Goal: Task Accomplishment & Management: Complete application form

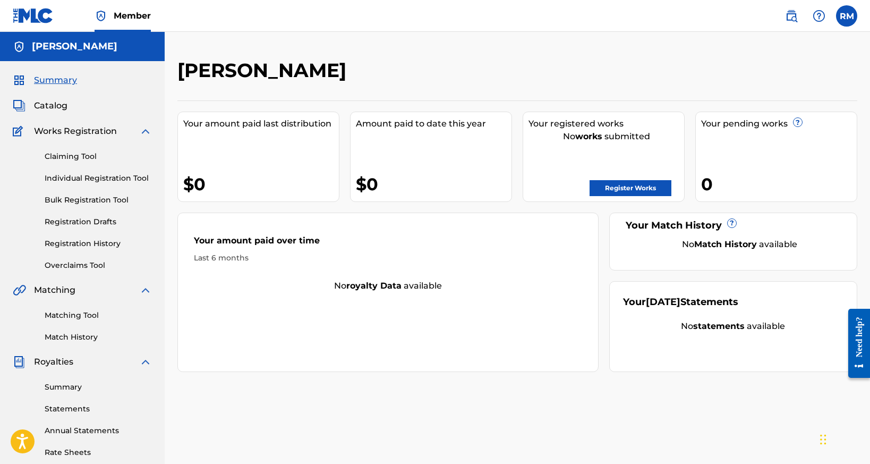
click at [92, 158] on link "Claiming Tool" at bounding box center [98, 156] width 107 height 11
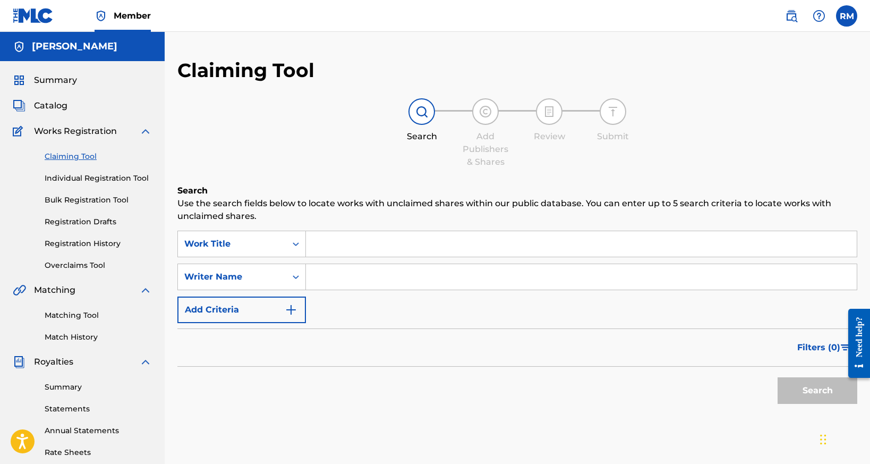
click at [352, 270] on input "Search Form" at bounding box center [581, 276] width 551 height 25
type input "[PERSON_NAME]"
click at [817, 390] on button "Search" at bounding box center [817, 390] width 80 height 27
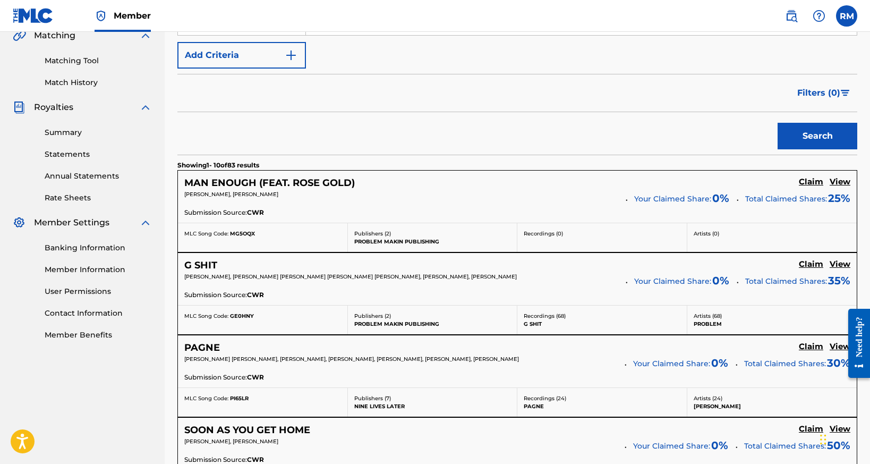
scroll to position [255, 0]
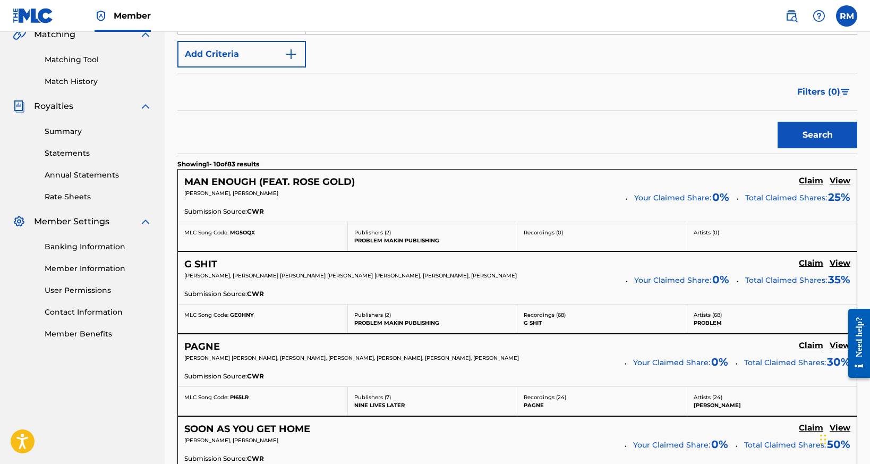
click at [810, 183] on h5 "Claim" at bounding box center [811, 181] width 24 height 10
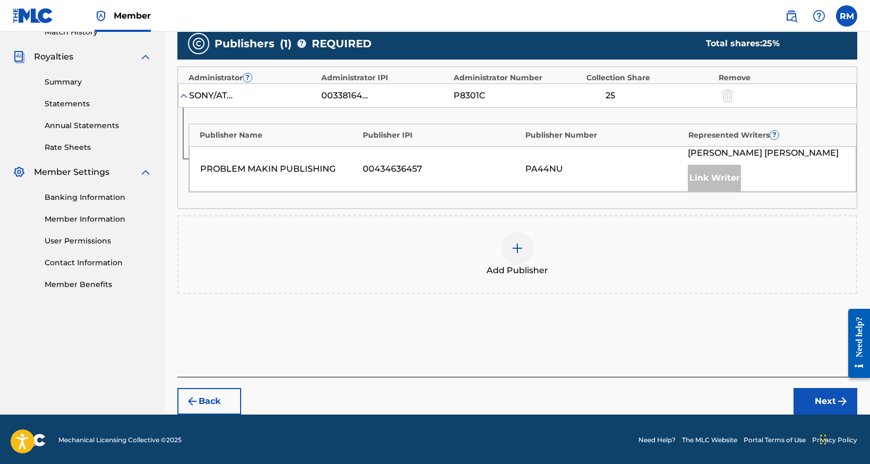
scroll to position [305, 0]
click at [523, 251] on img at bounding box center [517, 248] width 13 height 13
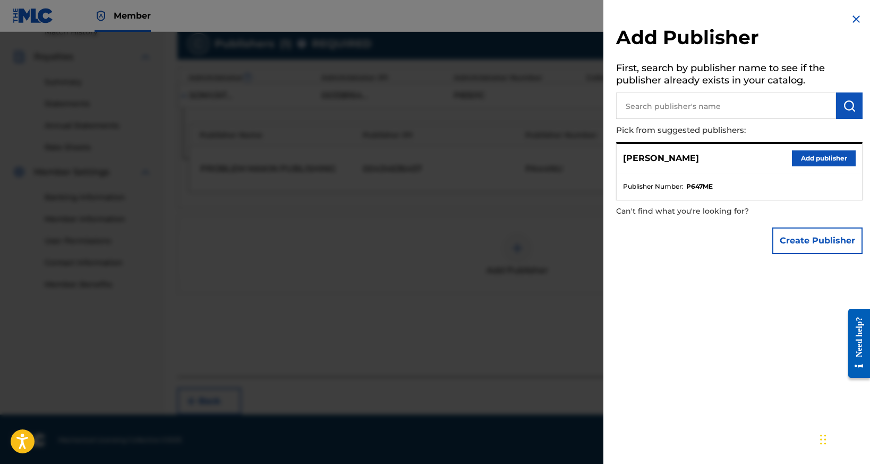
click at [747, 110] on input "text" at bounding box center [726, 105] width 220 height 27
type input "peer music publishing"
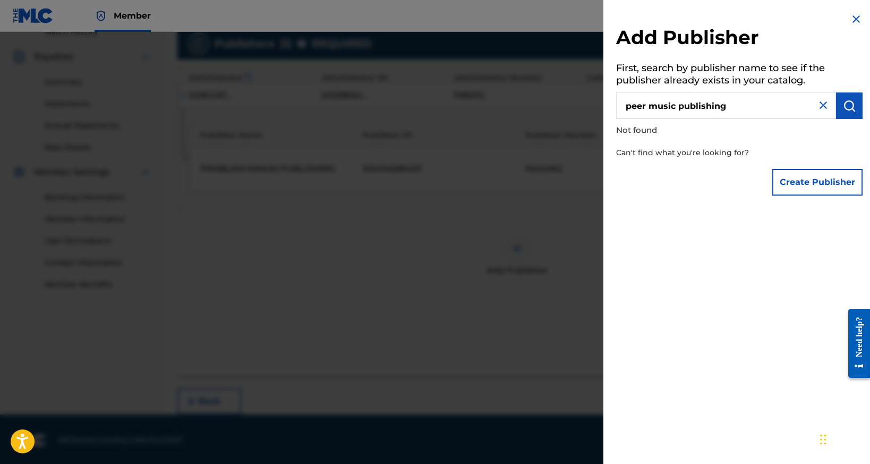
click at [821, 104] on img at bounding box center [823, 105] width 13 height 13
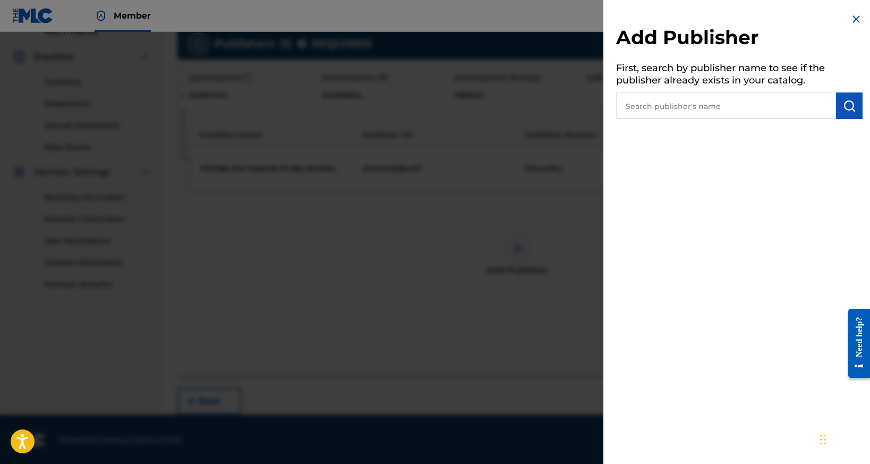
click at [851, 19] on img at bounding box center [856, 19] width 13 height 13
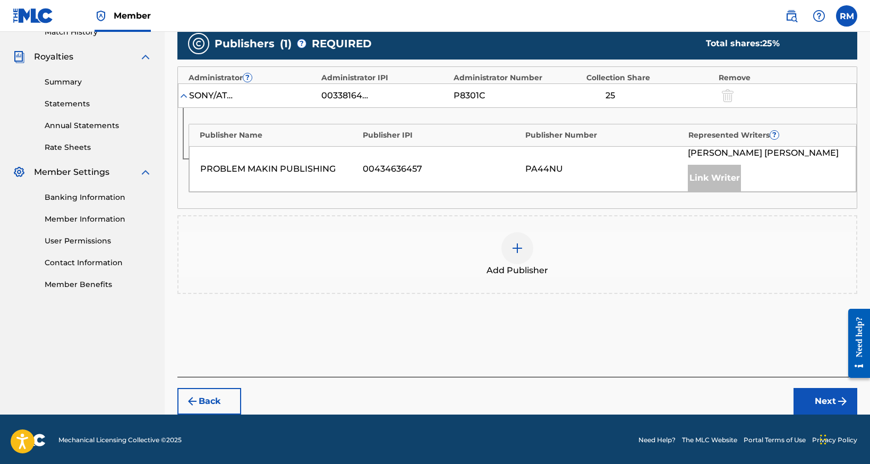
click at [209, 399] on button "Back" at bounding box center [209, 401] width 64 height 27
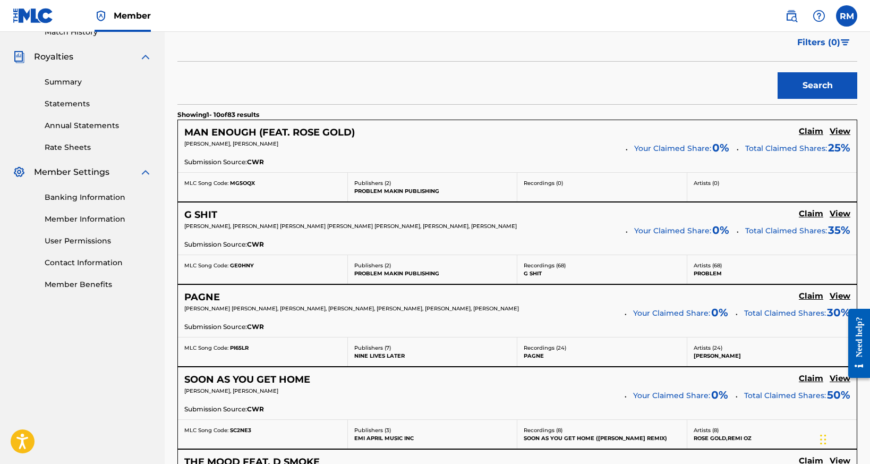
click at [837, 133] on h5 "View" at bounding box center [839, 131] width 21 height 10
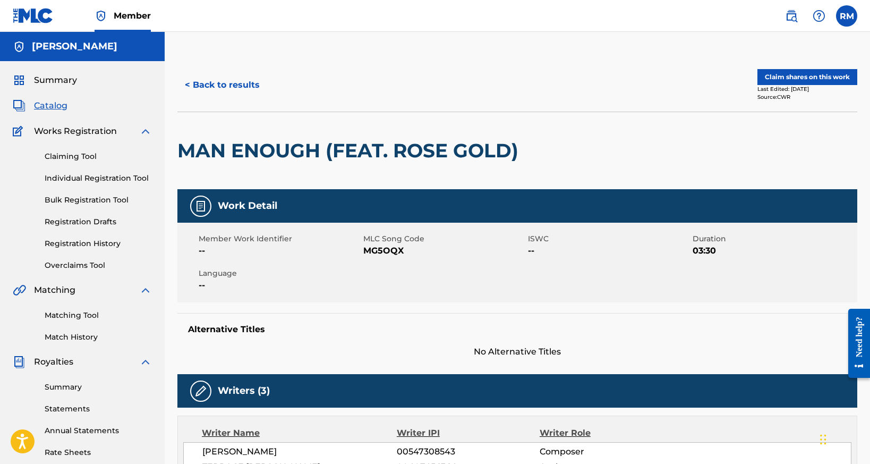
click at [237, 87] on button "< Back to results" at bounding box center [222, 85] width 90 height 27
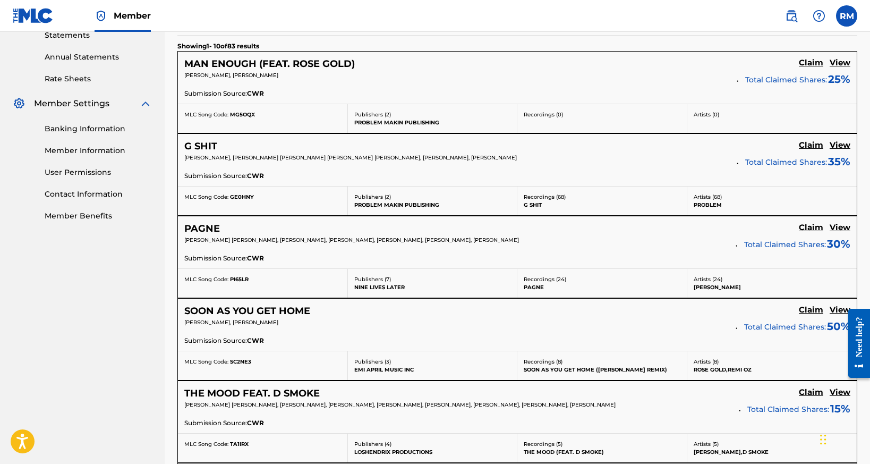
scroll to position [374, 0]
click at [845, 144] on h5 "View" at bounding box center [839, 145] width 21 height 10
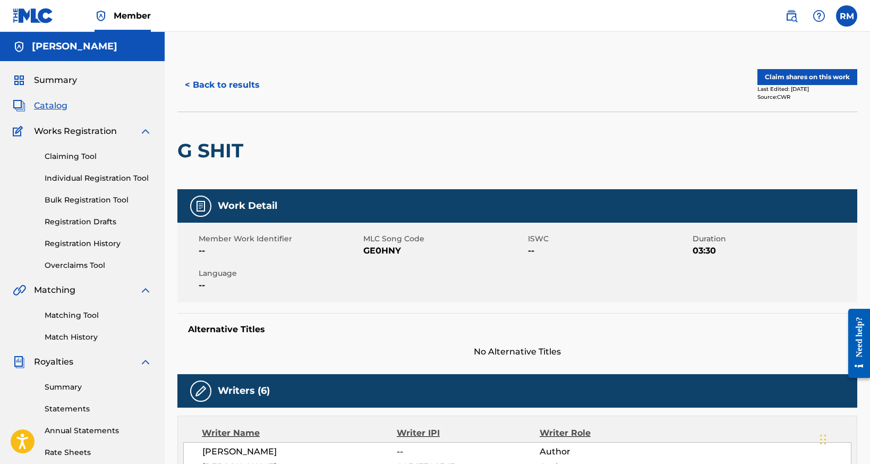
click at [214, 88] on button "< Back to results" at bounding box center [222, 85] width 90 height 27
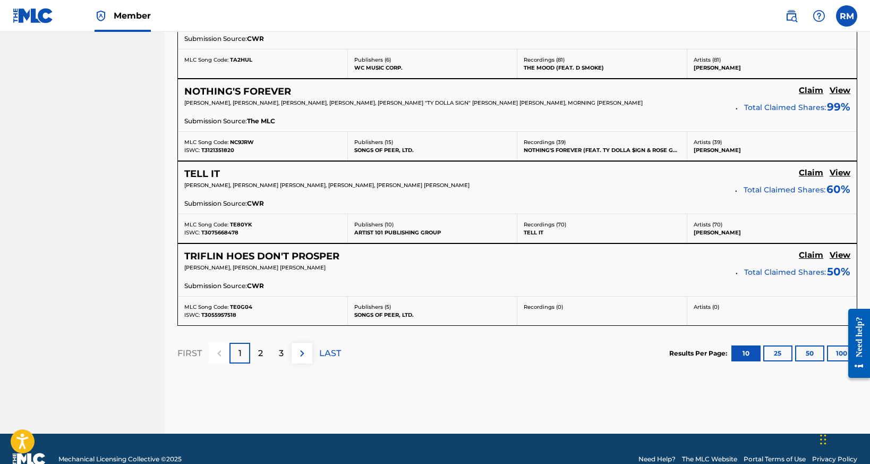
scroll to position [923, 0]
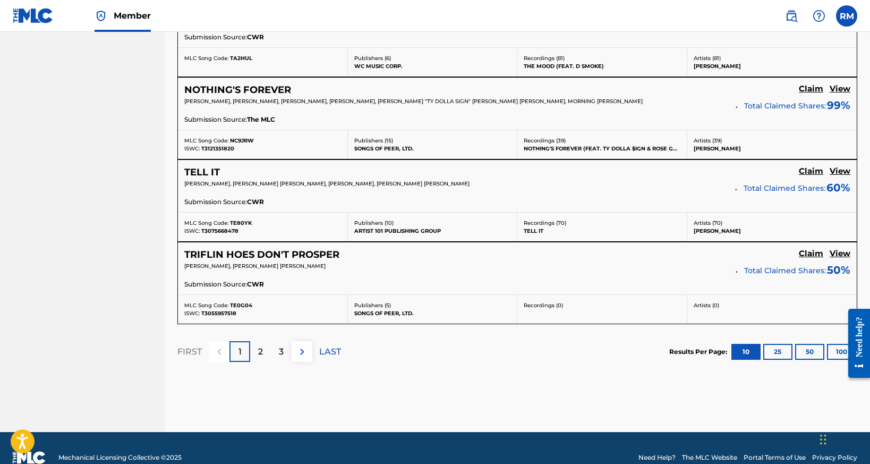
click at [845, 85] on h5 "View" at bounding box center [839, 89] width 21 height 10
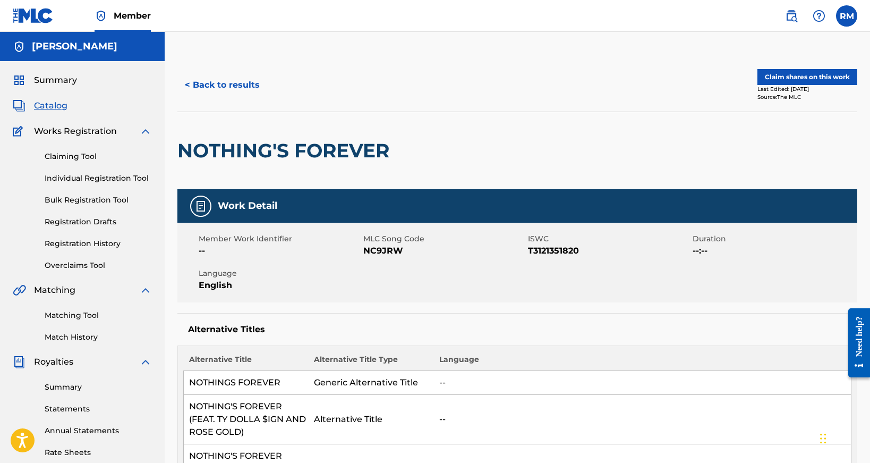
click at [203, 90] on button "< Back to results" at bounding box center [222, 85] width 90 height 27
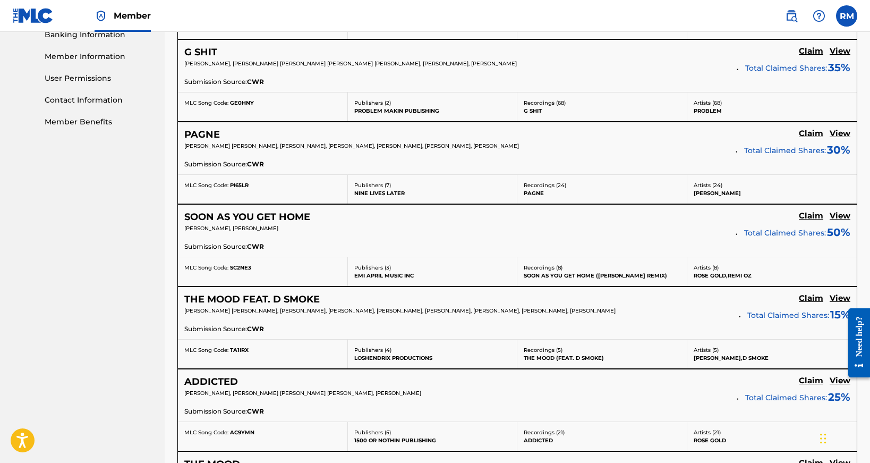
scroll to position [474, 0]
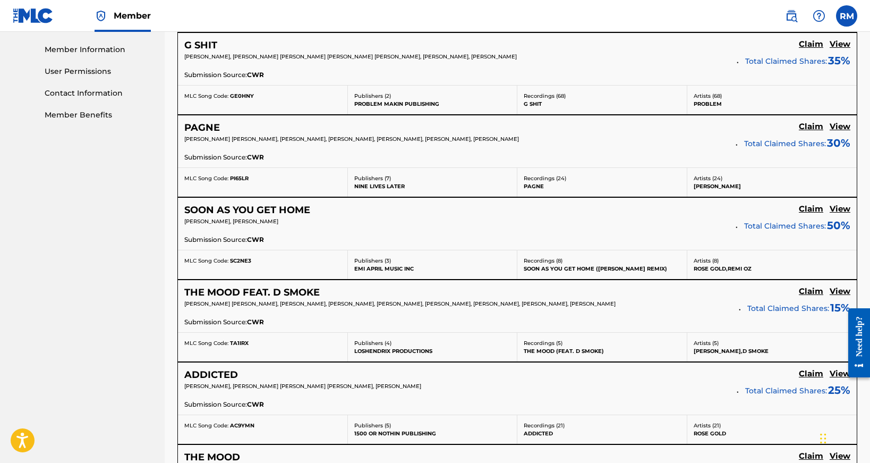
click at [836, 209] on h5 "View" at bounding box center [839, 209] width 21 height 10
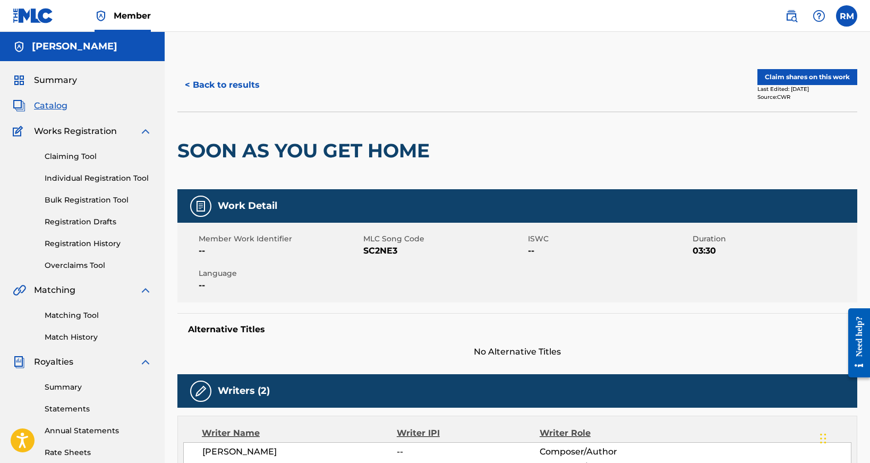
click at [797, 73] on button "Claim shares on this work" at bounding box center [807, 77] width 100 height 16
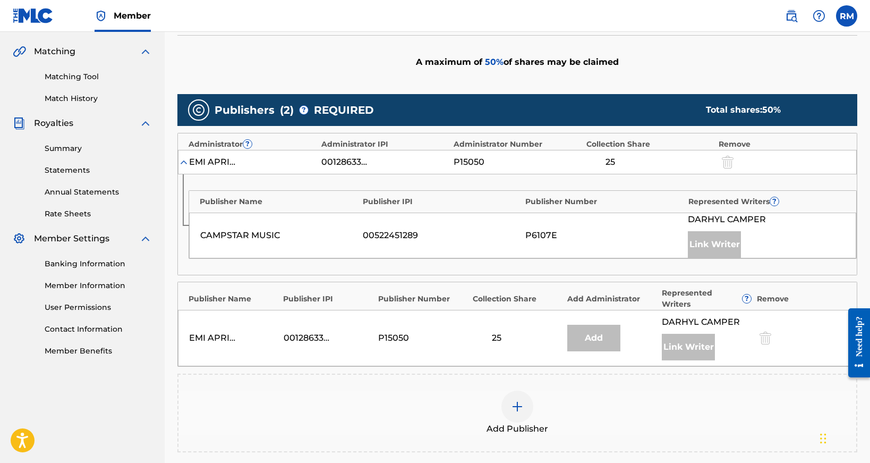
scroll to position [241, 0]
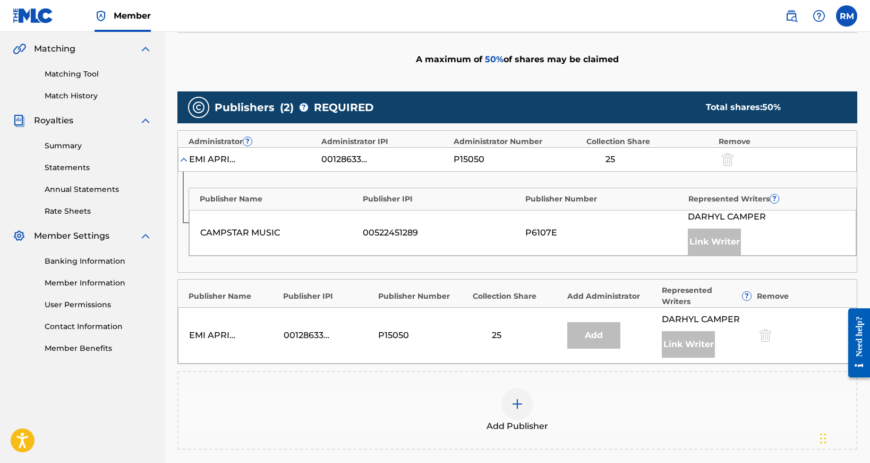
click at [523, 402] on img at bounding box center [517, 403] width 13 height 13
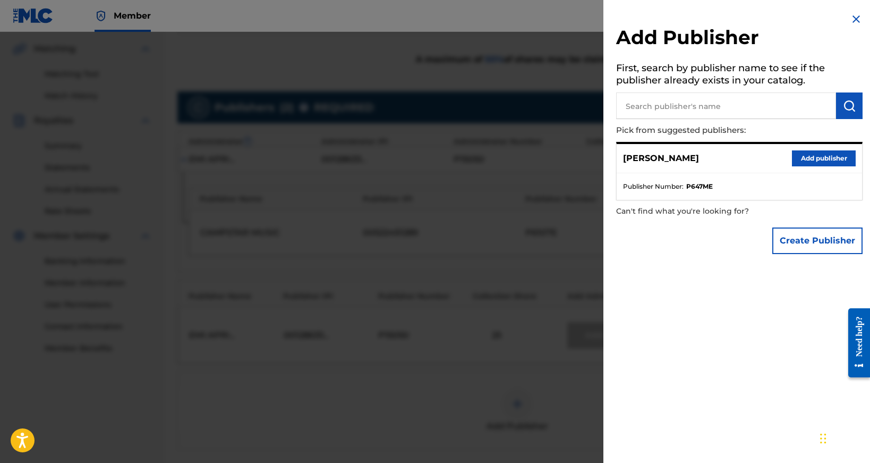
click at [823, 158] on button "Add publisher" at bounding box center [824, 158] width 64 height 16
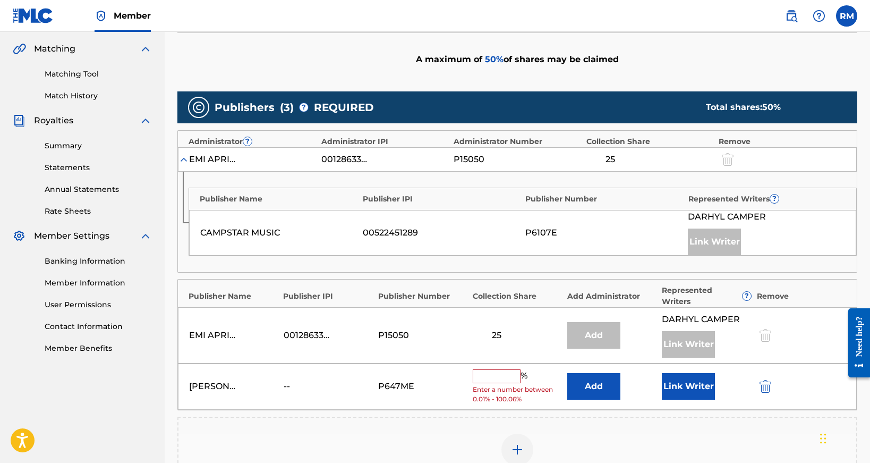
click at [504, 371] on input "text" at bounding box center [497, 376] width 48 height 14
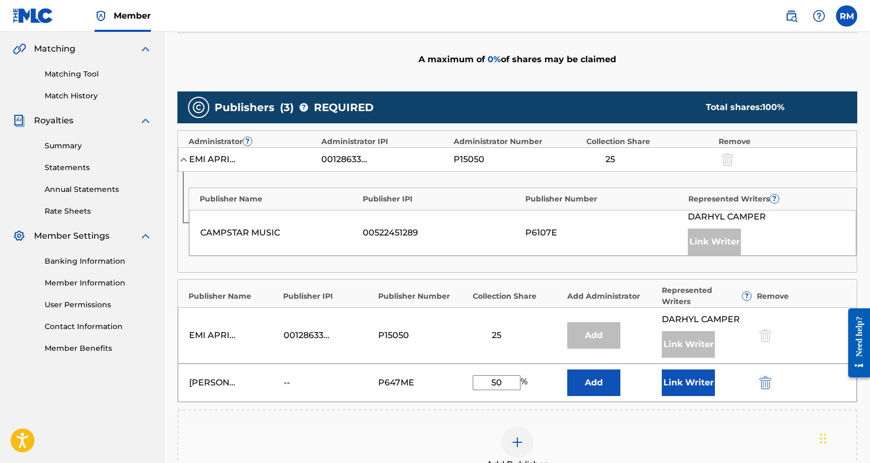
type input "50"
click at [678, 378] on button "Link Writer" at bounding box center [688, 382] width 53 height 27
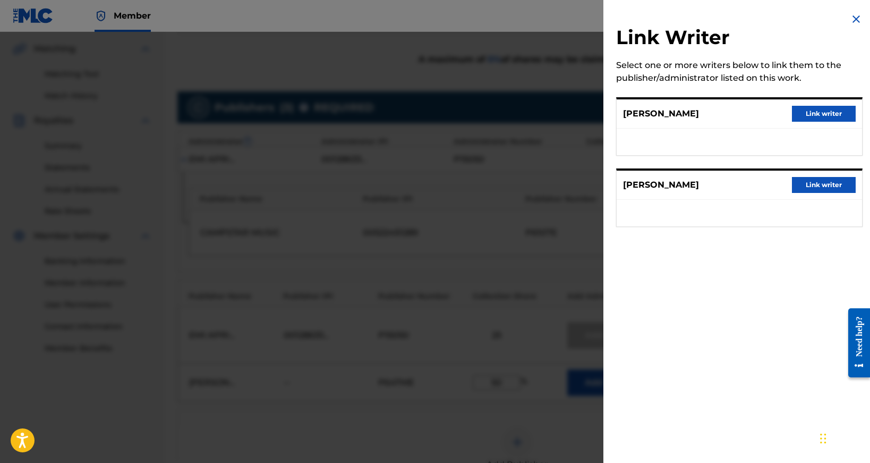
click at [828, 188] on button "Link writer" at bounding box center [824, 185] width 64 height 16
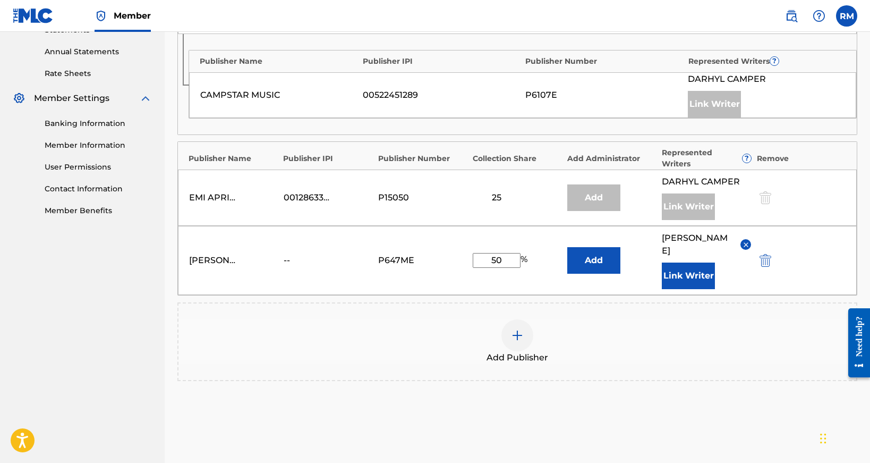
scroll to position [376, 0]
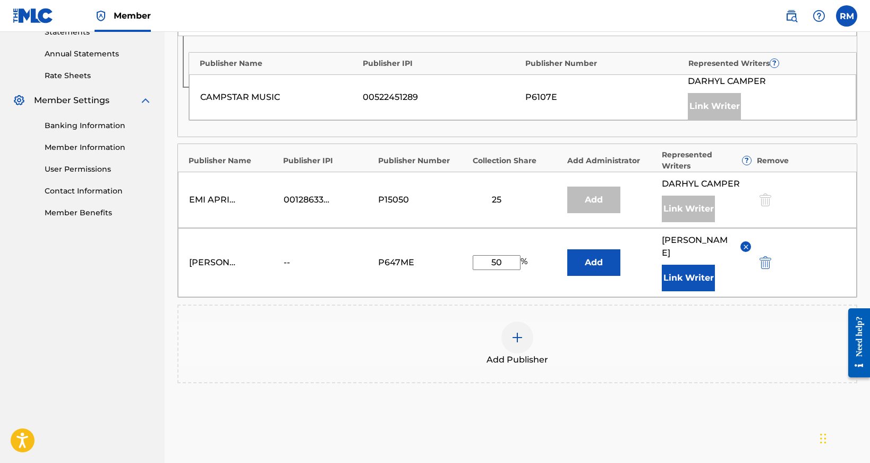
click at [604, 263] on button "Add" at bounding box center [593, 262] width 53 height 27
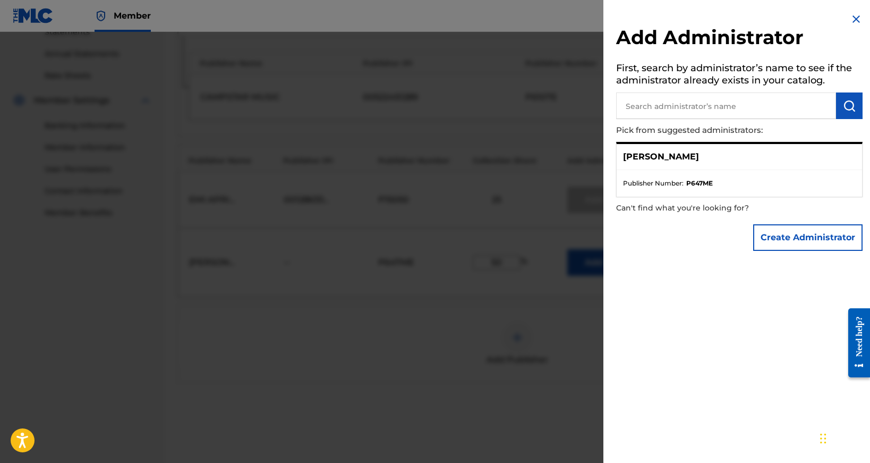
click at [667, 153] on p "[PERSON_NAME]" at bounding box center [661, 156] width 76 height 13
click at [730, 155] on div "[PERSON_NAME]" at bounding box center [738, 157] width 245 height 26
click at [699, 156] on p "[PERSON_NAME]" at bounding box center [661, 156] width 76 height 13
click at [747, 110] on input "text" at bounding box center [726, 105] width 220 height 27
type input "[PERSON_NAME]"
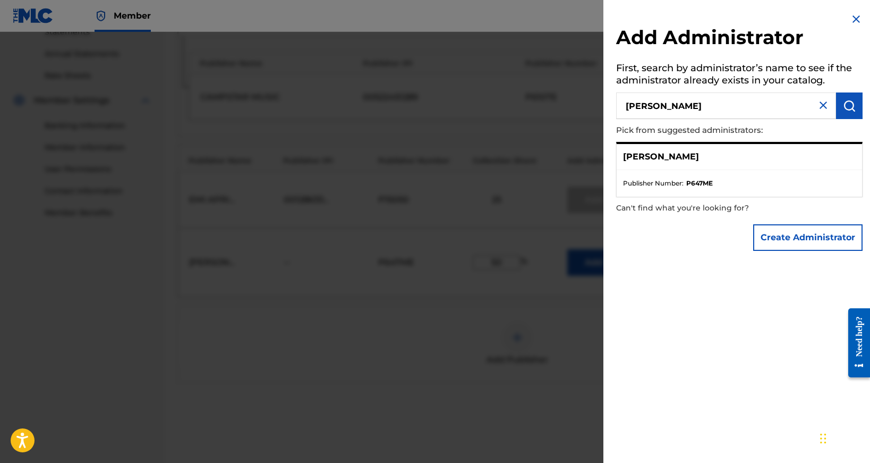
click at [850, 106] on img "submit" at bounding box center [849, 105] width 13 height 13
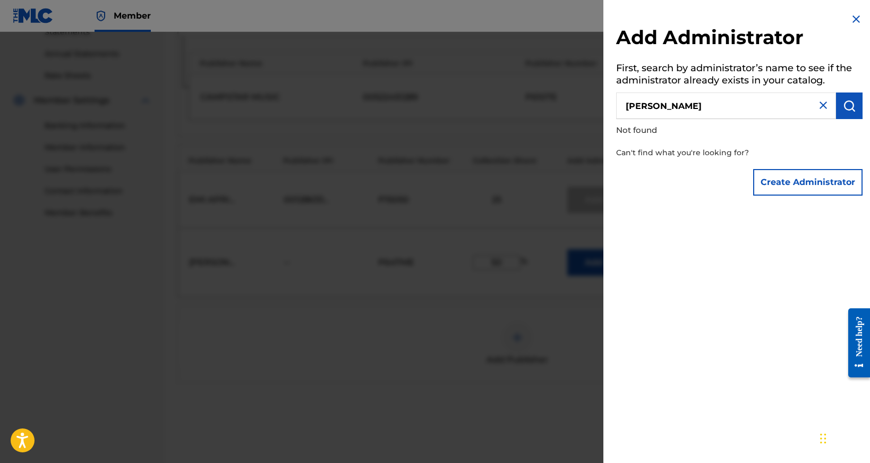
scroll to position [377, 0]
click at [851, 22] on img at bounding box center [856, 19] width 13 height 13
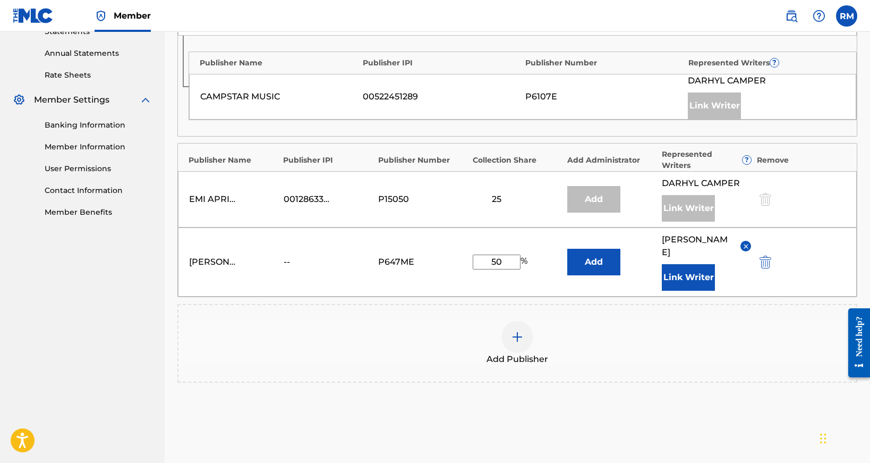
click at [636, 232] on div "[PERSON_NAME] -- P647ME 50 % Add [PERSON_NAME] Writer" at bounding box center [517, 261] width 679 height 69
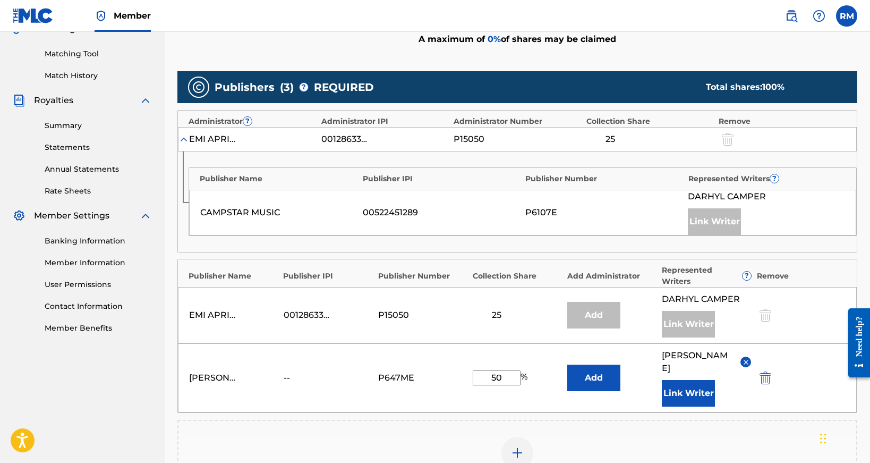
scroll to position [261, 0]
click at [508, 378] on input "50" at bounding box center [497, 377] width 48 height 15
type input "5"
type input "50"
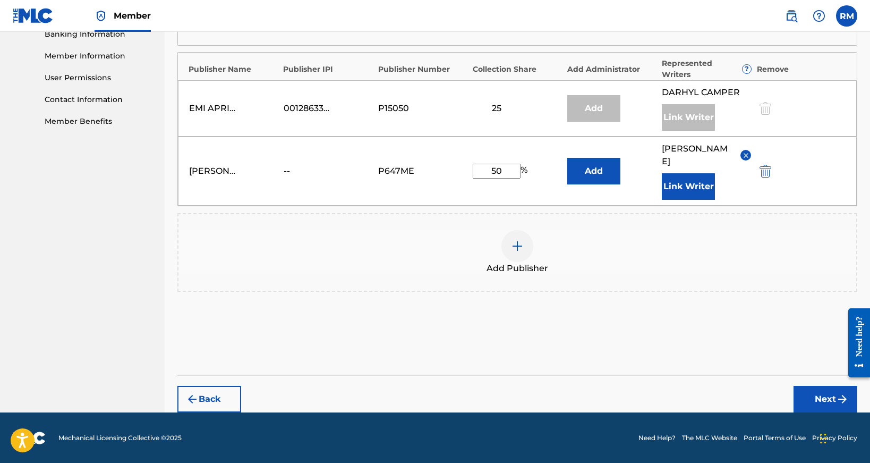
click at [828, 397] on button "Next" at bounding box center [825, 399] width 64 height 27
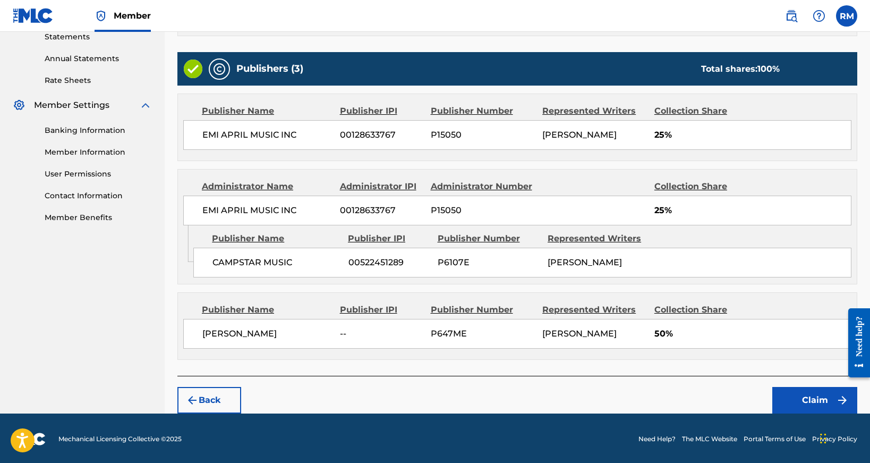
scroll to position [371, 0]
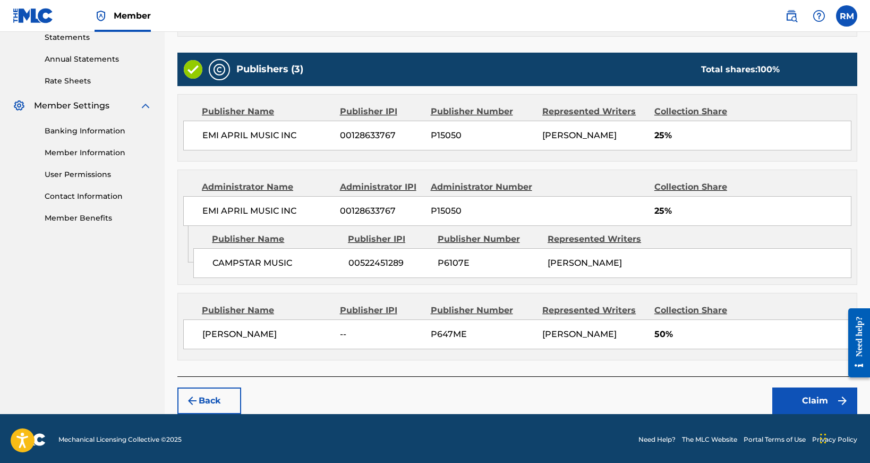
click at [798, 395] on button "Claim" at bounding box center [814, 400] width 85 height 27
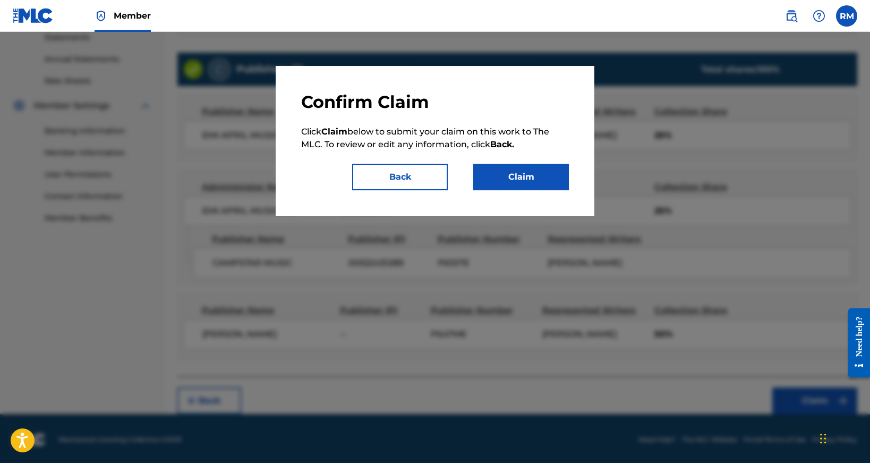
click at [511, 171] on button "Claim" at bounding box center [521, 177] width 96 height 27
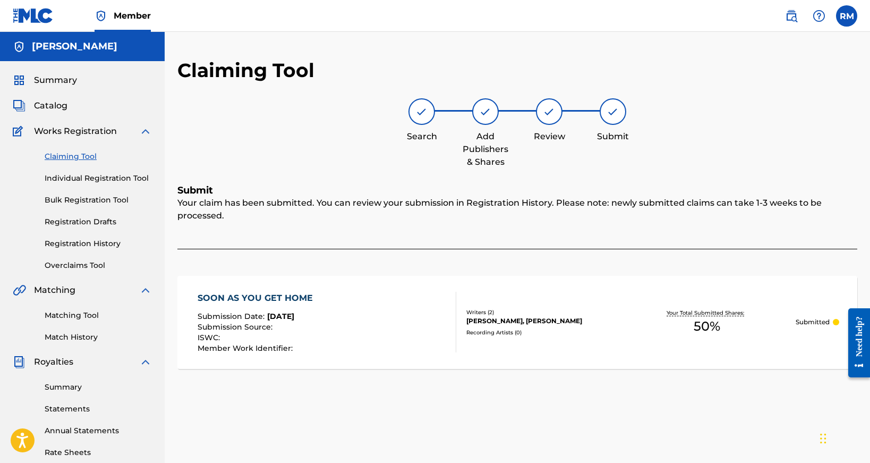
scroll to position [0, 0]
click at [55, 156] on link "Claiming Tool" at bounding box center [98, 156] width 107 height 11
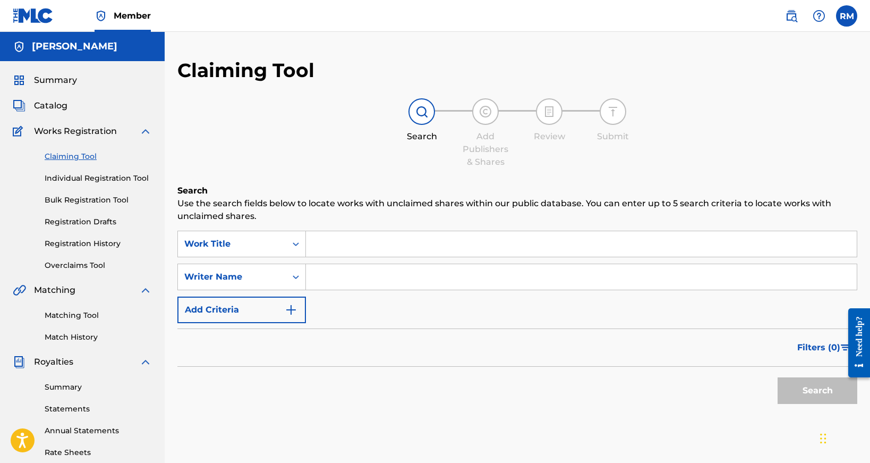
click at [318, 279] on input "Search Form" at bounding box center [581, 276] width 551 height 25
type input "[PERSON_NAME]"
click at [817, 399] on button "Search" at bounding box center [817, 390] width 80 height 27
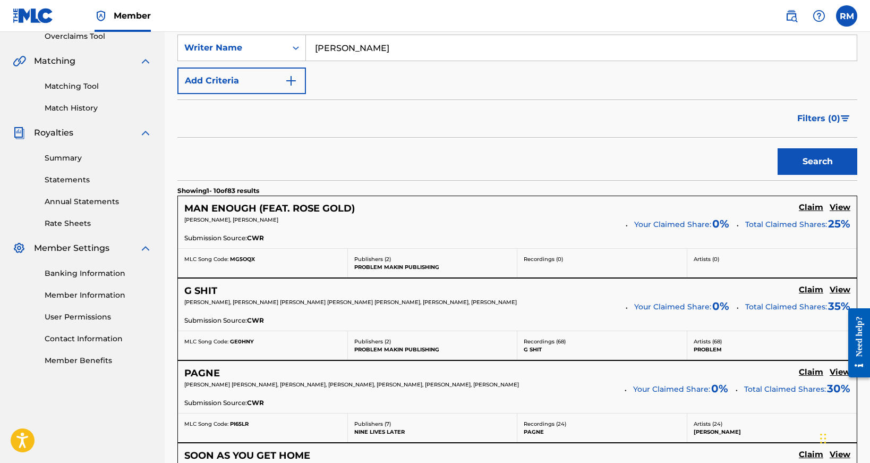
scroll to position [233, 0]
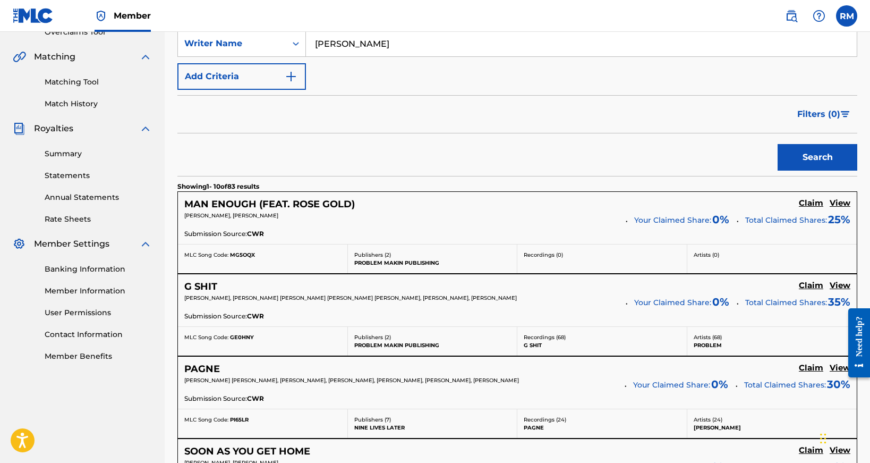
click at [838, 204] on h5 "View" at bounding box center [839, 203] width 21 height 10
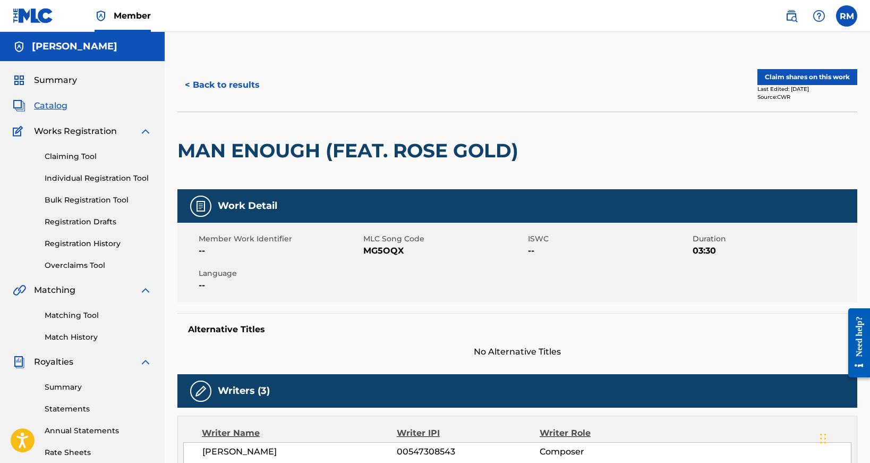
click at [811, 80] on button "Claim shares on this work" at bounding box center [807, 77] width 100 height 16
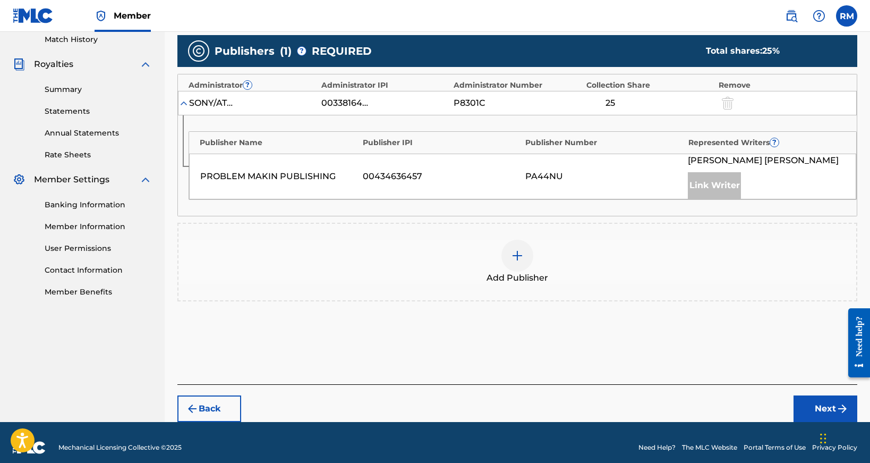
scroll to position [298, 0]
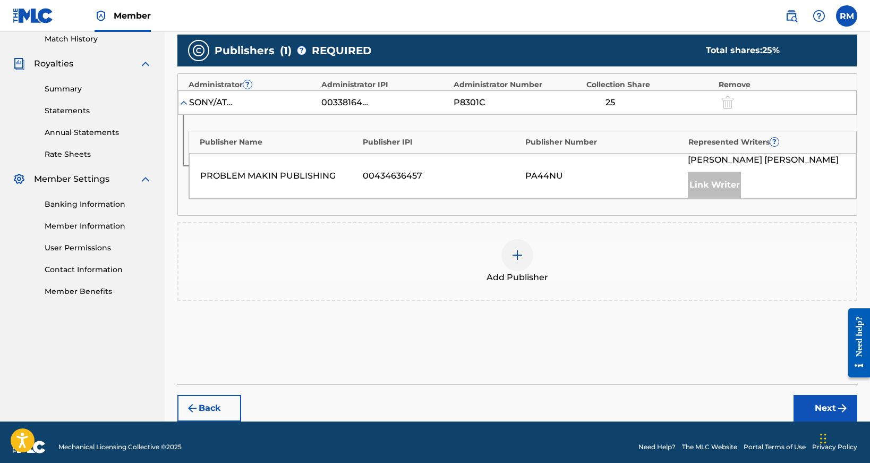
click at [520, 254] on img at bounding box center [517, 255] width 13 height 13
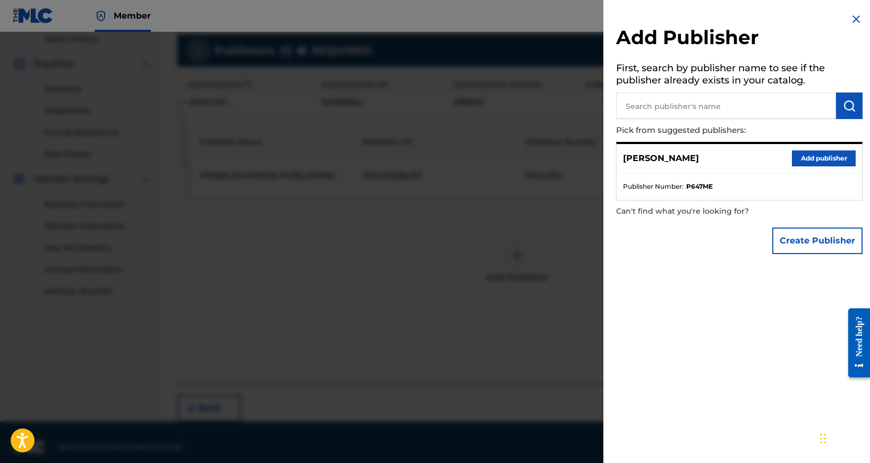
click at [800, 156] on button "Add publisher" at bounding box center [824, 158] width 64 height 16
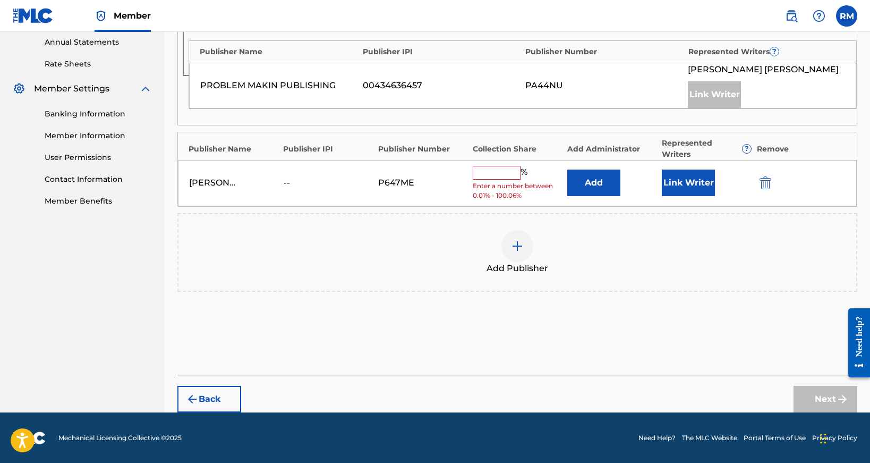
scroll to position [387, 0]
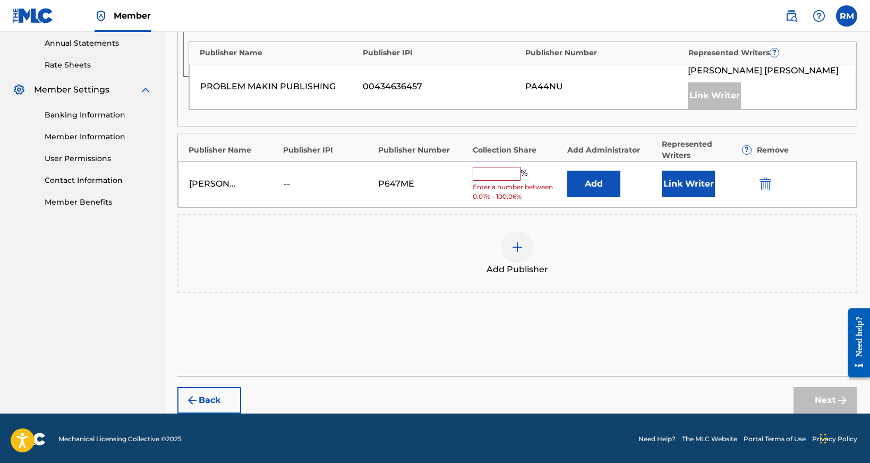
click at [201, 401] on button "Back" at bounding box center [209, 400] width 64 height 27
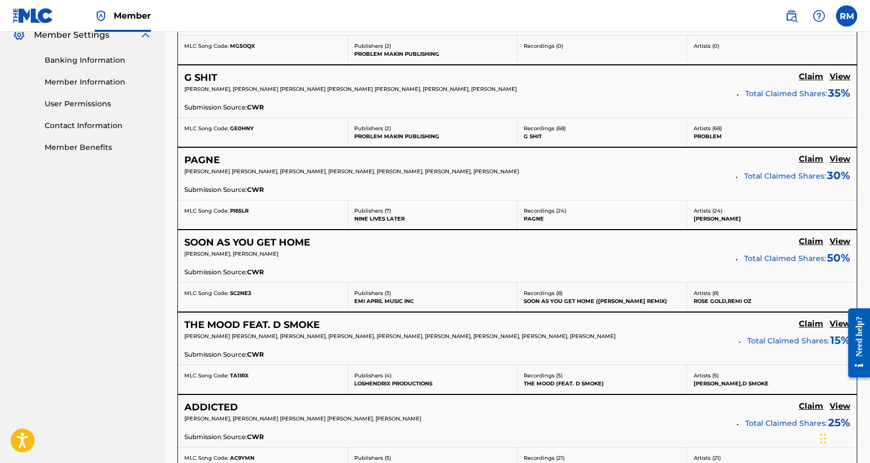
scroll to position [442, 0]
click at [834, 239] on h5 "View" at bounding box center [839, 241] width 21 height 10
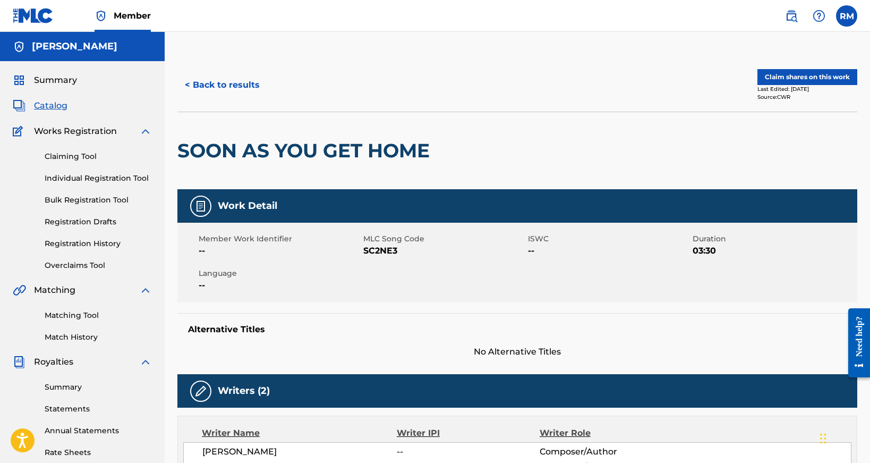
click at [802, 76] on button "Claim shares on this work" at bounding box center [807, 77] width 100 height 16
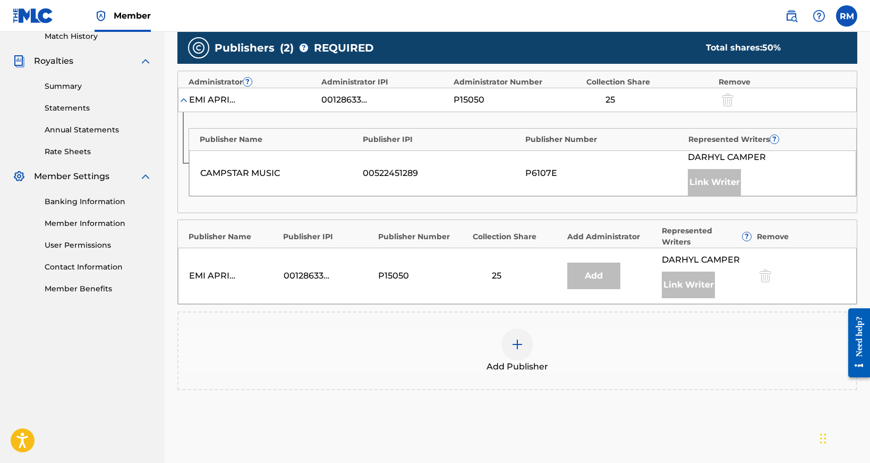
scroll to position [313, 0]
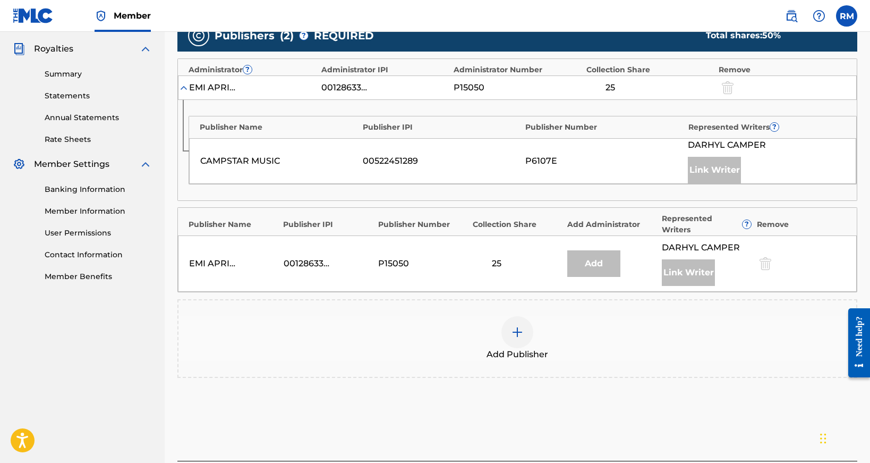
click at [517, 331] on img at bounding box center [517, 332] width 13 height 13
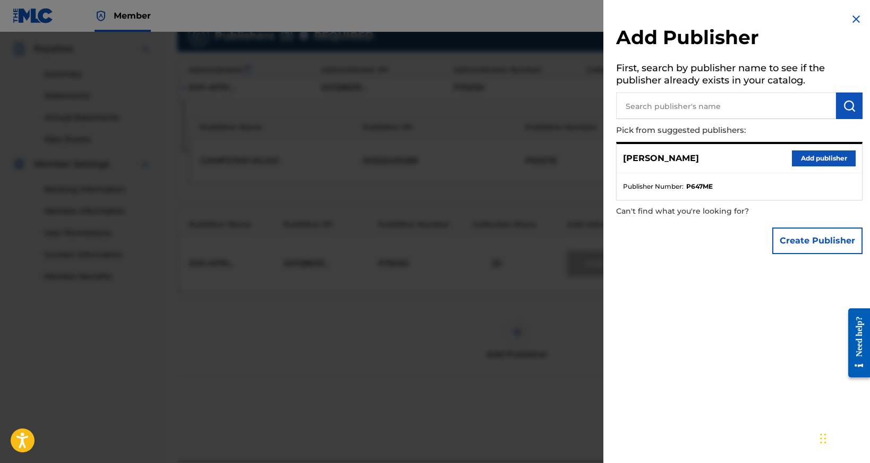
click at [799, 161] on button "Add publisher" at bounding box center [824, 158] width 64 height 16
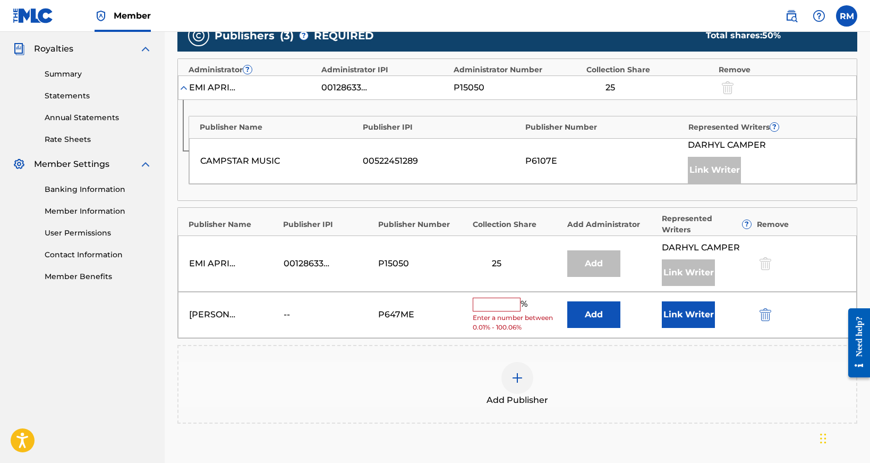
click at [492, 304] on input "text" at bounding box center [497, 304] width 48 height 14
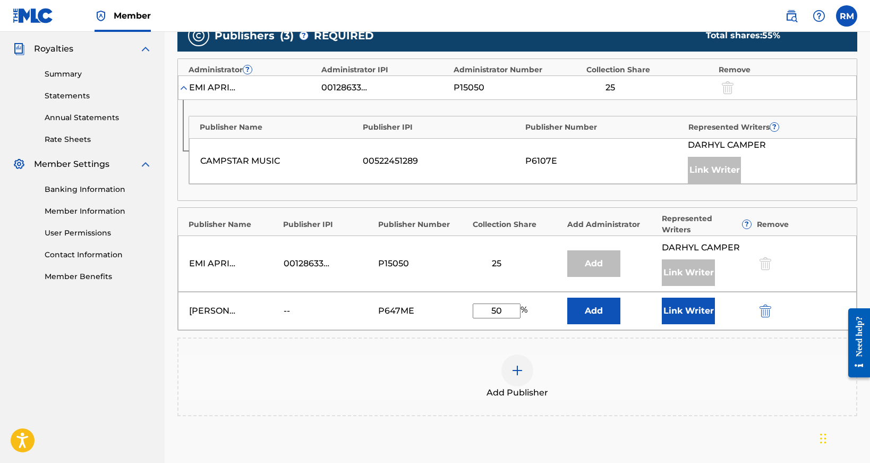
type input "50"
click at [698, 312] on button "Link Writer" at bounding box center [688, 310] width 53 height 27
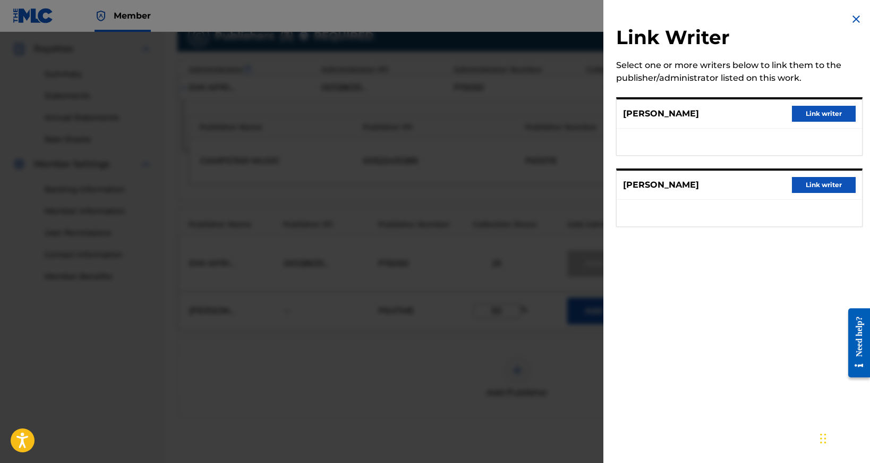
click at [810, 184] on button "Link writer" at bounding box center [824, 185] width 64 height 16
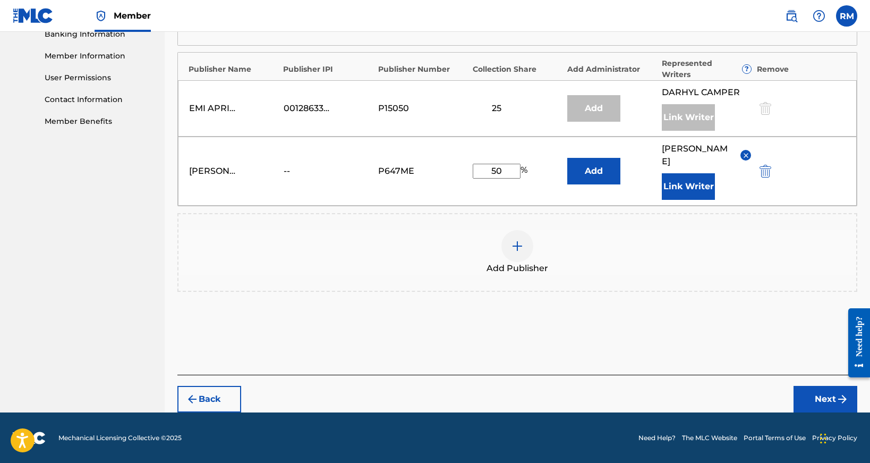
click at [824, 390] on button "Next" at bounding box center [825, 399] width 64 height 27
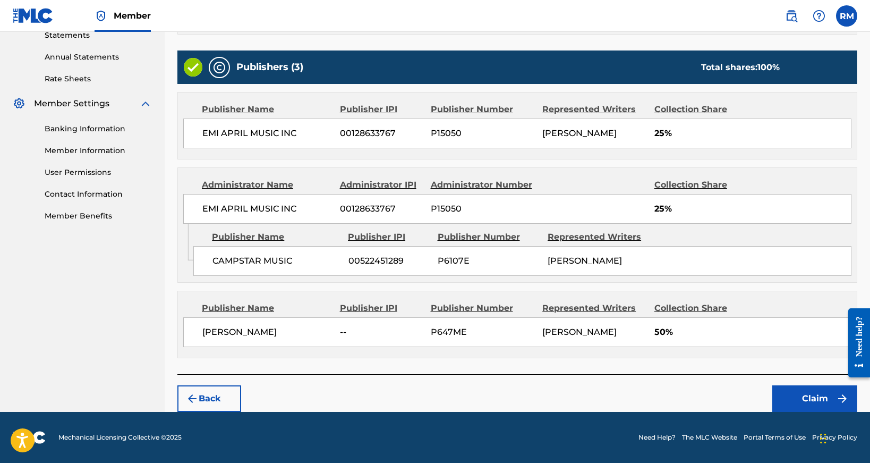
scroll to position [371, 0]
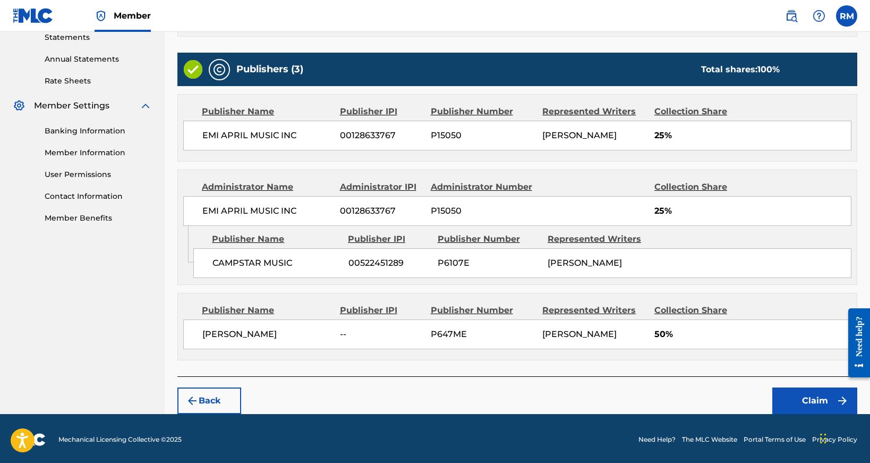
click at [802, 403] on button "Claim" at bounding box center [814, 400] width 85 height 27
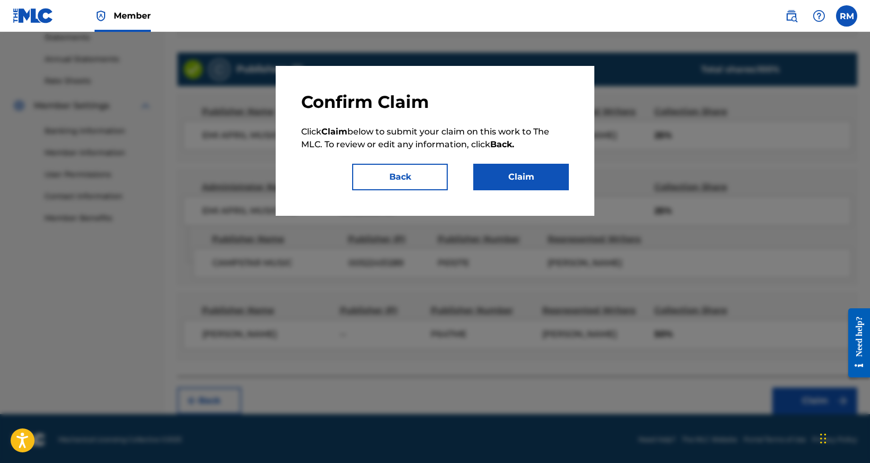
click at [540, 185] on button "Claim" at bounding box center [521, 177] width 96 height 27
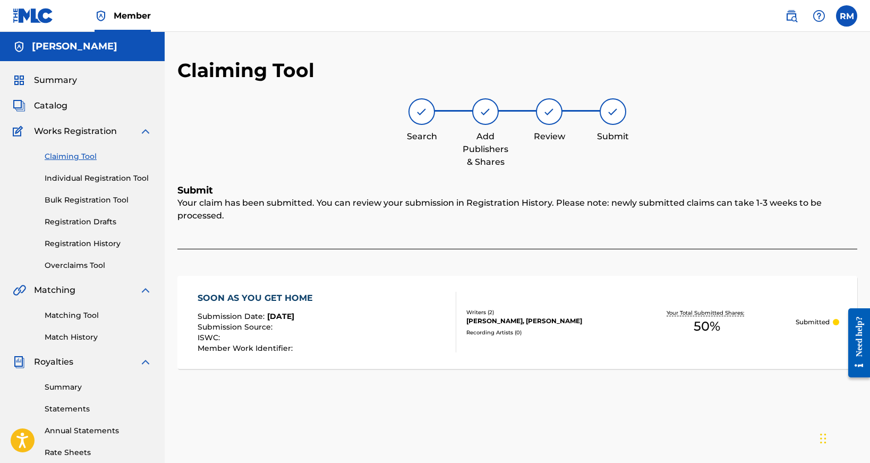
scroll to position [0, 0]
click at [57, 158] on link "Claiming Tool" at bounding box center [98, 156] width 107 height 11
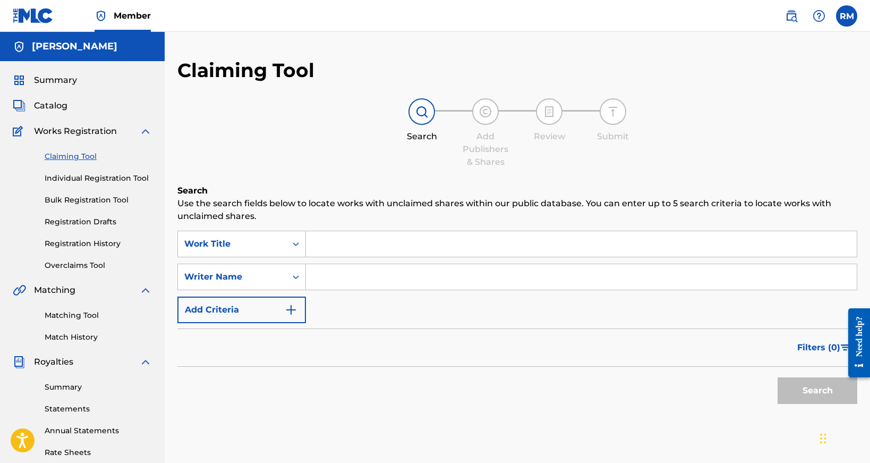
click at [326, 278] on input "Search Form" at bounding box center [581, 276] width 551 height 25
type input "[PERSON_NAME]"
click at [800, 392] on button "Search" at bounding box center [817, 390] width 80 height 27
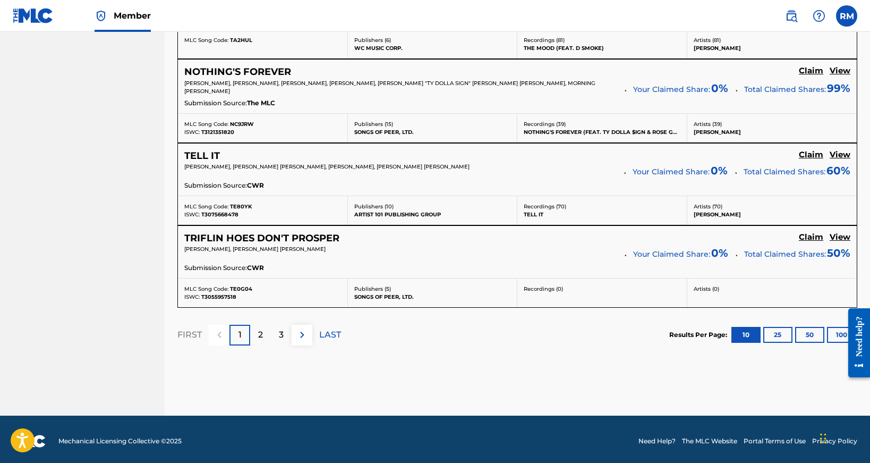
scroll to position [941, 0]
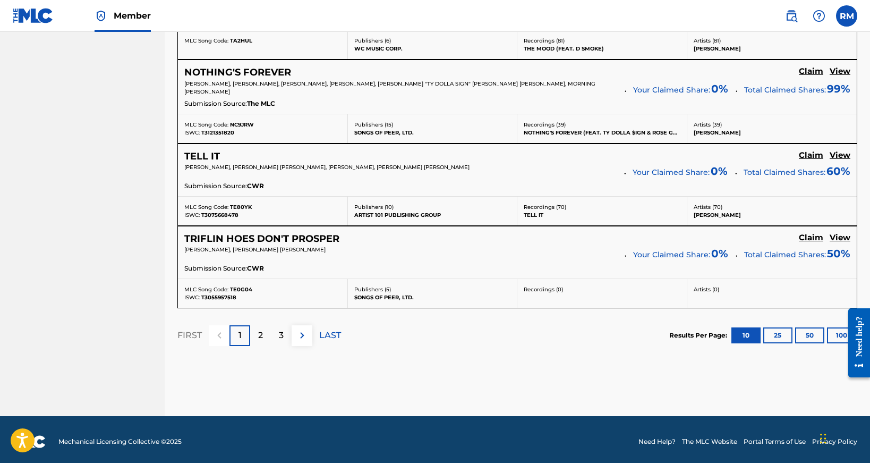
click at [843, 150] on h5 "View" at bounding box center [839, 155] width 21 height 10
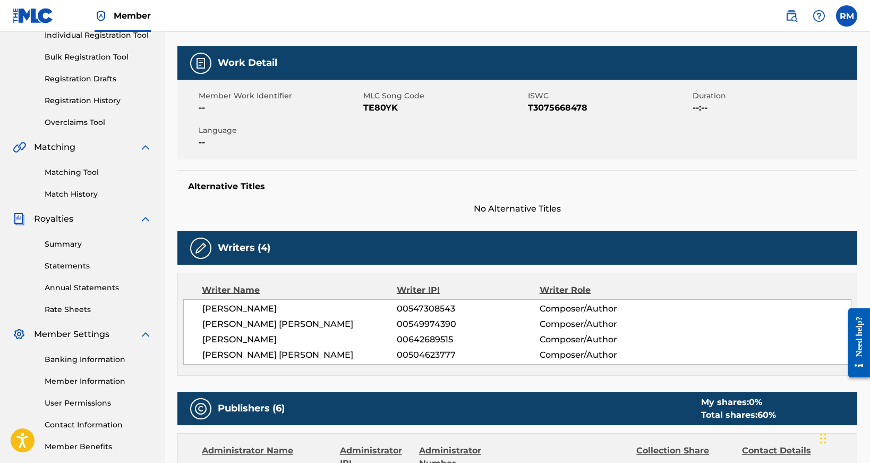
scroll to position [14, 0]
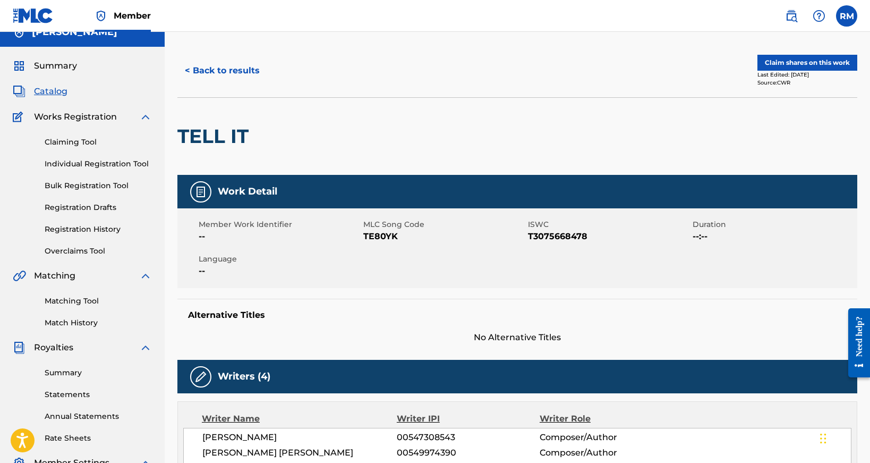
click at [804, 54] on div "< Back to results Claim shares on this work Last Edited: [DATE] Source: CWR" at bounding box center [517, 70] width 680 height 53
click at [798, 61] on button "Claim shares on this work" at bounding box center [807, 63] width 100 height 16
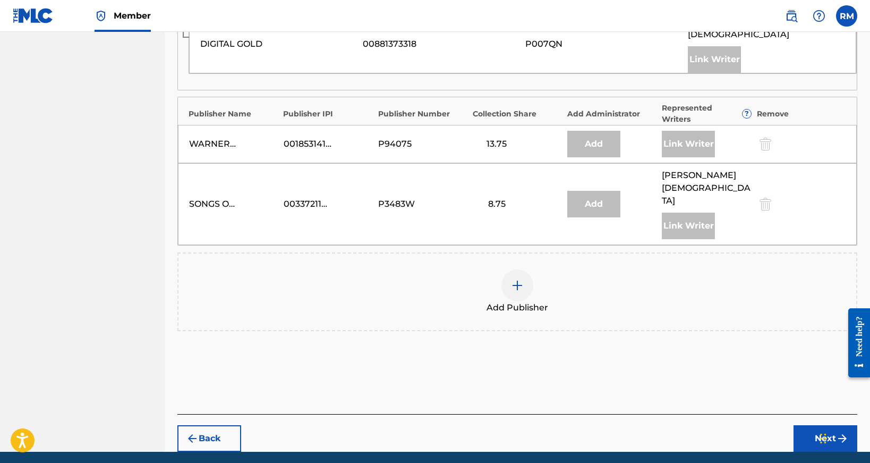
scroll to position [786, 0]
click at [210, 425] on button "Back" at bounding box center [209, 438] width 64 height 27
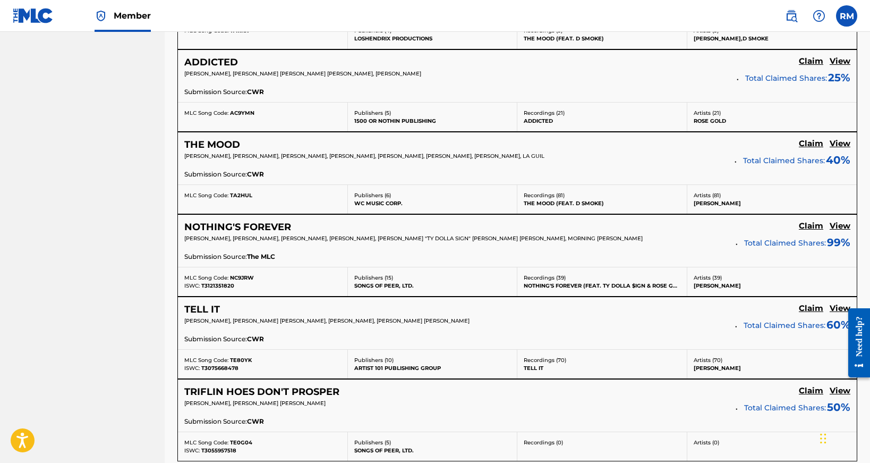
click at [208, 310] on h5 "TELL IT" at bounding box center [202, 309] width 36 height 12
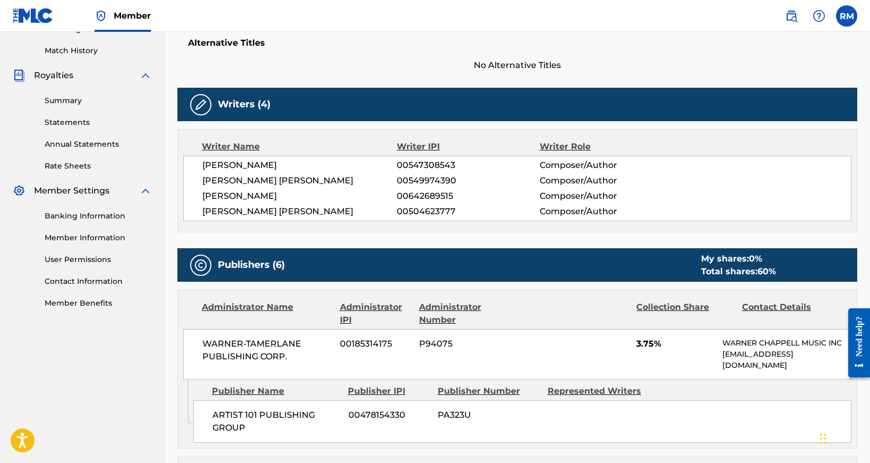
scroll to position [286, 0]
drag, startPoint x: 456, startPoint y: 165, endPoint x: 200, endPoint y: 160, distance: 256.0
click at [200, 160] on div "[PERSON_NAME] 00547308543 Composer/Author [PERSON_NAME] [PERSON_NAME] 005499743…" at bounding box center [517, 188] width 668 height 65
copy div "[PERSON_NAME] 00547308543"
click at [641, 213] on span "Composer/Author" at bounding box center [604, 211] width 130 height 13
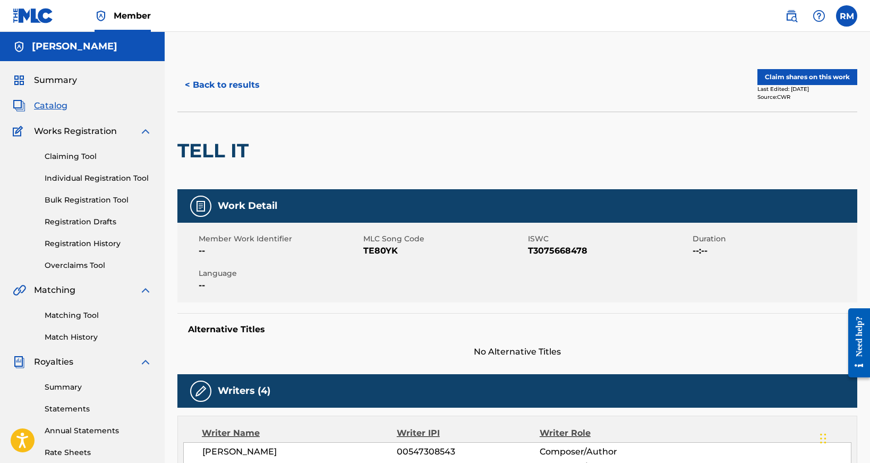
scroll to position [0, 0]
click at [808, 75] on button "Claim shares on this work" at bounding box center [807, 77] width 100 height 16
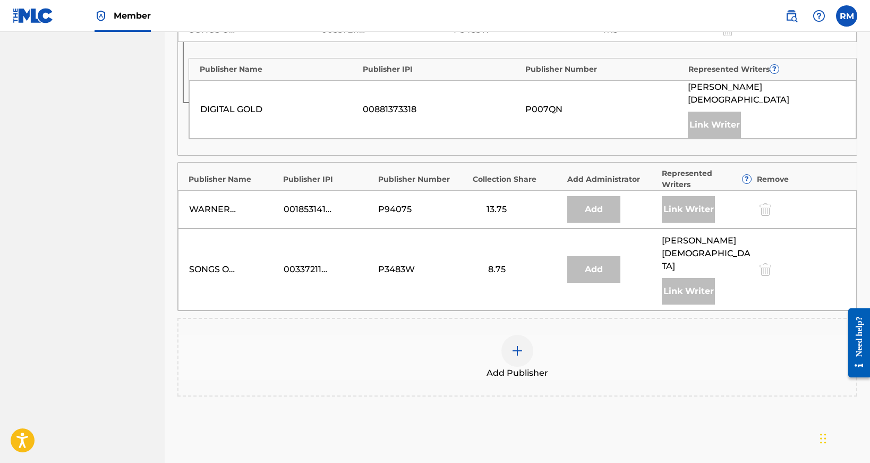
scroll to position [722, 0]
click at [533, 334] on div "Add Publisher" at bounding box center [517, 356] width 678 height 45
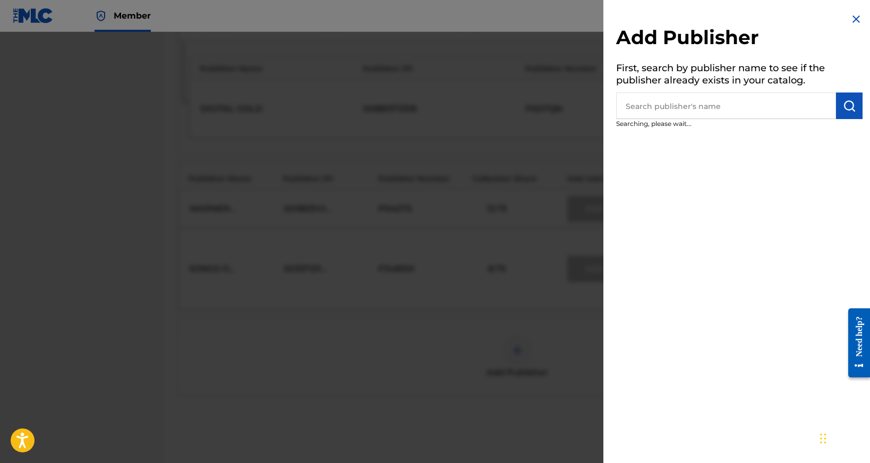
click at [509, 310] on div at bounding box center [435, 263] width 870 height 463
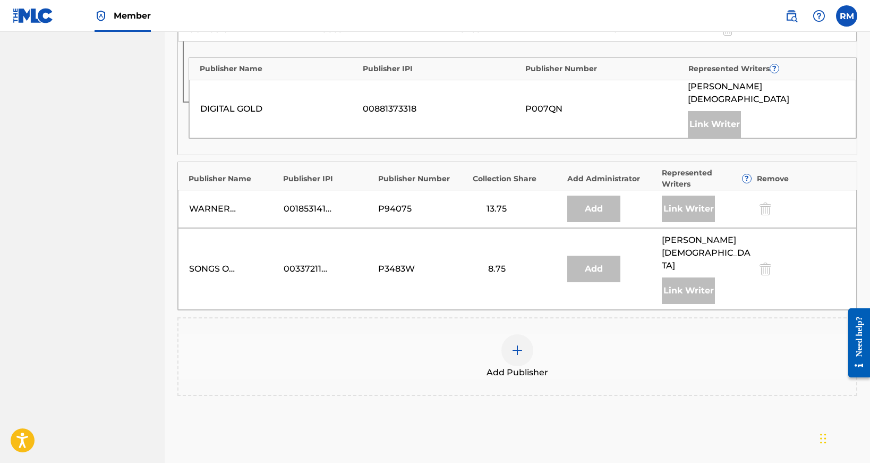
click at [520, 344] on img at bounding box center [517, 350] width 13 height 13
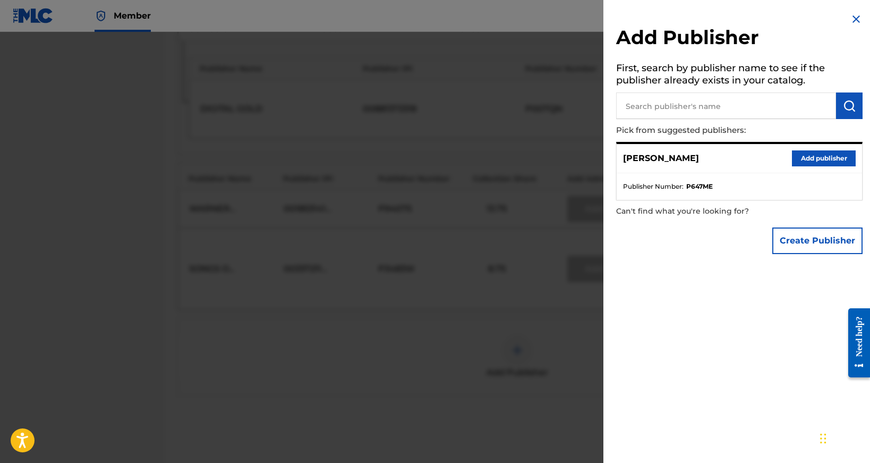
click at [812, 157] on button "Add publisher" at bounding box center [824, 158] width 64 height 16
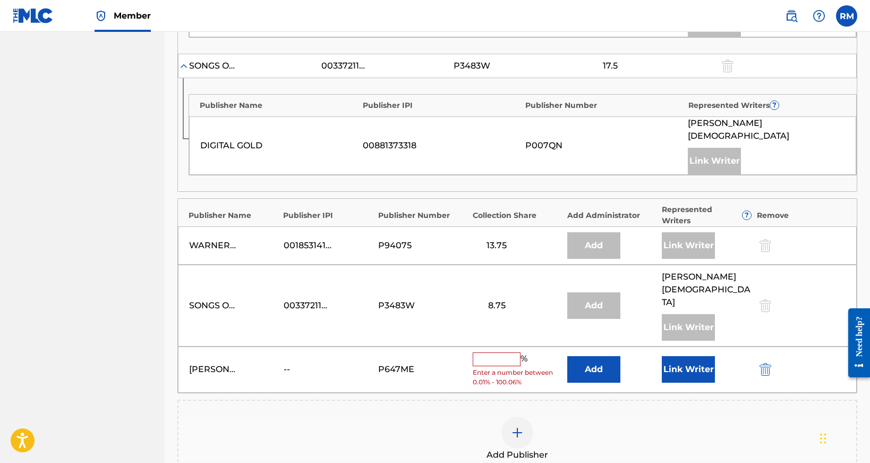
scroll to position [692, 0]
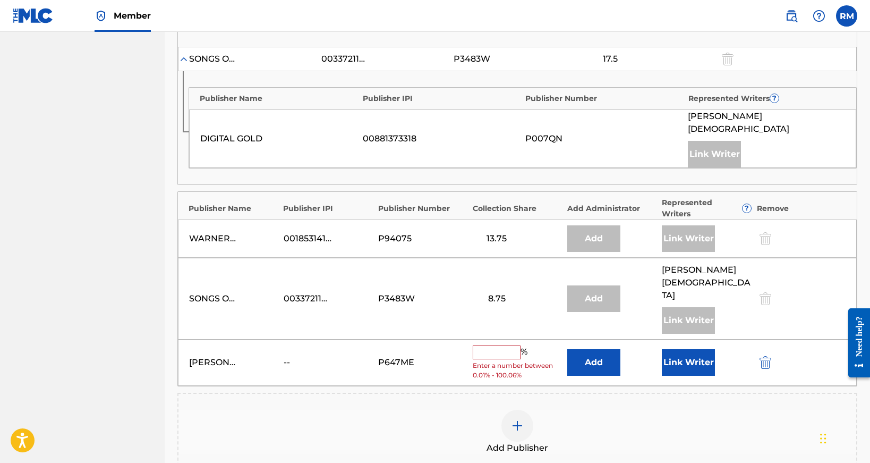
click at [486, 345] on input "text" at bounding box center [497, 352] width 48 height 14
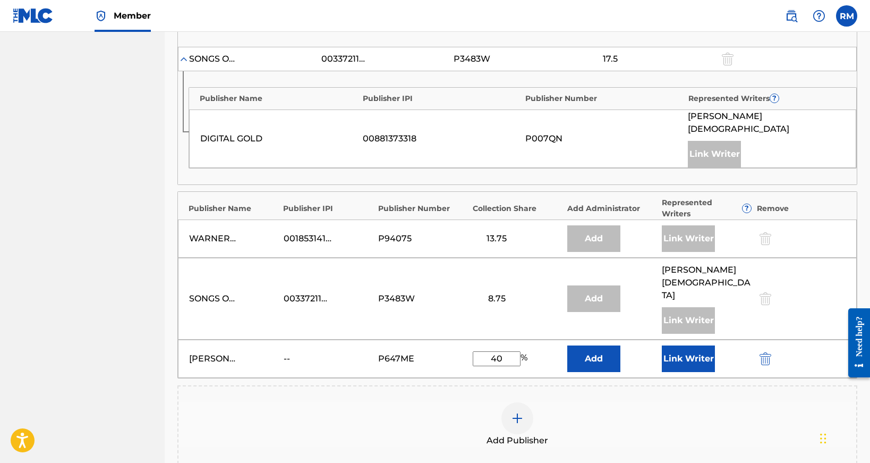
type input "40"
click at [672, 345] on button "Link Writer" at bounding box center [688, 358] width 53 height 27
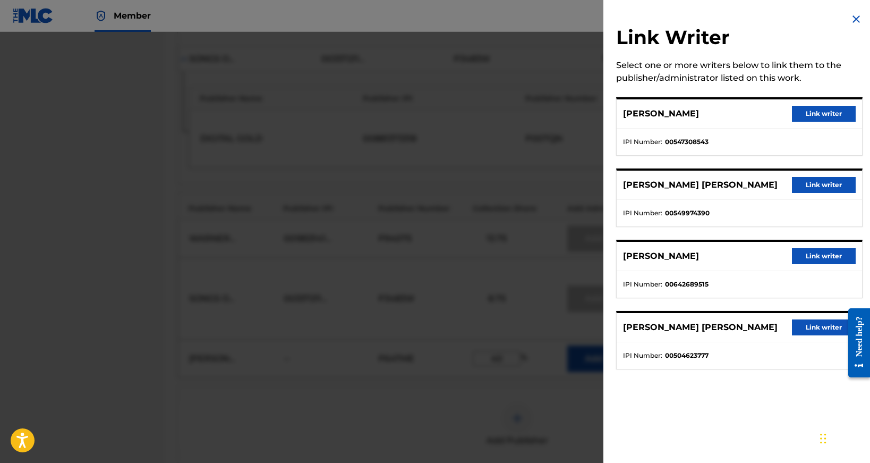
click at [823, 113] on button "Link writer" at bounding box center [824, 114] width 64 height 16
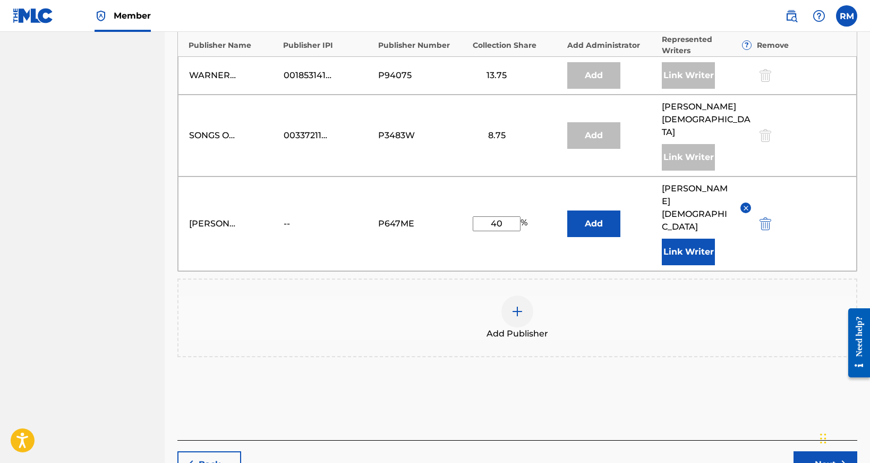
click at [816, 451] on button "Next" at bounding box center [825, 464] width 64 height 27
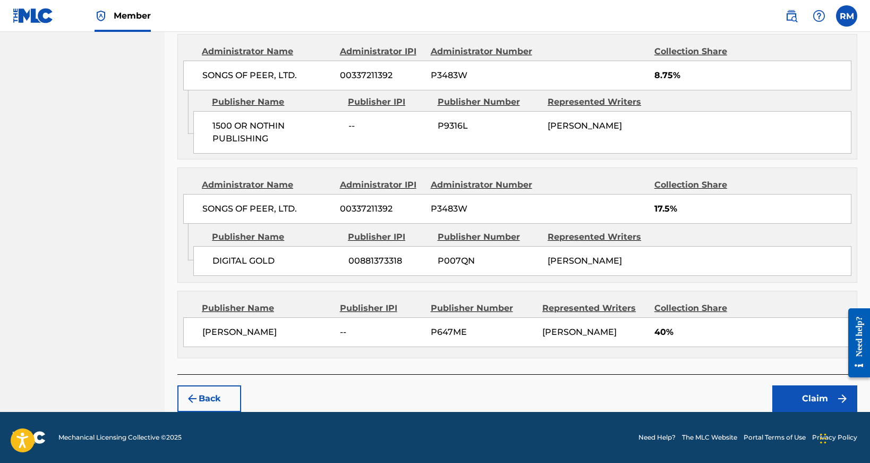
scroll to position [912, 0]
click at [814, 404] on button "Claim" at bounding box center [814, 398] width 85 height 27
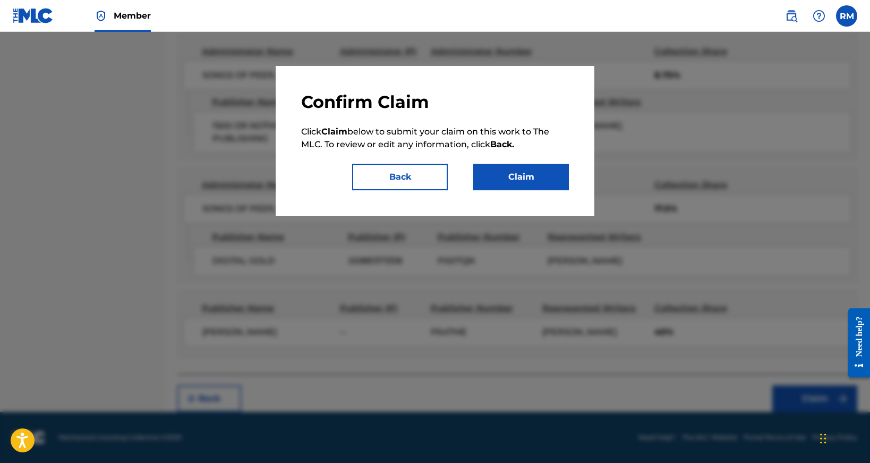
click at [520, 175] on button "Claim" at bounding box center [521, 177] width 96 height 27
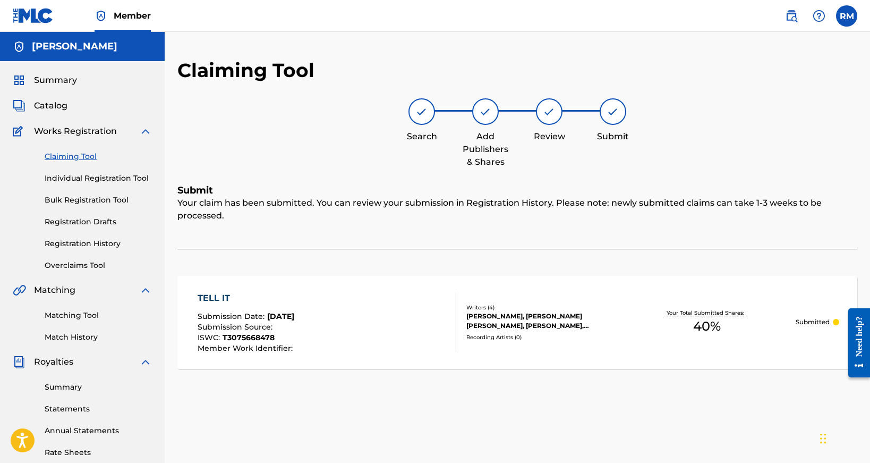
scroll to position [0, 0]
click at [88, 155] on link "Claiming Tool" at bounding box center [98, 156] width 107 height 11
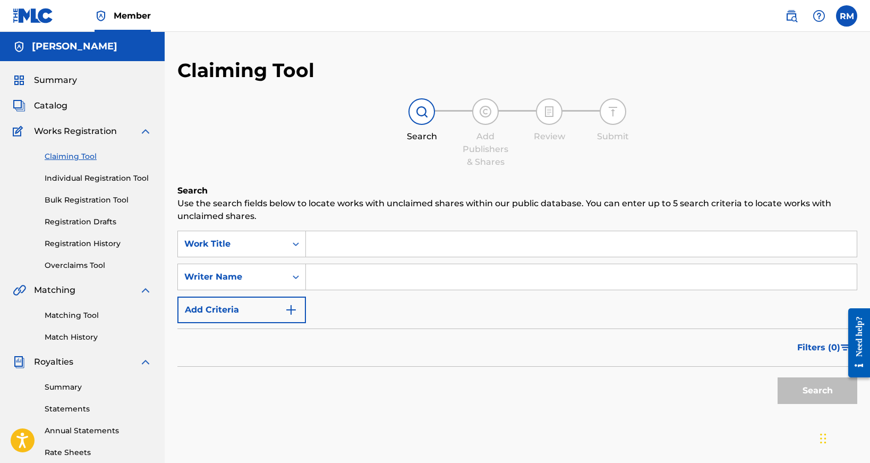
click at [343, 281] on input "Search Form" at bounding box center [581, 276] width 551 height 25
type input "[PERSON_NAME]"
click at [817, 390] on button "Search" at bounding box center [817, 390] width 80 height 27
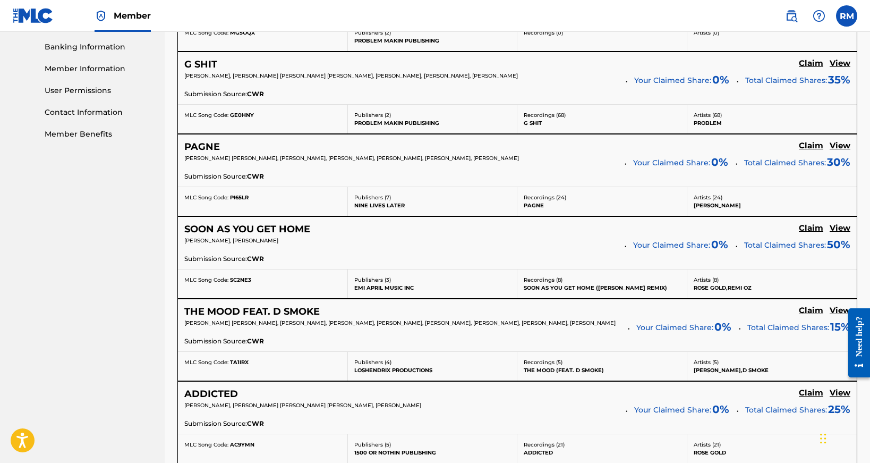
scroll to position [458, 0]
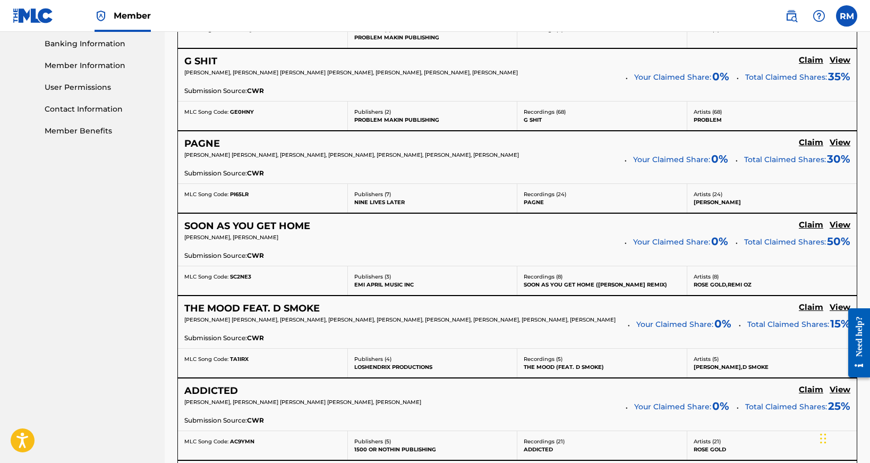
click at [848, 144] on h5 "View" at bounding box center [839, 143] width 21 height 10
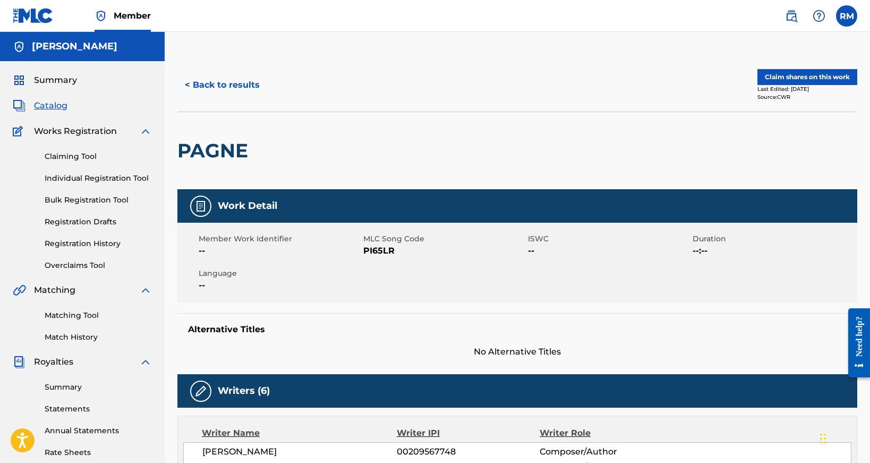
click at [221, 91] on button "< Back to results" at bounding box center [222, 85] width 90 height 27
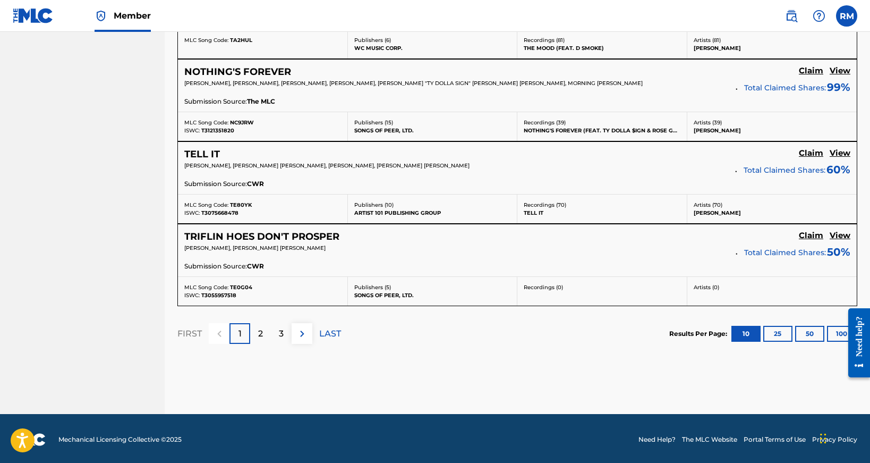
scroll to position [941, 0]
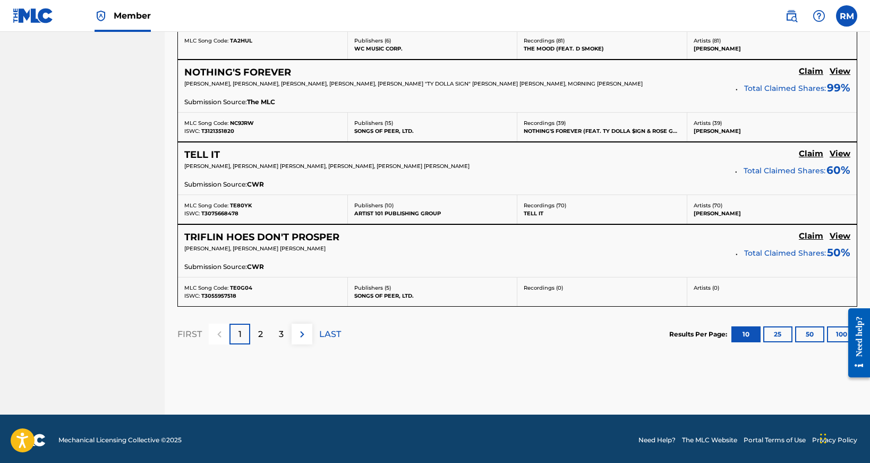
click at [261, 331] on p "2" at bounding box center [260, 334] width 5 height 13
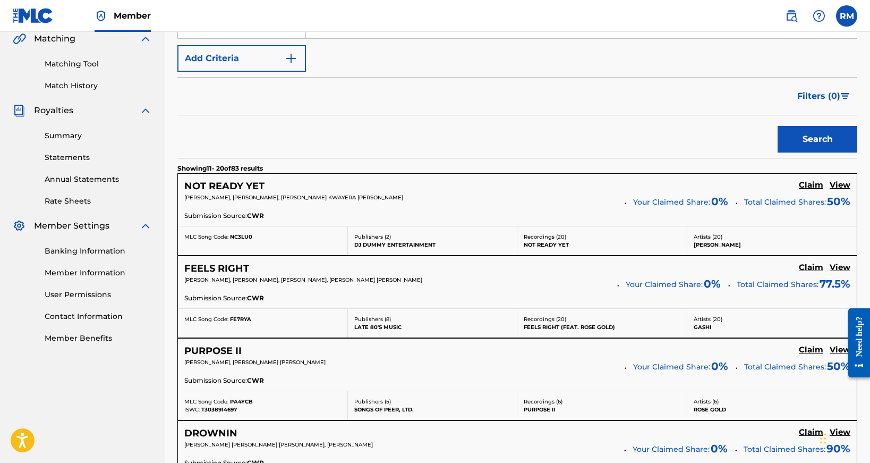
scroll to position [255, 0]
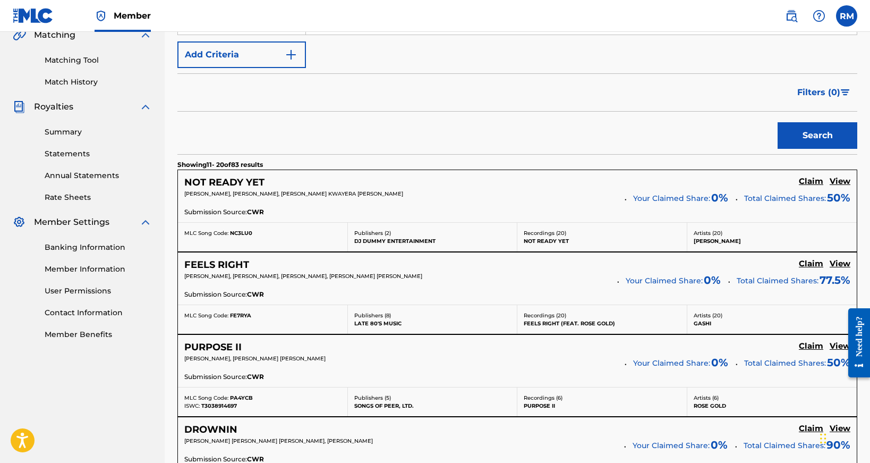
click at [836, 264] on h5 "View" at bounding box center [839, 264] width 21 height 10
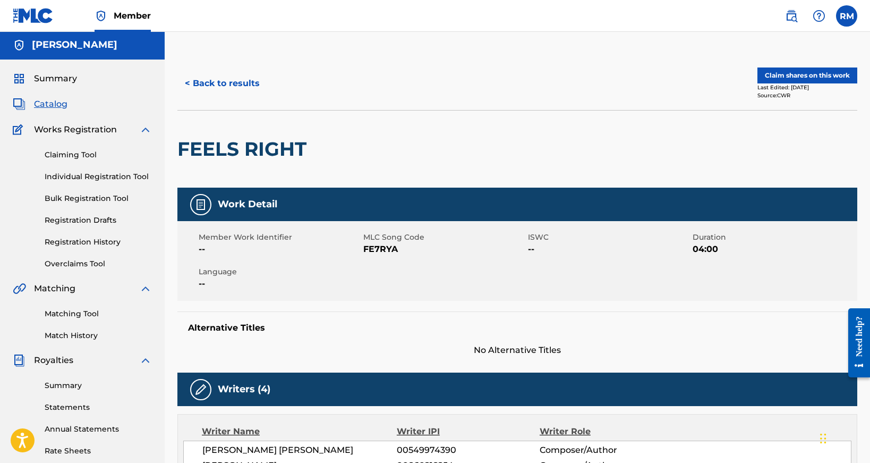
scroll to position [2, 0]
click at [808, 79] on button "Claim shares on this work" at bounding box center [807, 75] width 100 height 16
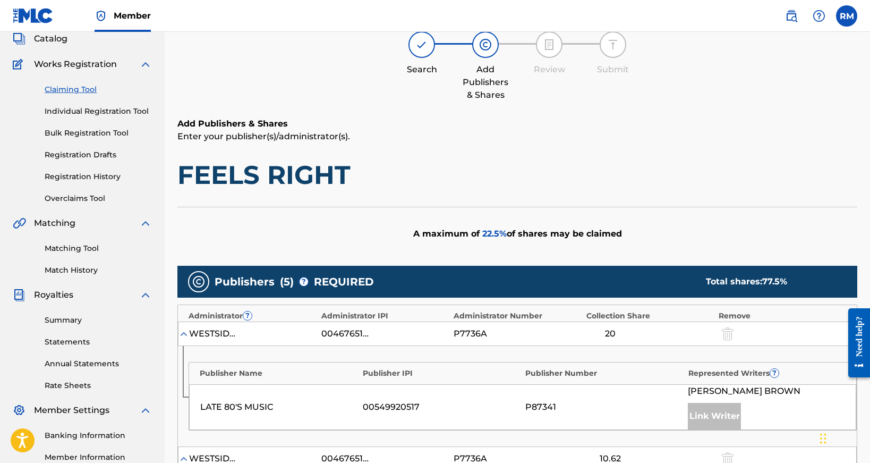
scroll to position [61, 0]
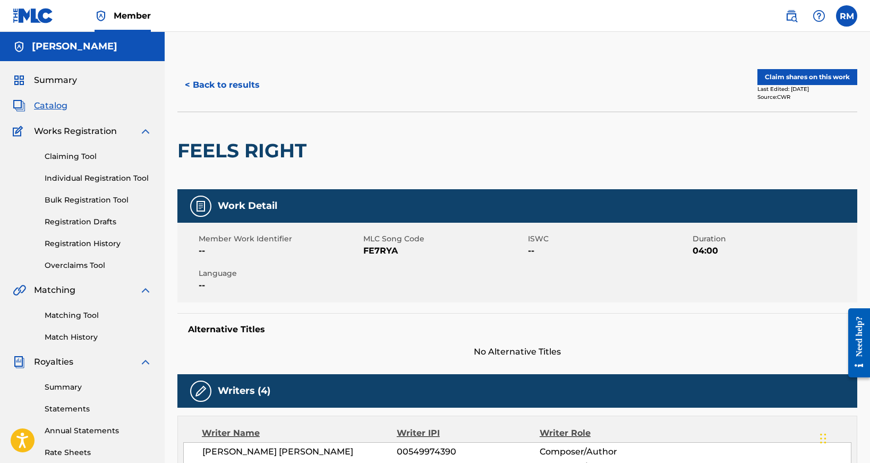
click at [807, 80] on button "Claim shares on this work" at bounding box center [807, 77] width 100 height 16
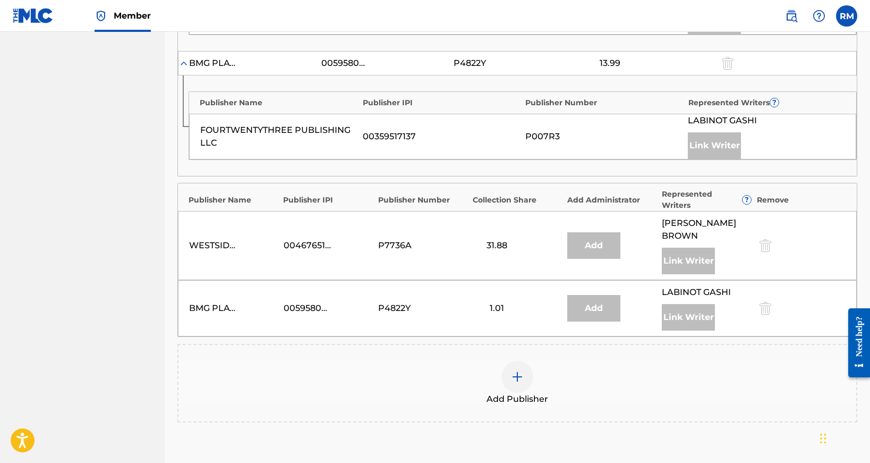
scroll to position [709, 0]
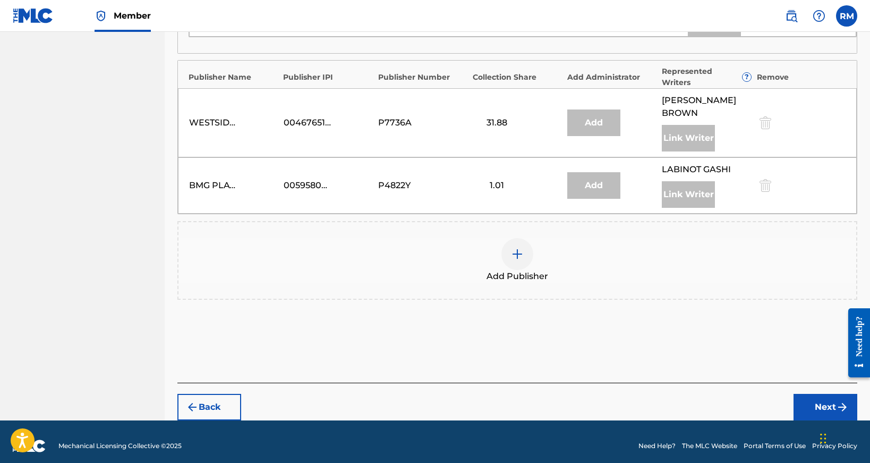
click at [525, 256] on div at bounding box center [517, 254] width 32 height 32
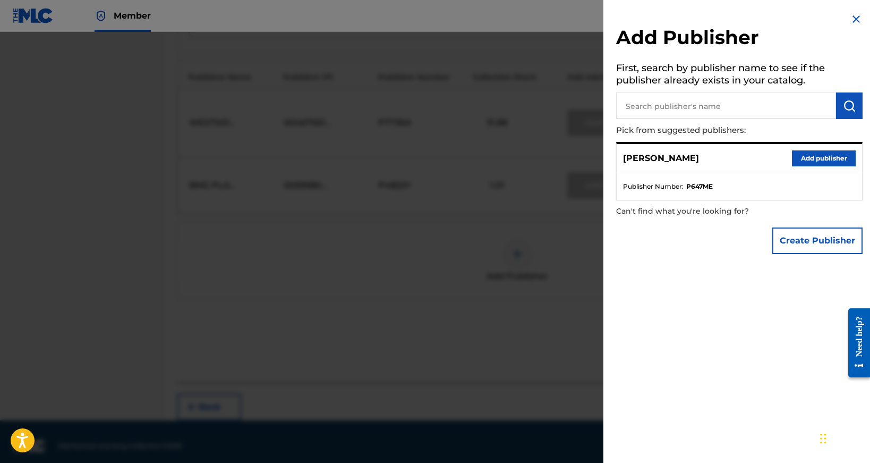
click at [801, 154] on button "Add publisher" at bounding box center [824, 158] width 64 height 16
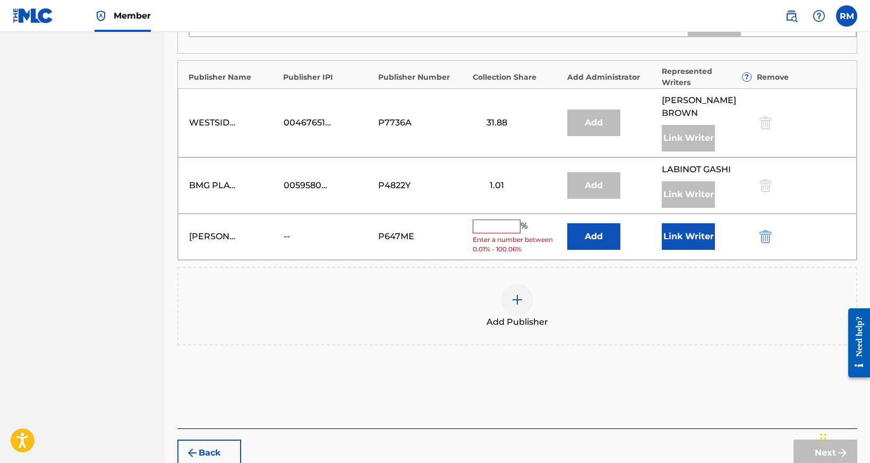
click at [498, 222] on input "text" at bounding box center [497, 226] width 48 height 14
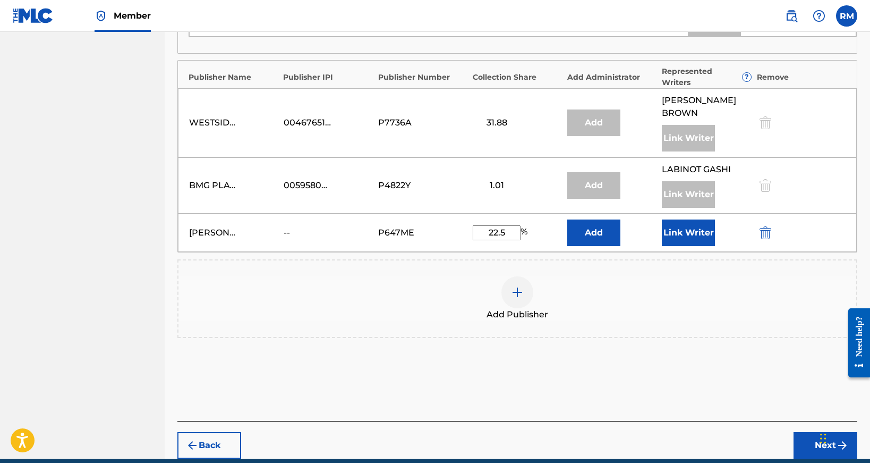
type input "22.5"
click at [689, 232] on button "Link Writer" at bounding box center [688, 232] width 53 height 27
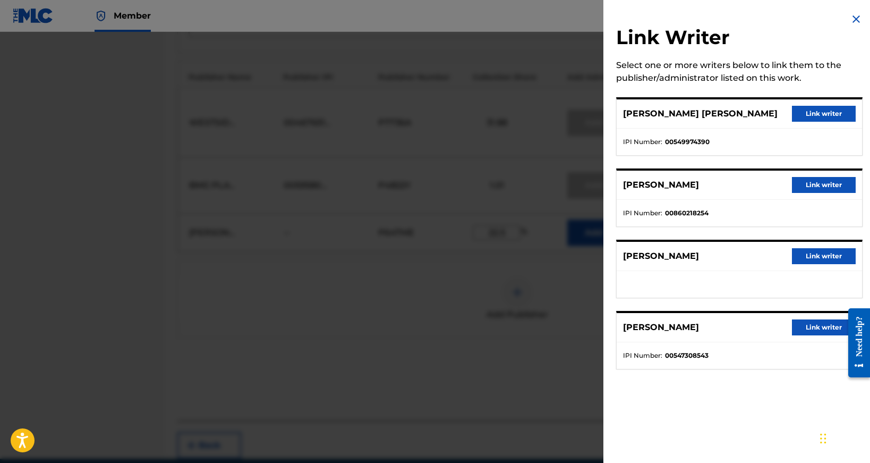
click at [816, 327] on button "Link writer" at bounding box center [824, 327] width 64 height 16
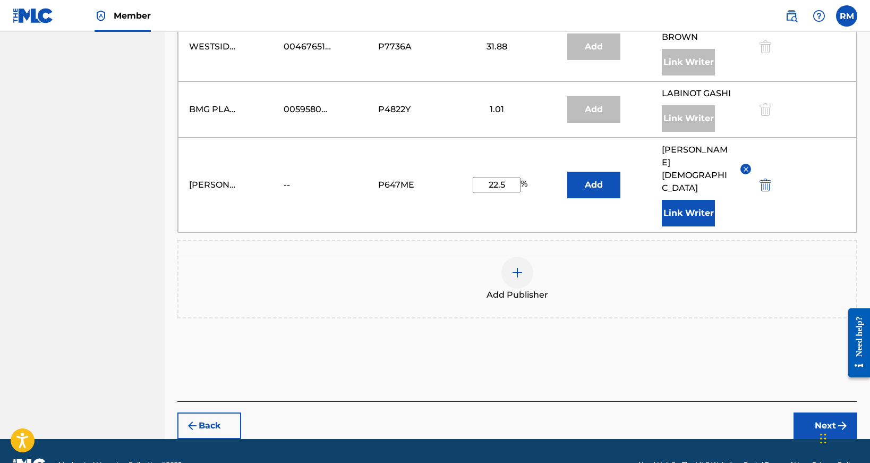
click at [819, 412] on button "Next" at bounding box center [825, 425] width 64 height 27
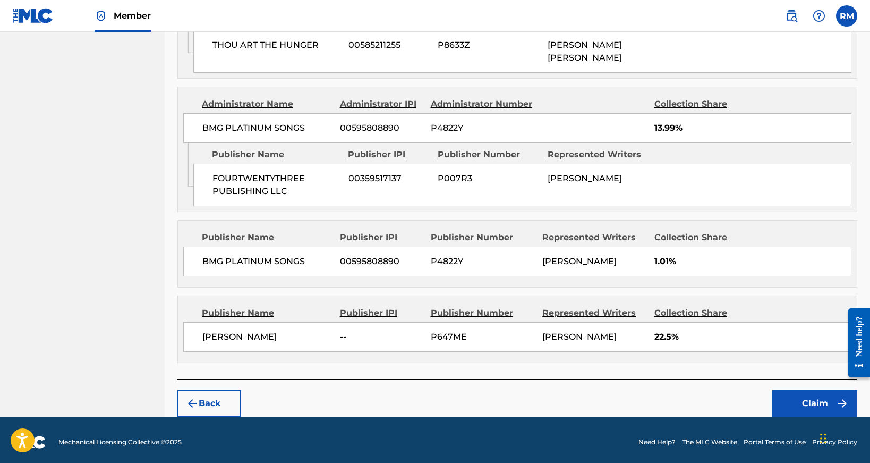
scroll to position [789, 0]
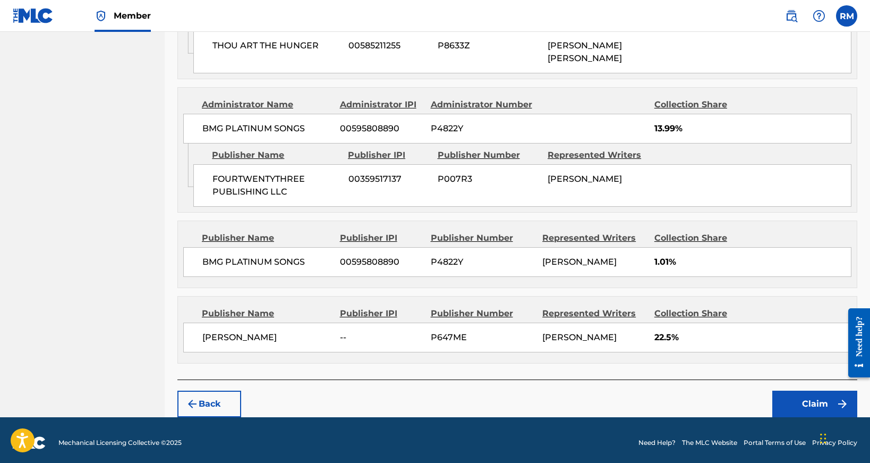
click at [807, 391] on button "Claim" at bounding box center [814, 403] width 85 height 27
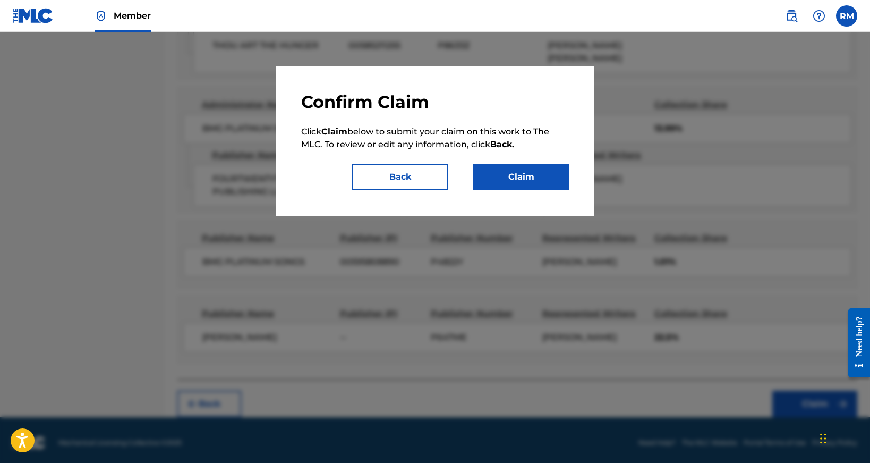
click at [531, 172] on button "Claim" at bounding box center [521, 177] width 96 height 27
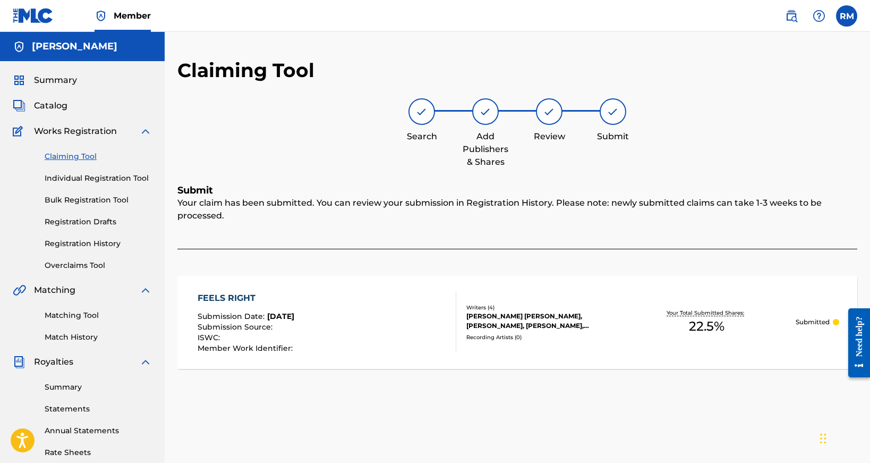
scroll to position [0, 0]
click at [89, 155] on link "Claiming Tool" at bounding box center [98, 156] width 107 height 11
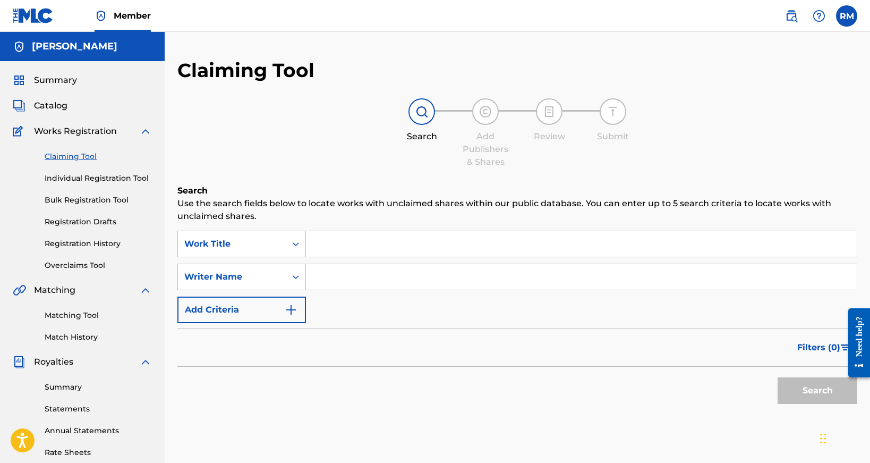
click at [368, 278] on input "Search Form" at bounding box center [581, 276] width 551 height 25
drag, startPoint x: 417, startPoint y: 287, endPoint x: 673, endPoint y: 270, distance: 256.0
click at [673, 270] on input "[PERSON_NAME]" at bounding box center [581, 276] width 551 height 25
type input "[PERSON_NAME]"
click at [810, 389] on button "Search" at bounding box center [817, 390] width 80 height 27
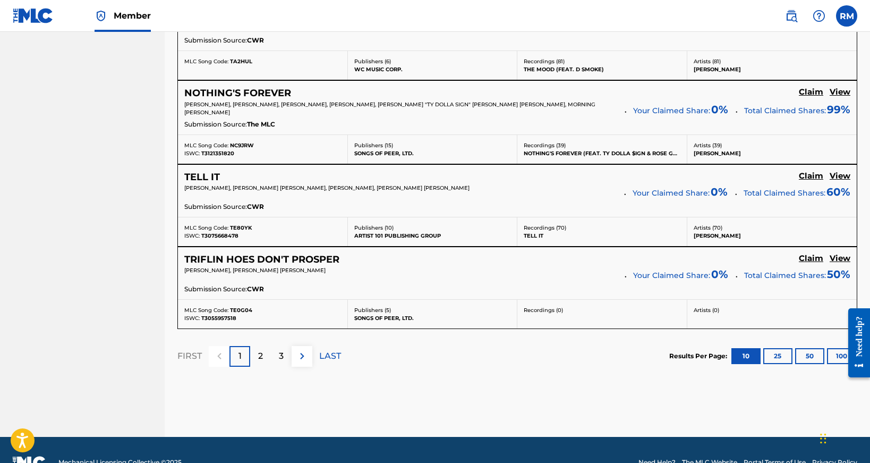
scroll to position [920, 0]
click at [258, 350] on p "2" at bounding box center [260, 355] width 5 height 13
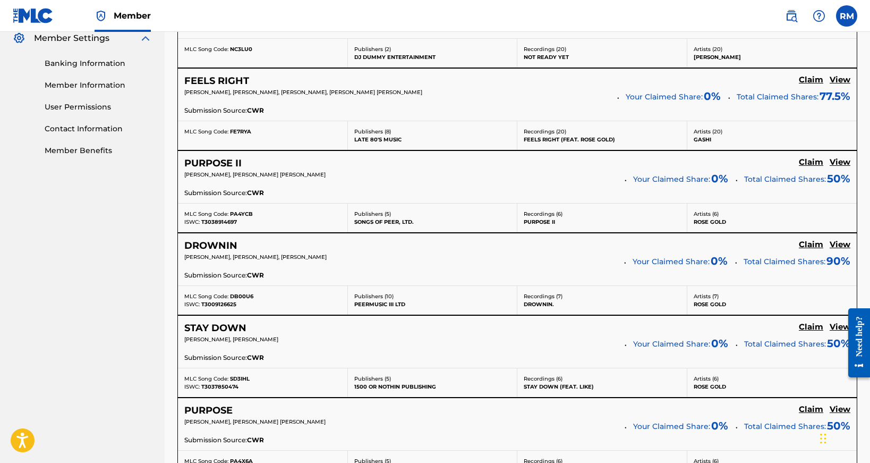
scroll to position [439, 0]
click at [839, 243] on h5 "View" at bounding box center [839, 244] width 21 height 10
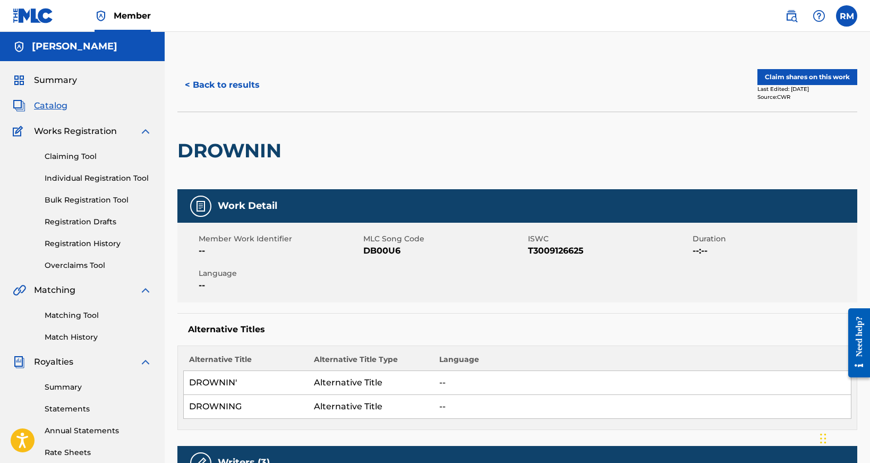
click at [804, 79] on button "Claim shares on this work" at bounding box center [807, 77] width 100 height 16
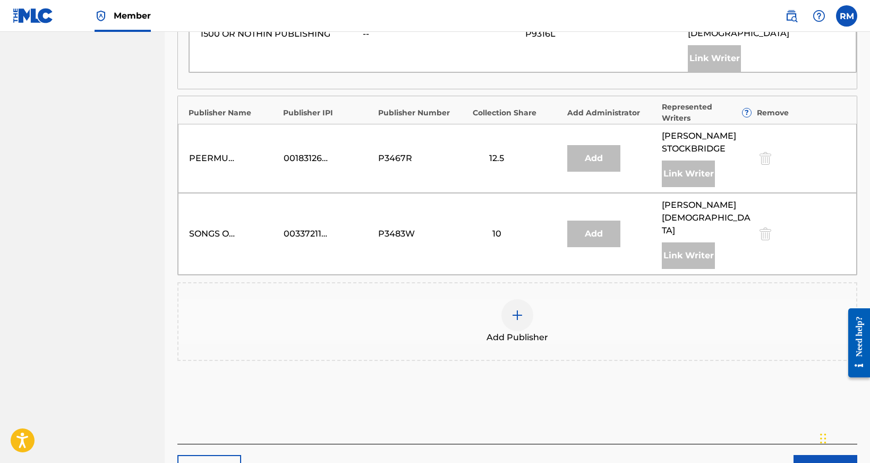
scroll to position [837, 0]
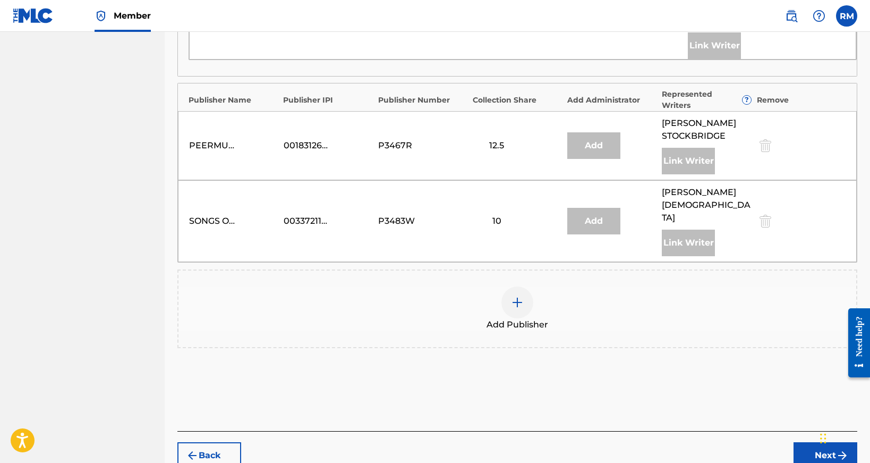
click at [524, 286] on div at bounding box center [517, 302] width 32 height 32
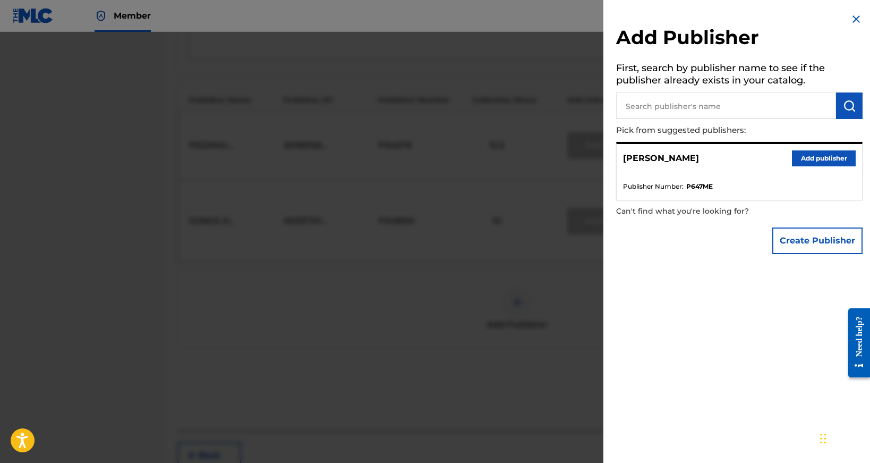
click at [819, 161] on button "Add publisher" at bounding box center [824, 158] width 64 height 16
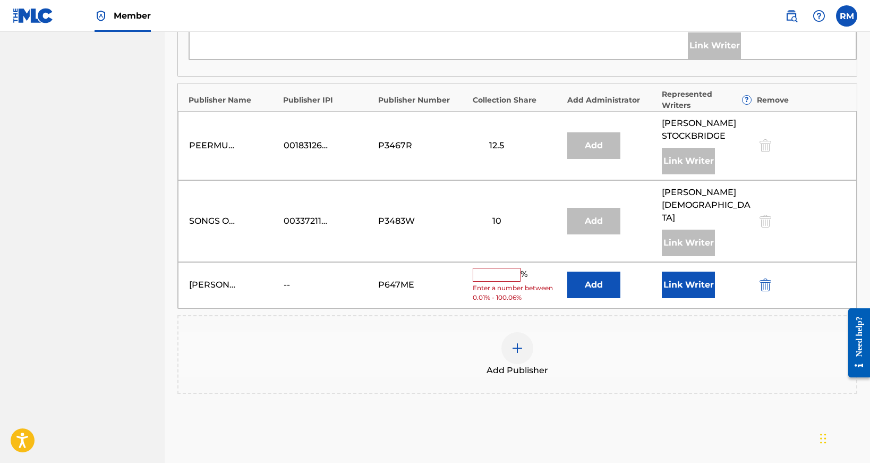
click at [486, 268] on input "text" at bounding box center [497, 275] width 48 height 14
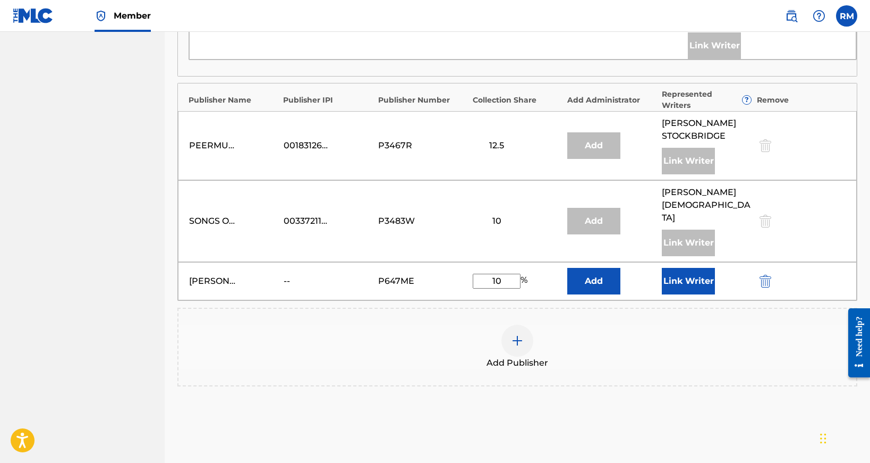
type input "10"
click at [695, 268] on button "Link Writer" at bounding box center [688, 281] width 53 height 27
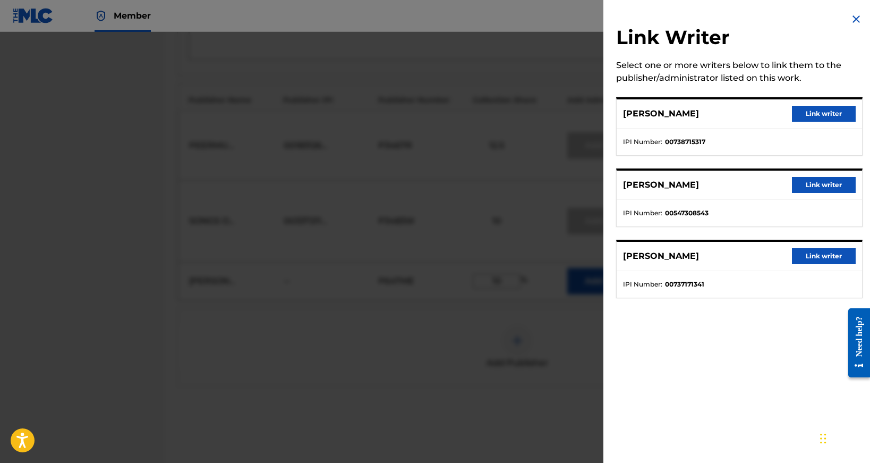
click at [803, 185] on button "Link writer" at bounding box center [824, 185] width 64 height 16
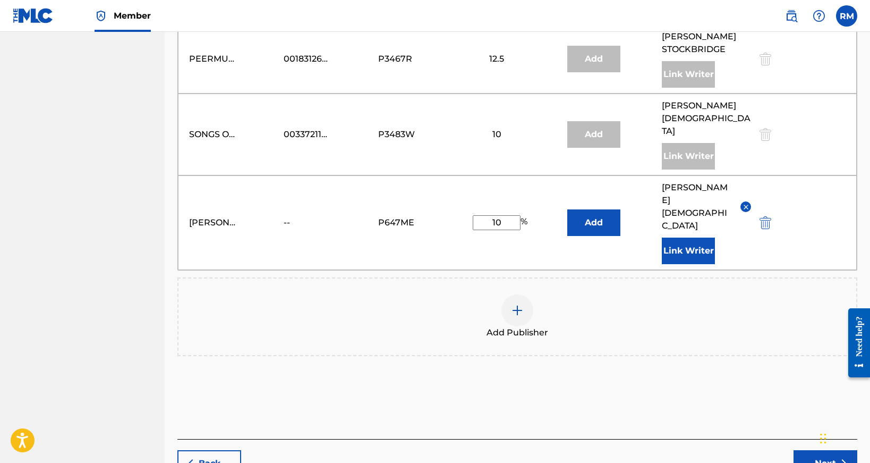
scroll to position [922, 0]
click at [832, 451] on button "Next" at bounding box center [825, 464] width 64 height 27
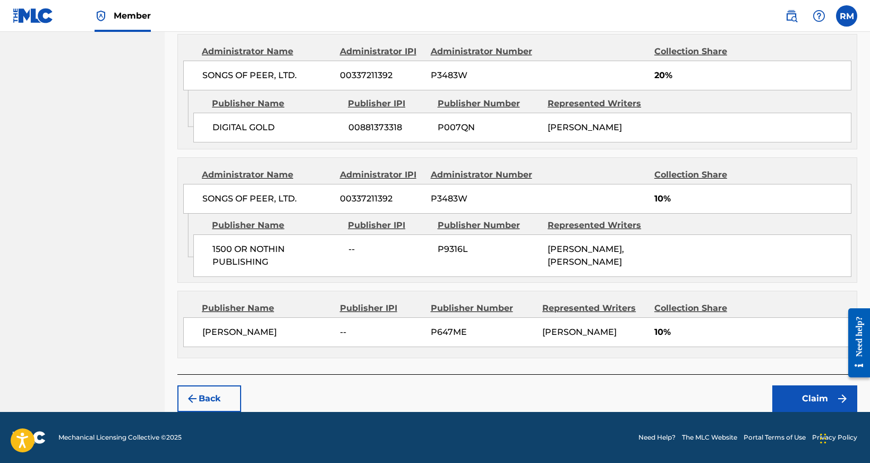
scroll to position [906, 0]
click at [827, 393] on button "Claim" at bounding box center [814, 398] width 85 height 27
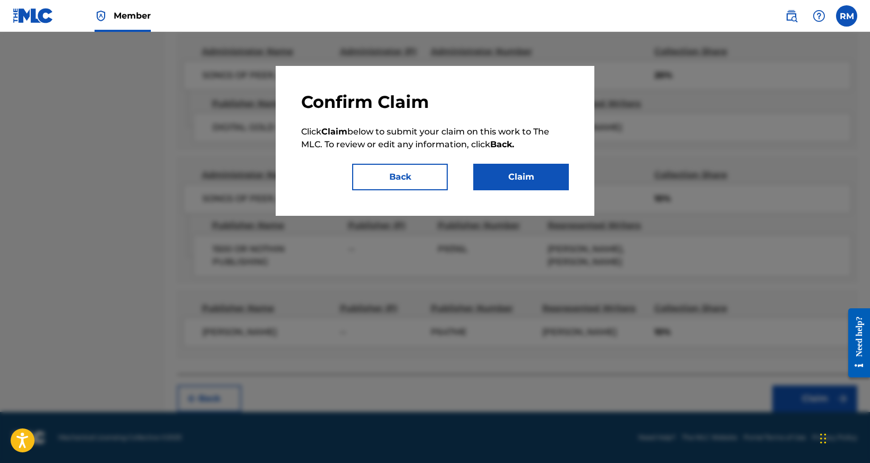
click at [529, 170] on button "Claim" at bounding box center [521, 177] width 96 height 27
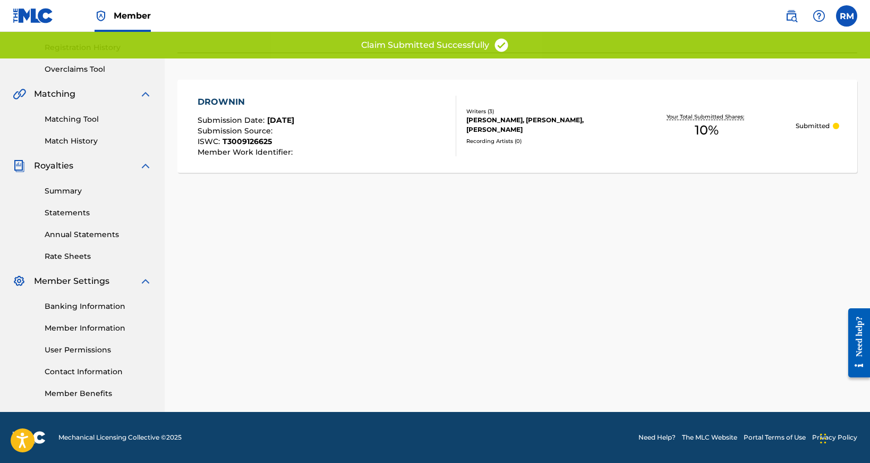
scroll to position [196, 0]
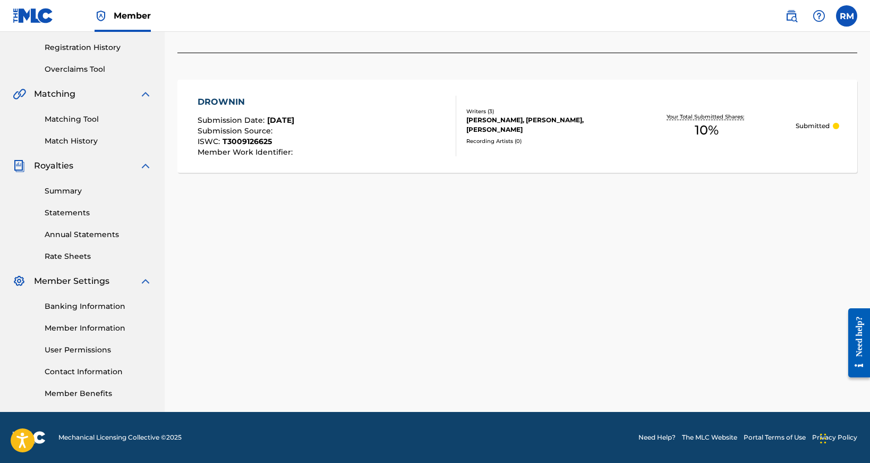
click at [118, 117] on link "Matching Tool" at bounding box center [98, 119] width 107 height 11
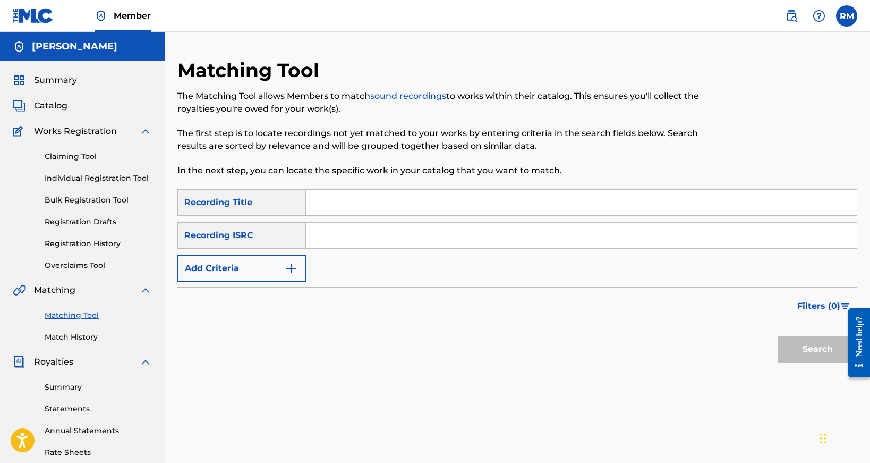
click at [348, 232] on input "Search Form" at bounding box center [581, 234] width 551 height 25
click at [354, 231] on input "[PERSON_NAME]" at bounding box center [581, 234] width 551 height 25
click at [436, 235] on input "[PERSON_NAME]" at bounding box center [581, 234] width 551 height 25
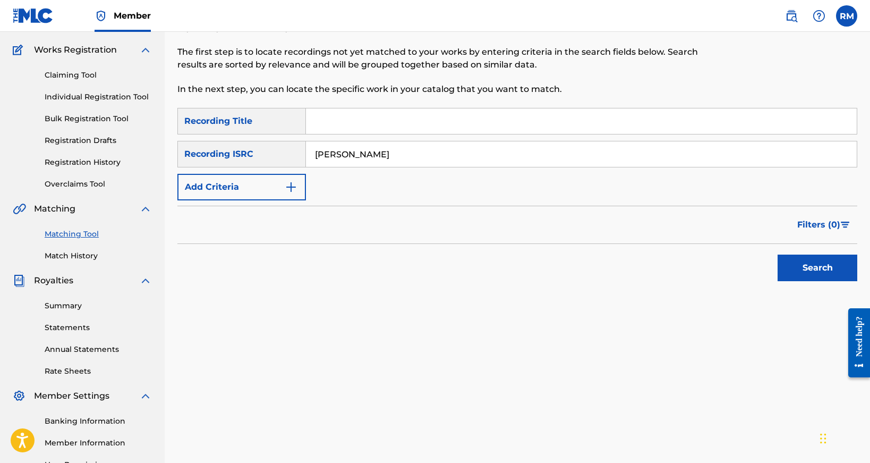
scroll to position [87, 0]
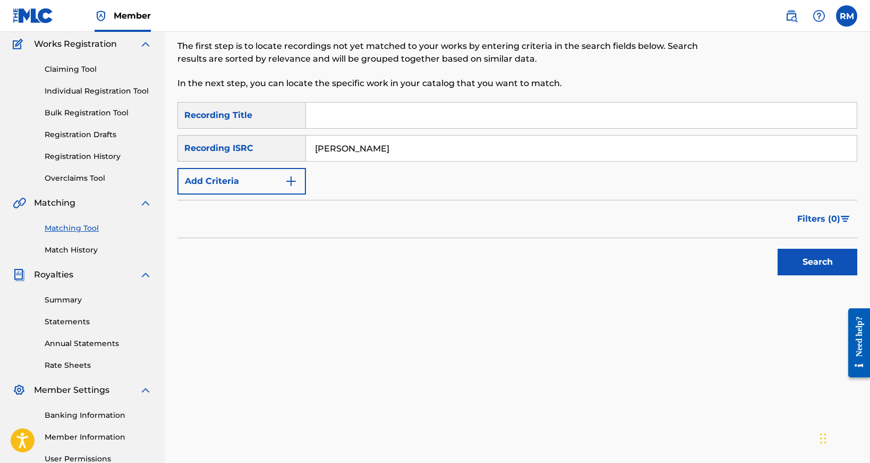
click at [835, 261] on button "Search" at bounding box center [817, 262] width 80 height 27
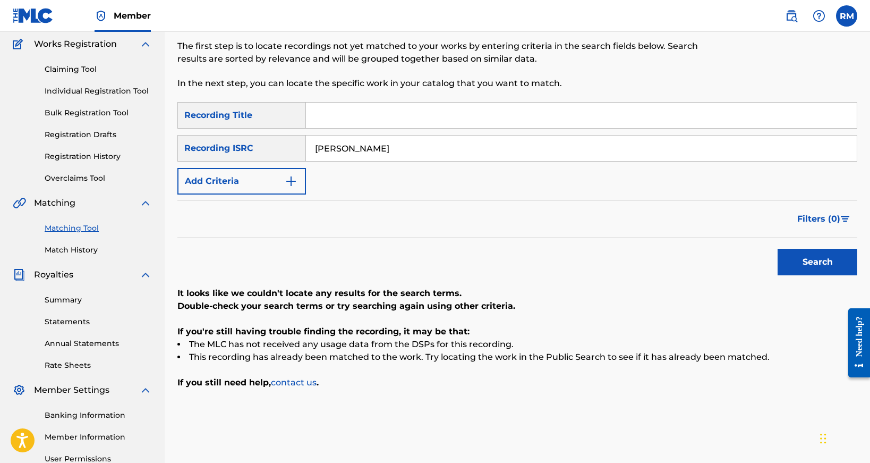
click at [413, 141] on input "[PERSON_NAME]" at bounding box center [581, 147] width 551 height 25
click at [409, 148] on input "[PERSON_NAME]" at bounding box center [581, 147] width 551 height 25
type input "[PERSON_NAME]"
click at [821, 251] on button "Search" at bounding box center [817, 262] width 80 height 27
click at [316, 148] on input "[PERSON_NAME]" at bounding box center [581, 147] width 551 height 25
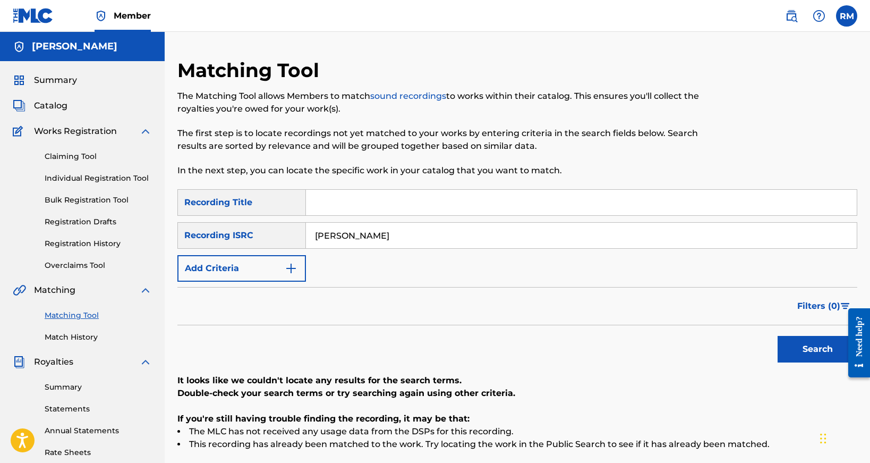
scroll to position [0, 0]
click at [89, 154] on link "Claiming Tool" at bounding box center [98, 156] width 107 height 11
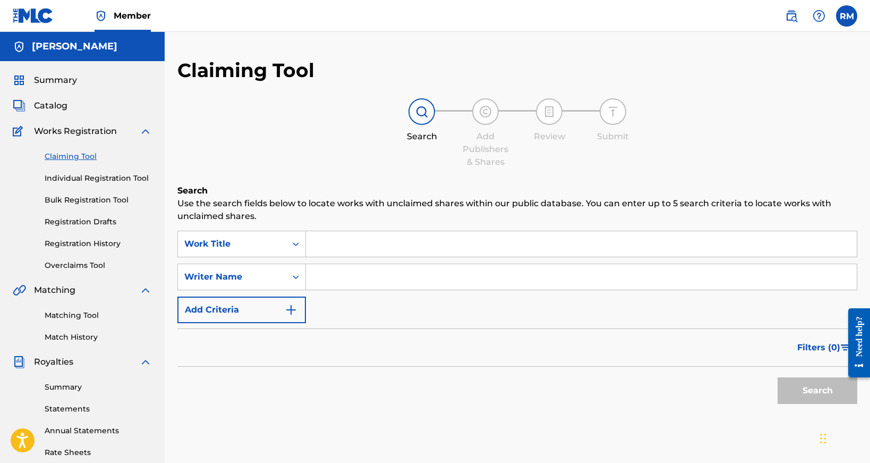
click at [378, 280] on input "Search Form" at bounding box center [581, 276] width 551 height 25
type input "[PERSON_NAME]"
click at [823, 398] on button "Search" at bounding box center [817, 390] width 80 height 27
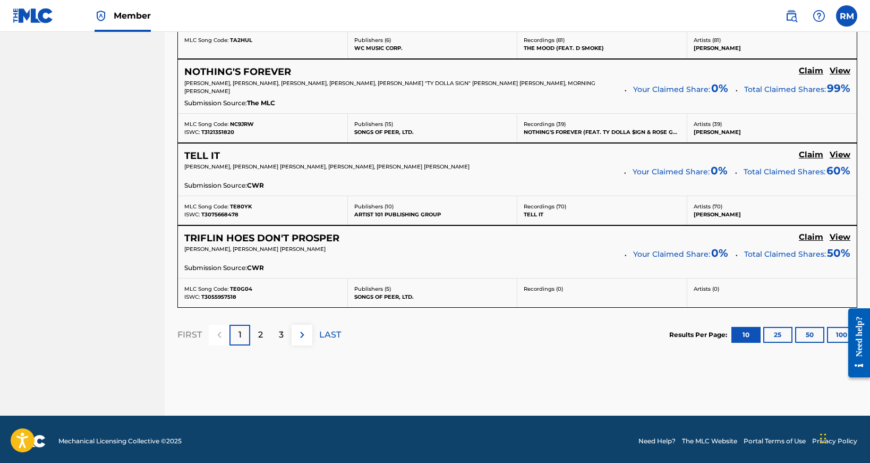
scroll to position [941, 0]
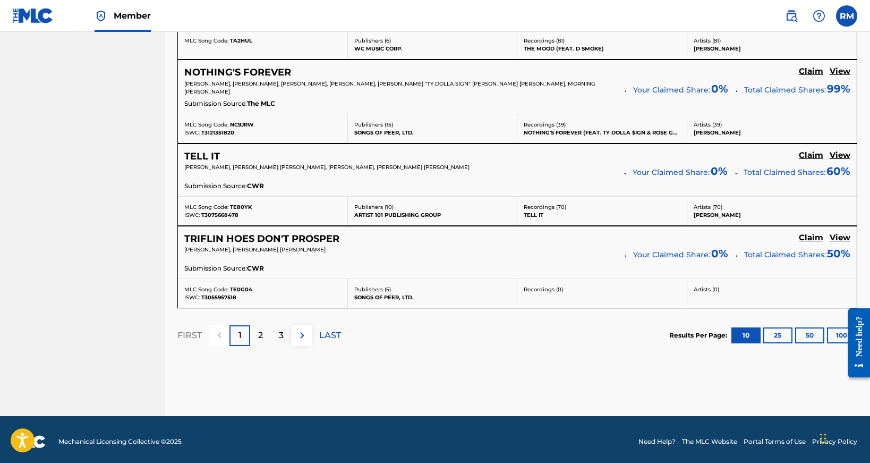
click at [262, 330] on p "2" at bounding box center [260, 335] width 5 height 13
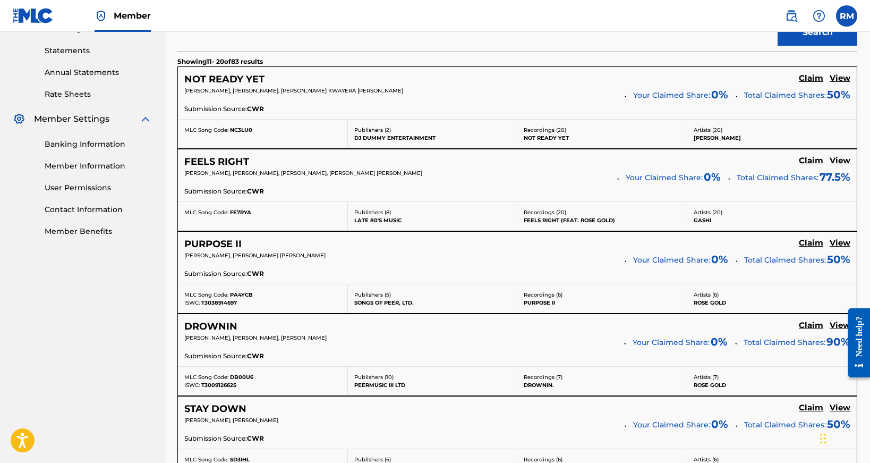
scroll to position [359, 0]
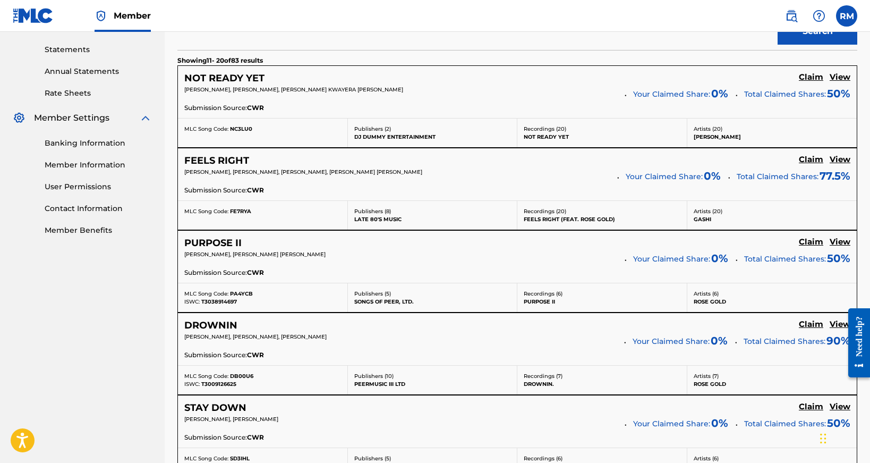
click at [816, 82] on h5 "Claim" at bounding box center [811, 77] width 24 height 10
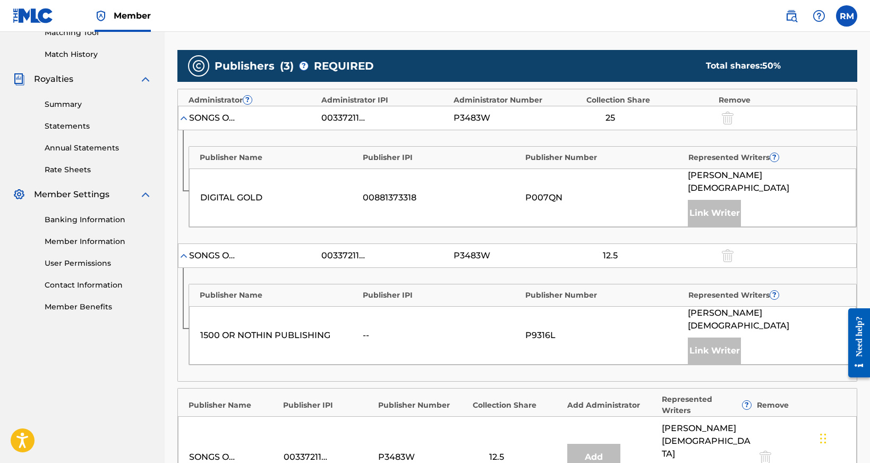
scroll to position [281, 0]
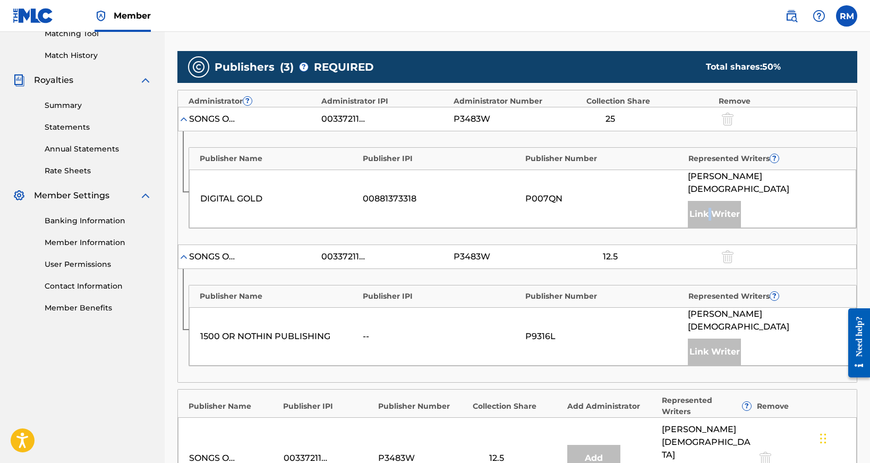
click at [707, 201] on div "Link Writer" at bounding box center [714, 214] width 53 height 27
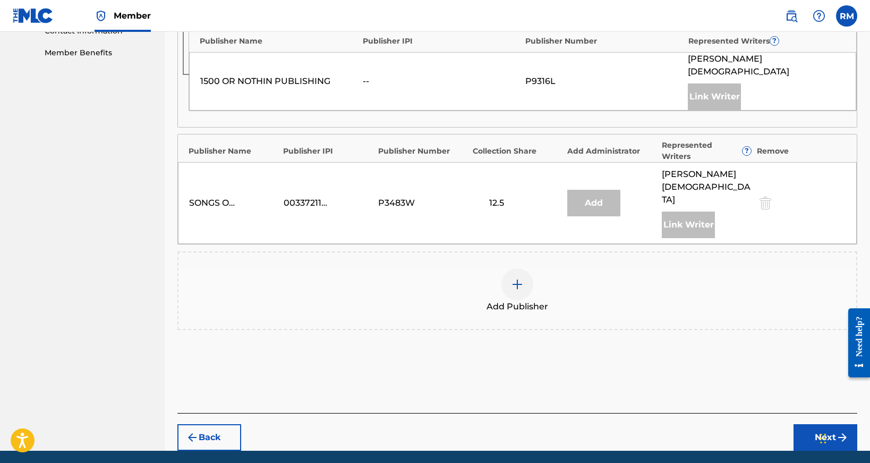
scroll to position [536, 0]
click at [521, 278] on img at bounding box center [517, 284] width 13 height 13
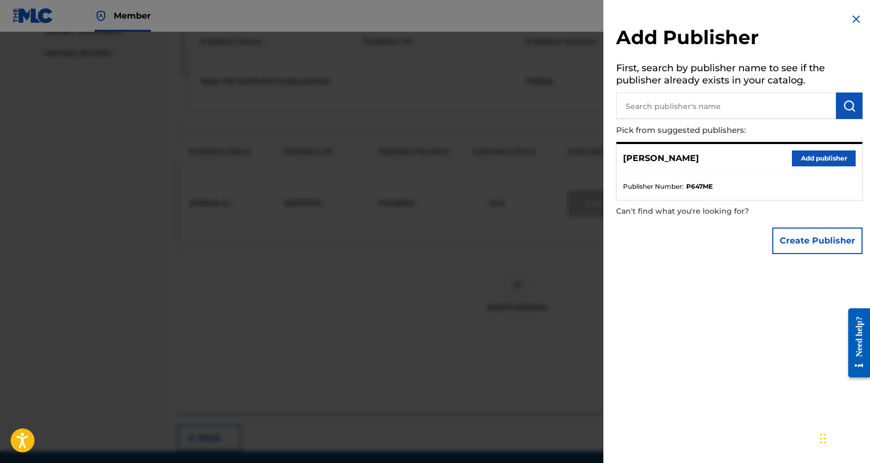
click at [819, 154] on button "Add publisher" at bounding box center [824, 158] width 64 height 16
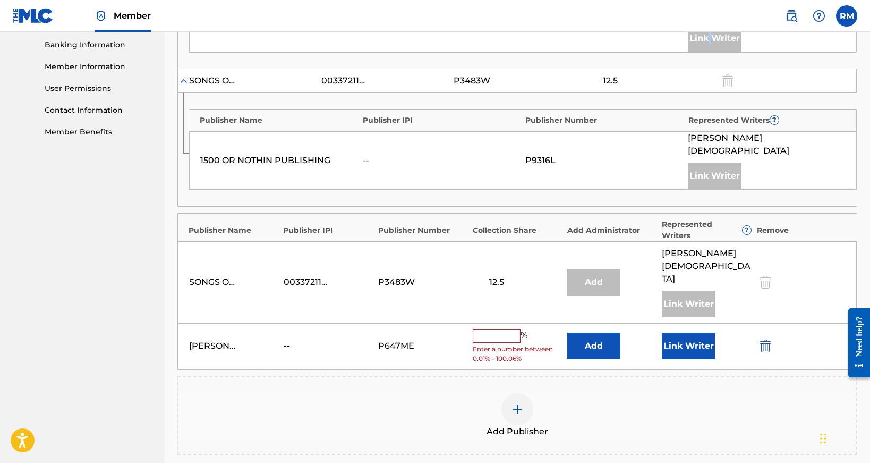
scroll to position [486, 0]
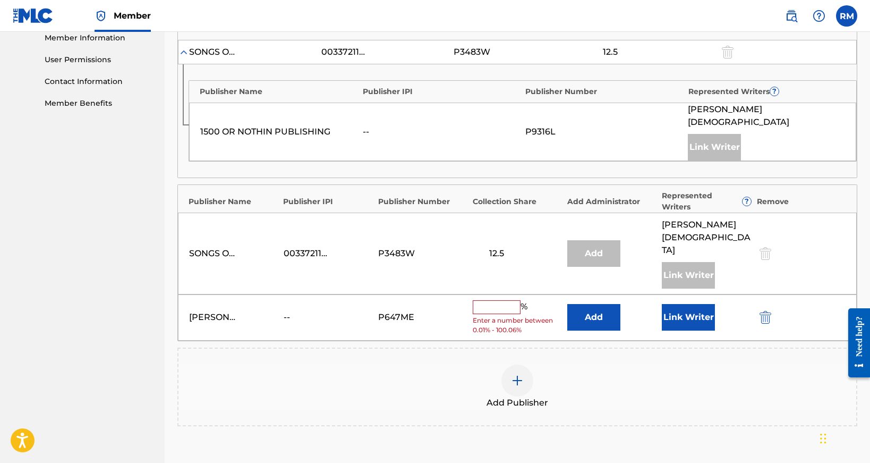
click at [491, 300] on input "text" at bounding box center [497, 307] width 48 height 14
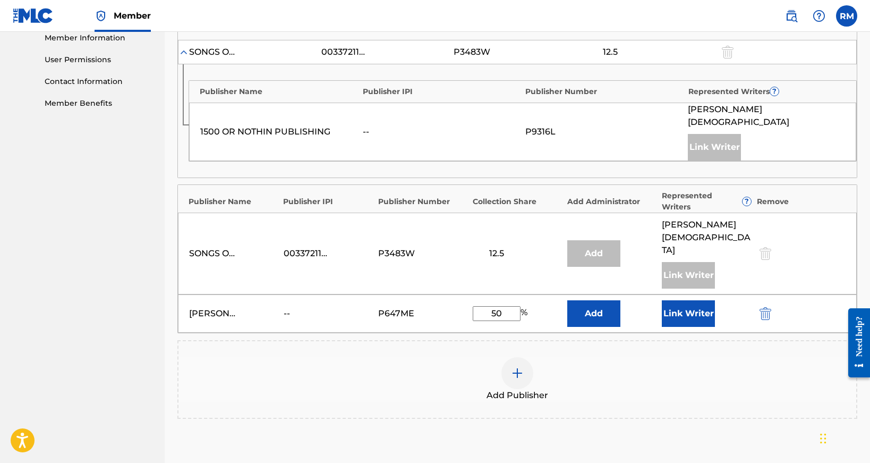
type input "50"
click at [689, 300] on button "Link Writer" at bounding box center [688, 313] width 53 height 27
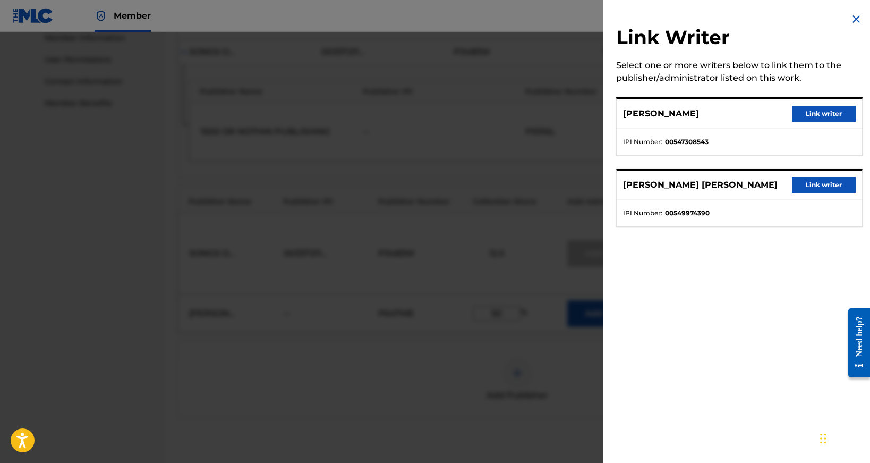
click at [814, 117] on button "Link writer" at bounding box center [824, 114] width 64 height 16
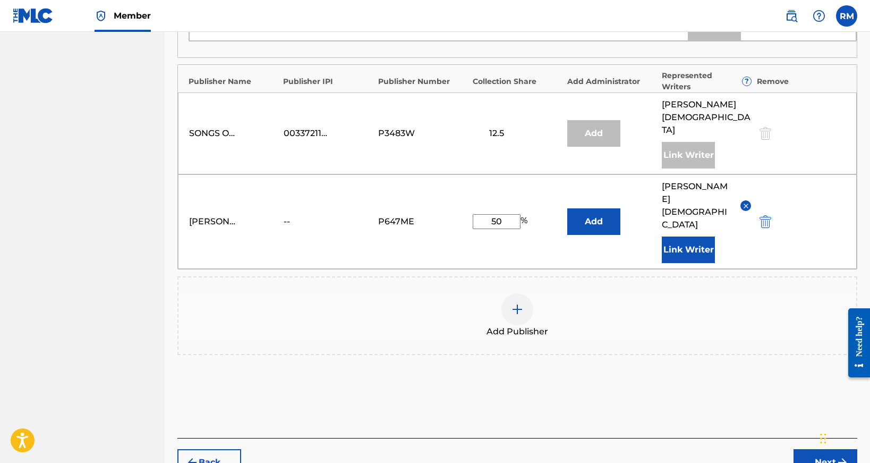
scroll to position [605, 0]
click at [836, 457] on img "submit" at bounding box center [842, 463] width 13 height 13
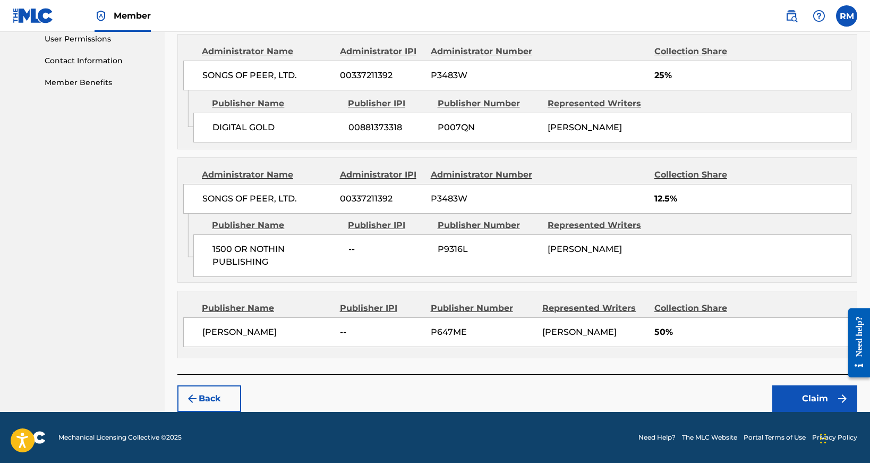
click at [820, 399] on button "Claim" at bounding box center [814, 398] width 85 height 27
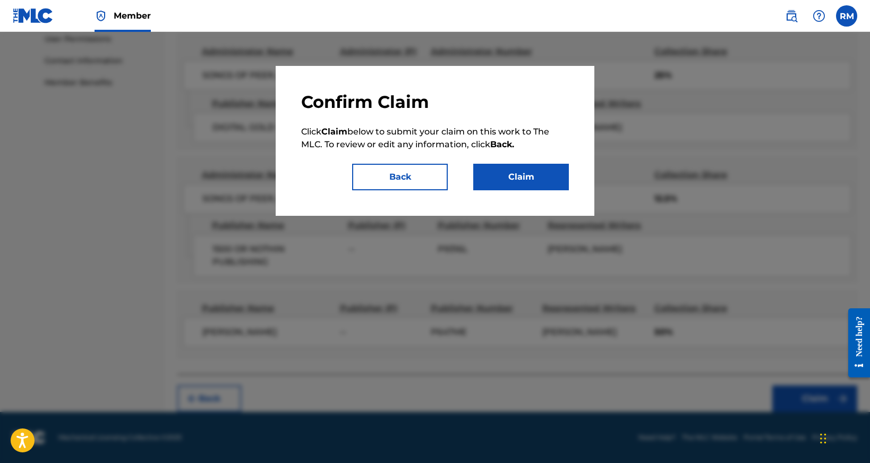
click at [521, 179] on button "Claim" at bounding box center [521, 177] width 96 height 27
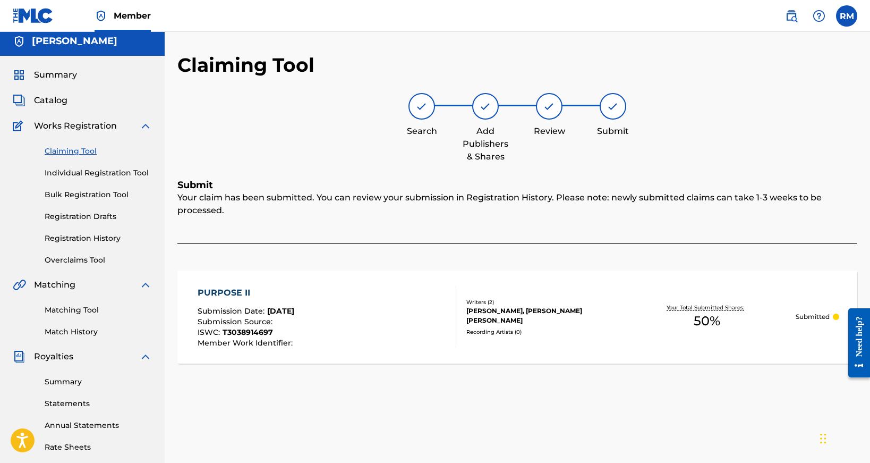
scroll to position [5, 0]
click at [78, 149] on link "Claiming Tool" at bounding box center [98, 150] width 107 height 11
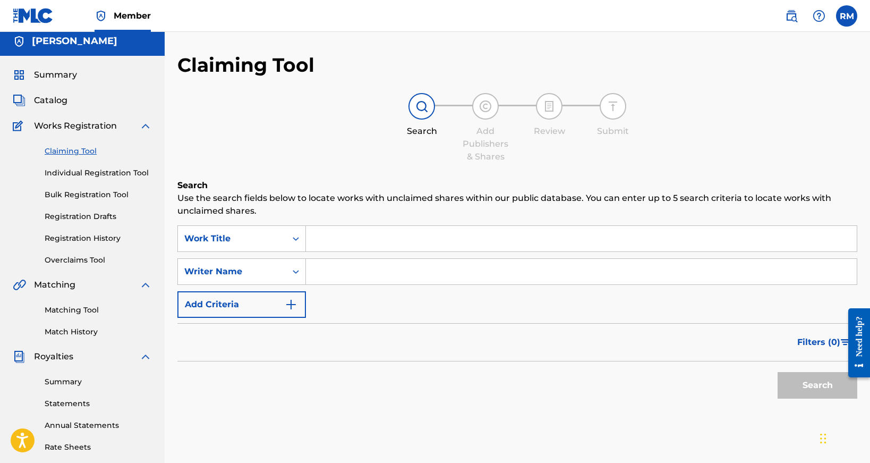
scroll to position [0, 0]
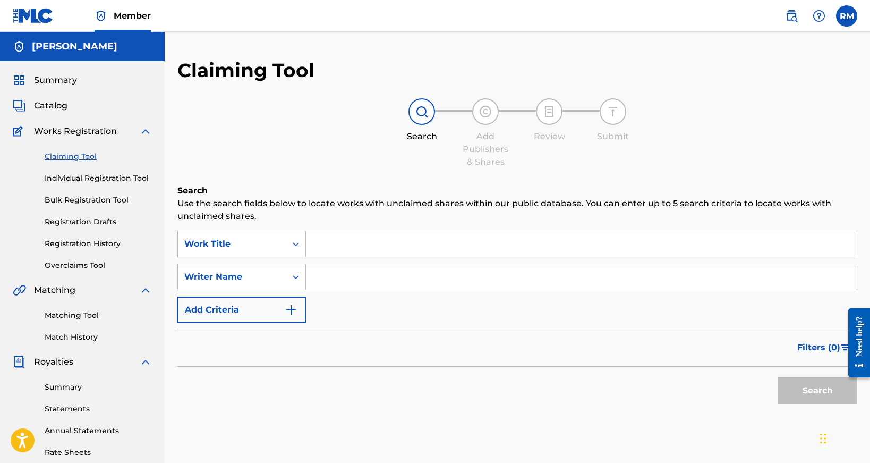
click at [356, 274] on input "Search Form" at bounding box center [581, 276] width 551 height 25
click at [363, 277] on input "[PERSON_NAME]" at bounding box center [581, 276] width 551 height 25
type input "[PERSON_NAME]"
click at [830, 385] on button "Search" at bounding box center [817, 390] width 80 height 27
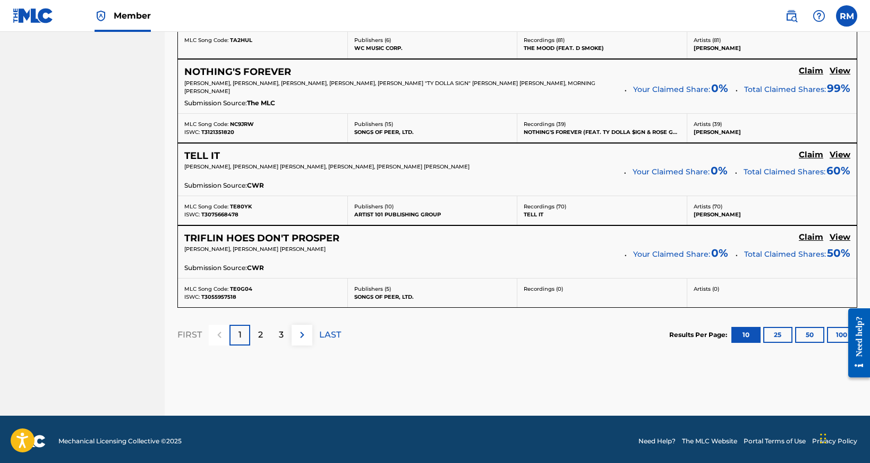
scroll to position [941, 0]
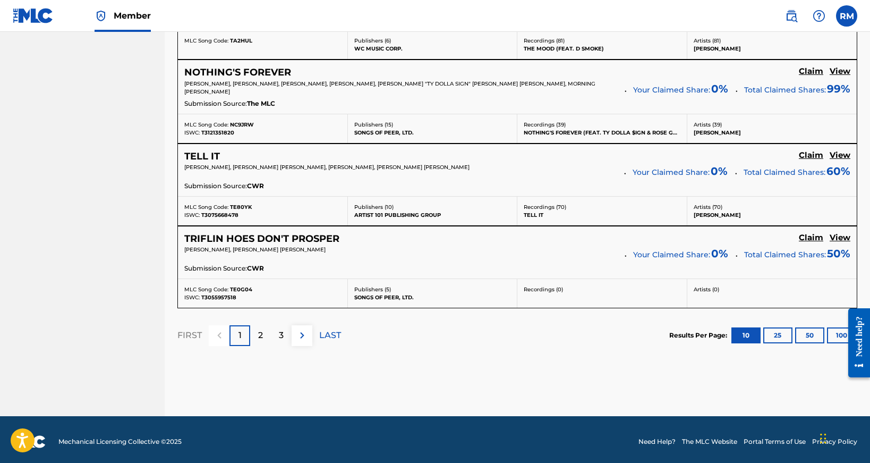
click at [260, 329] on p "2" at bounding box center [260, 335] width 5 height 13
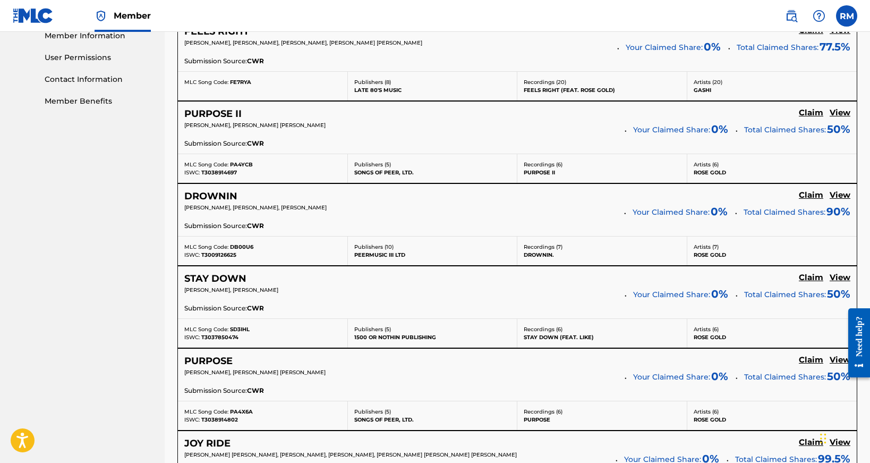
scroll to position [491, 0]
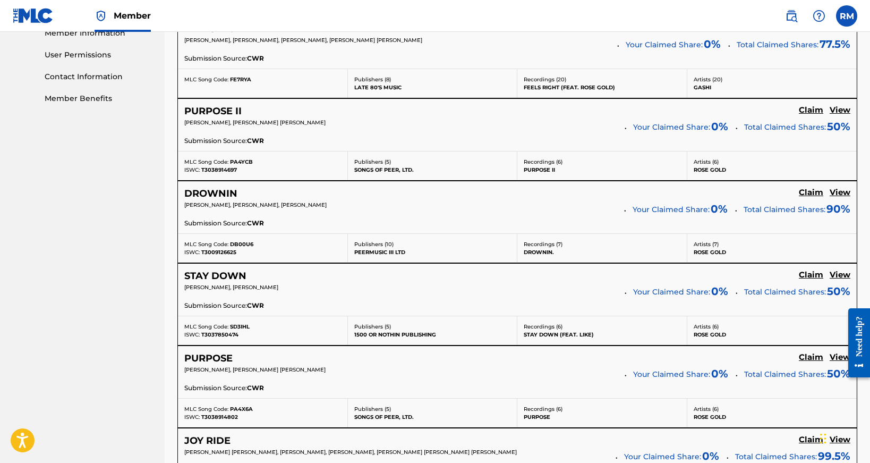
click at [842, 272] on h5 "View" at bounding box center [839, 275] width 21 height 10
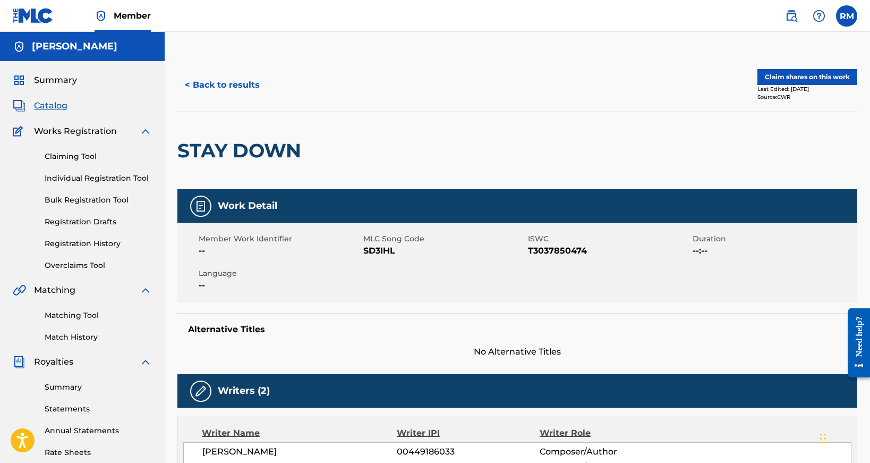
click at [234, 85] on button "< Back to results" at bounding box center [222, 85] width 90 height 27
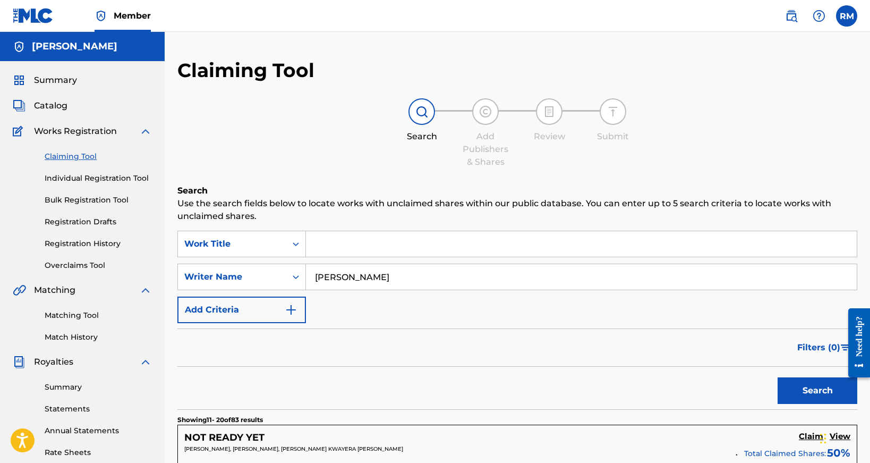
scroll to position [491, 0]
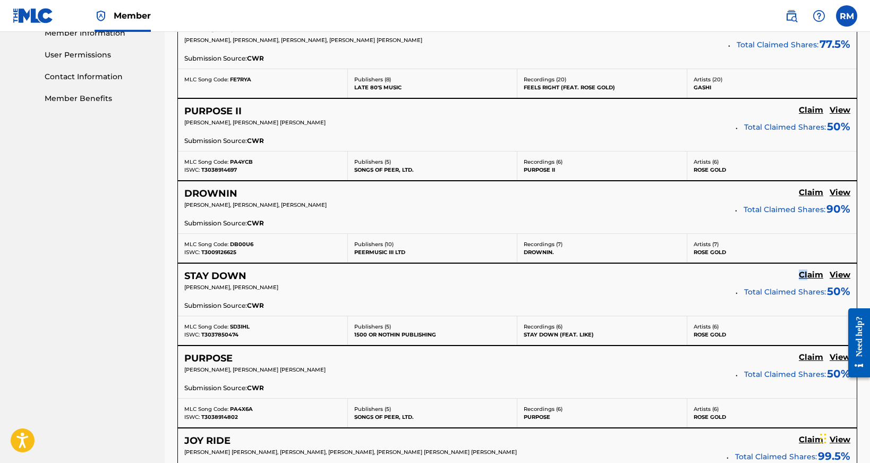
drag, startPoint x: 807, startPoint y: 272, endPoint x: 753, endPoint y: 269, distance: 53.7
click at [753, 270] on div "STAY DOWN Claim View" at bounding box center [517, 276] width 666 height 12
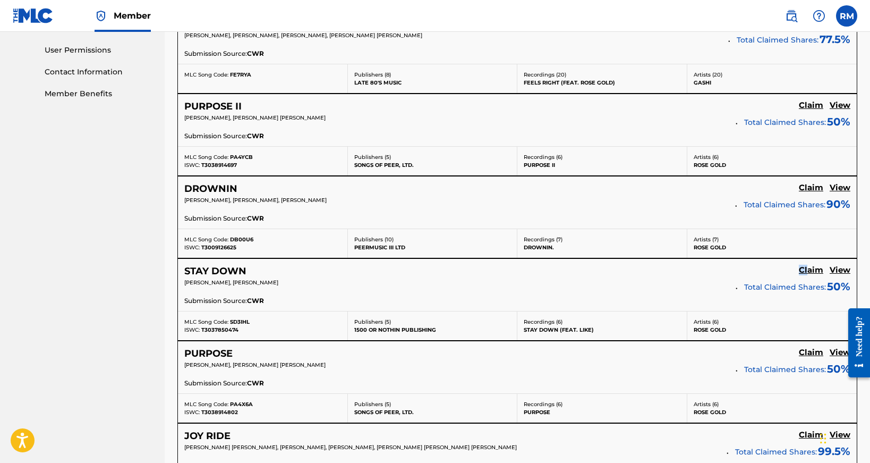
drag, startPoint x: 816, startPoint y: 266, endPoint x: 770, endPoint y: 293, distance: 53.1
click at [765, 275] on div "STAY DOWN Claim View" at bounding box center [517, 271] width 666 height 12
drag, startPoint x: 805, startPoint y: 267, endPoint x: 748, endPoint y: 232, distance: 66.8
click at [748, 232] on div "SearchWithCriteria9d4467c7-a93b-4977-9601-f1bc2072e518 Work Title SearchWithCri…" at bounding box center [517, 271] width 680 height 1072
click at [704, 281] on p "[PERSON_NAME], [PERSON_NAME]" at bounding box center [456, 282] width 544 height 8
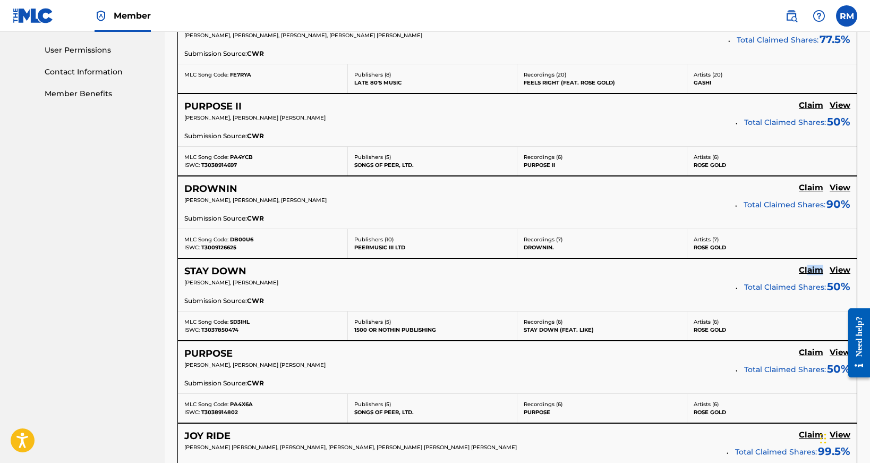
drag, startPoint x: 807, startPoint y: 271, endPoint x: 718, endPoint y: 275, distance: 88.8
click at [718, 275] on div "STAY DOWN Claim View" at bounding box center [517, 271] width 666 height 12
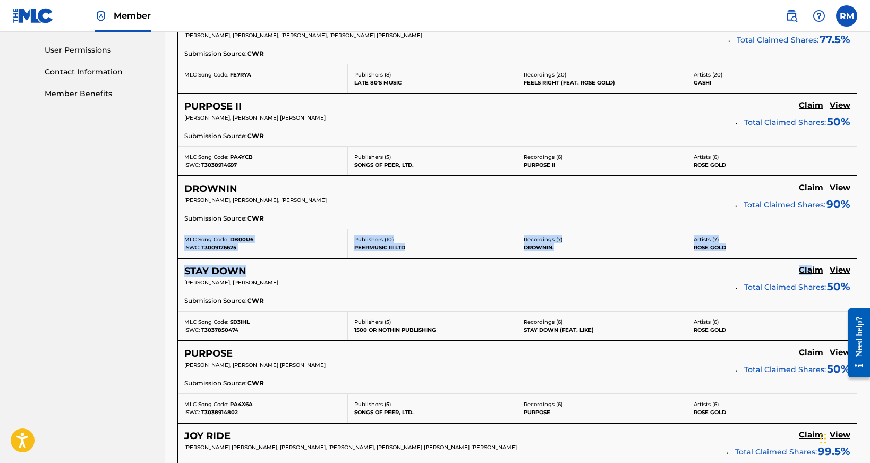
drag, startPoint x: 811, startPoint y: 268, endPoint x: 763, endPoint y: 237, distance: 57.8
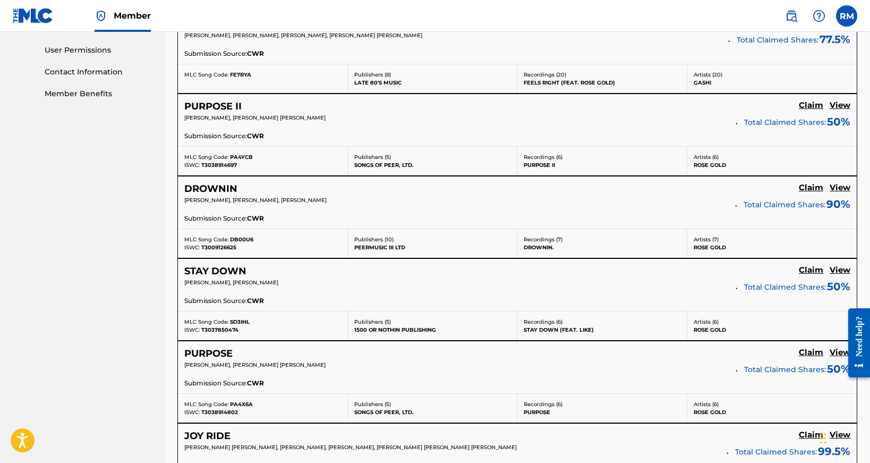
click at [749, 275] on div "STAY DOWN Claim View" at bounding box center [517, 271] width 666 height 12
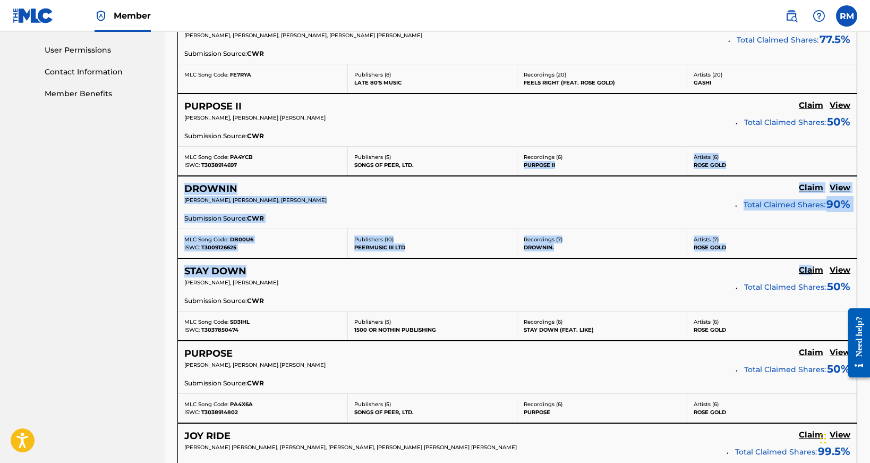
drag, startPoint x: 813, startPoint y: 270, endPoint x: 658, endPoint y: 157, distance: 191.5
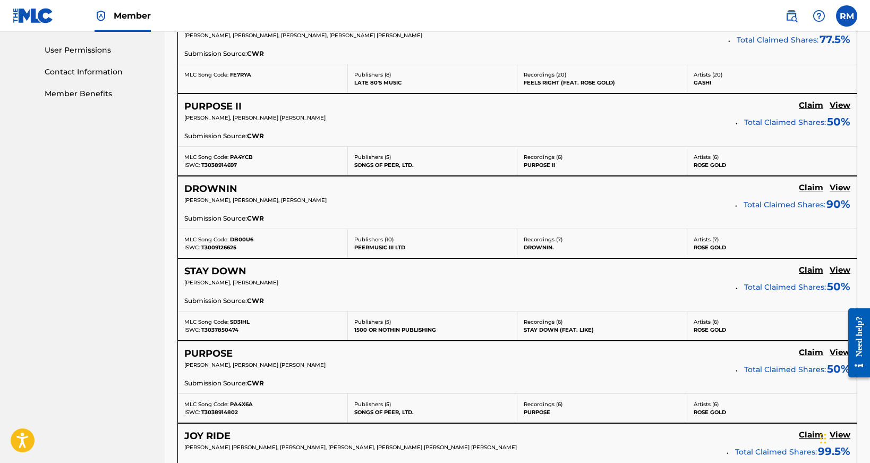
click at [754, 272] on div "STAY DOWN Claim View" at bounding box center [517, 271] width 666 height 12
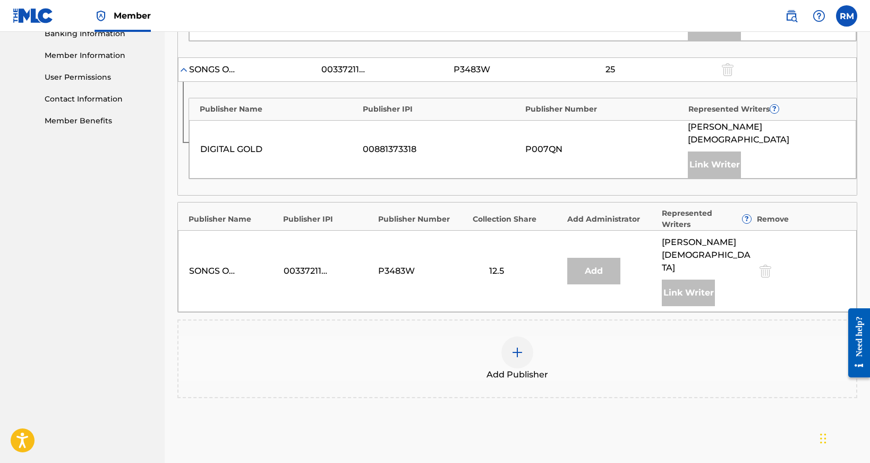
scroll to position [482, 0]
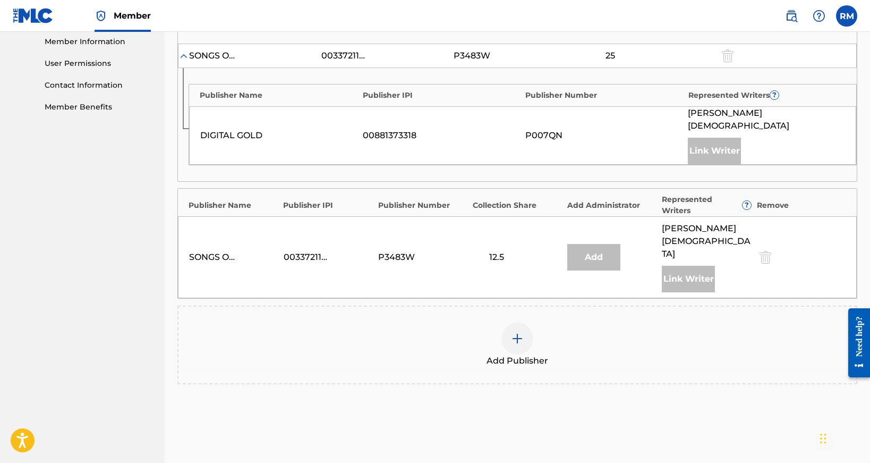
click at [520, 332] on img at bounding box center [517, 338] width 13 height 13
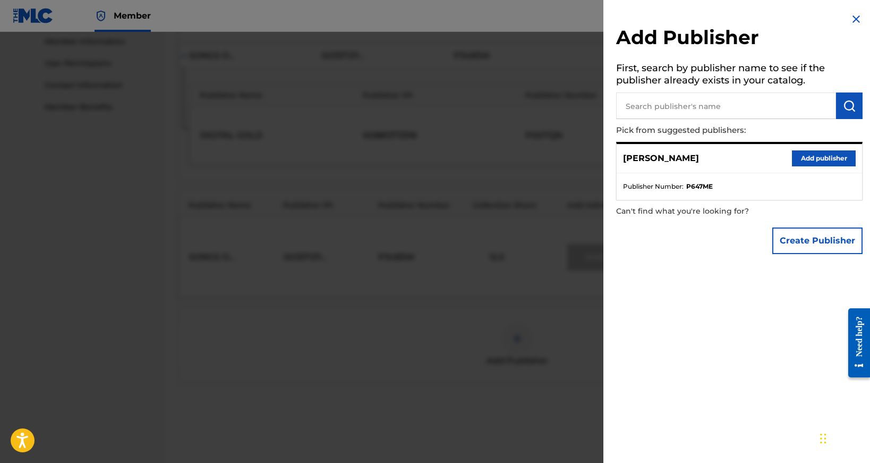
click at [808, 161] on button "Add publisher" at bounding box center [824, 158] width 64 height 16
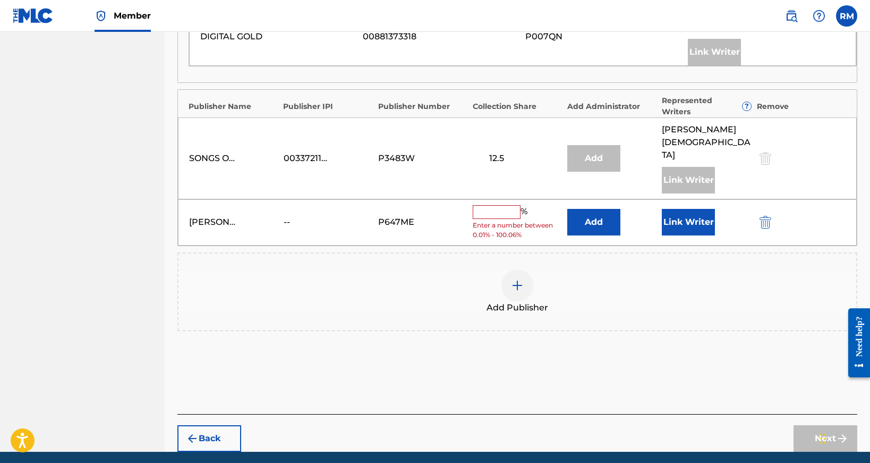
scroll to position [580, 0]
click at [490, 205] on input "text" at bounding box center [497, 212] width 48 height 14
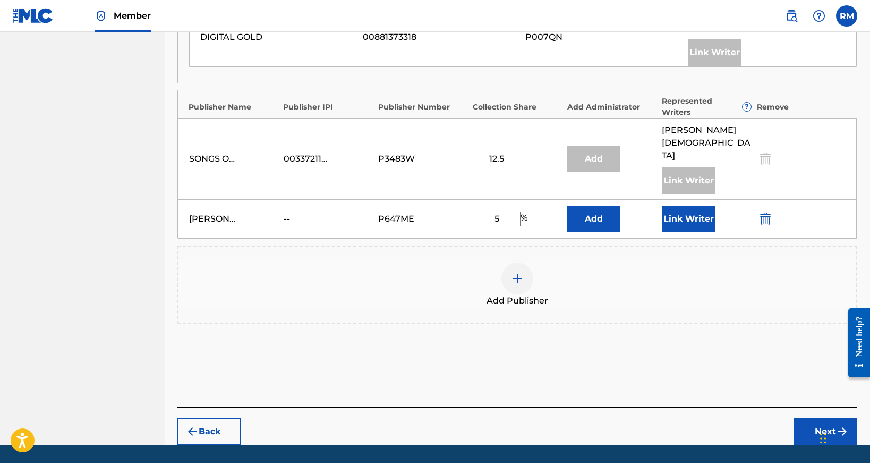
scroll to position [574, 0]
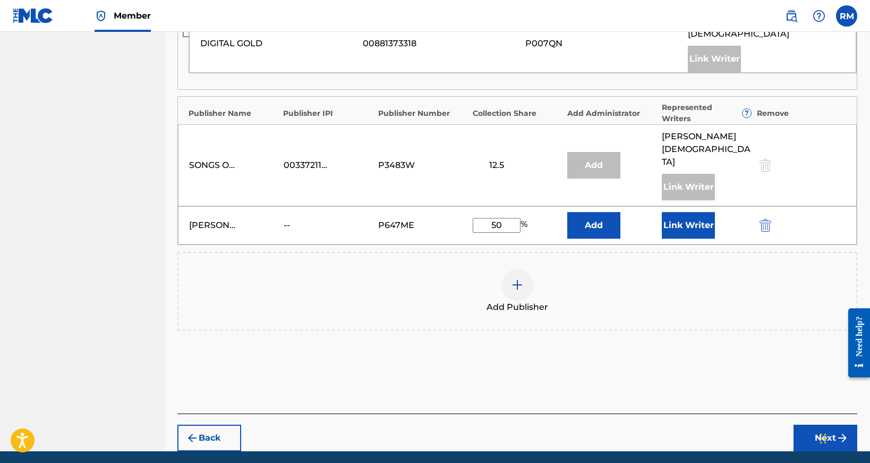
type input "50"
click at [816, 424] on button "Next" at bounding box center [825, 437] width 64 height 27
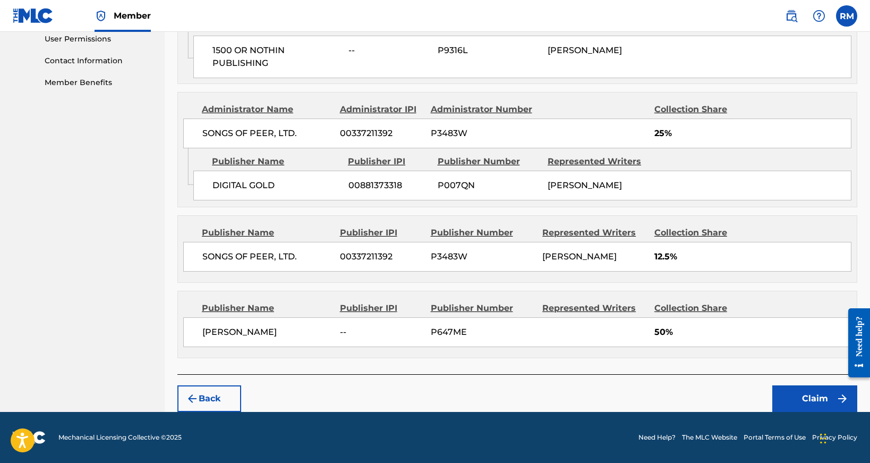
click at [815, 395] on button "Claim" at bounding box center [814, 398] width 85 height 27
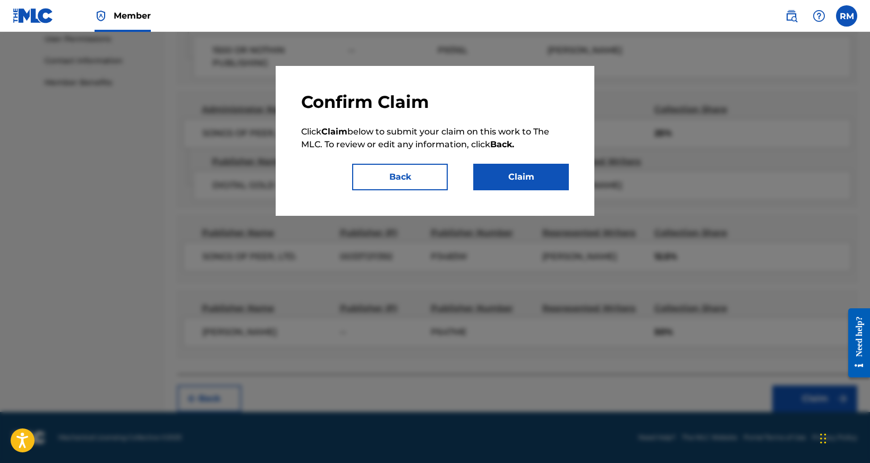
click at [537, 176] on button "Claim" at bounding box center [521, 177] width 96 height 27
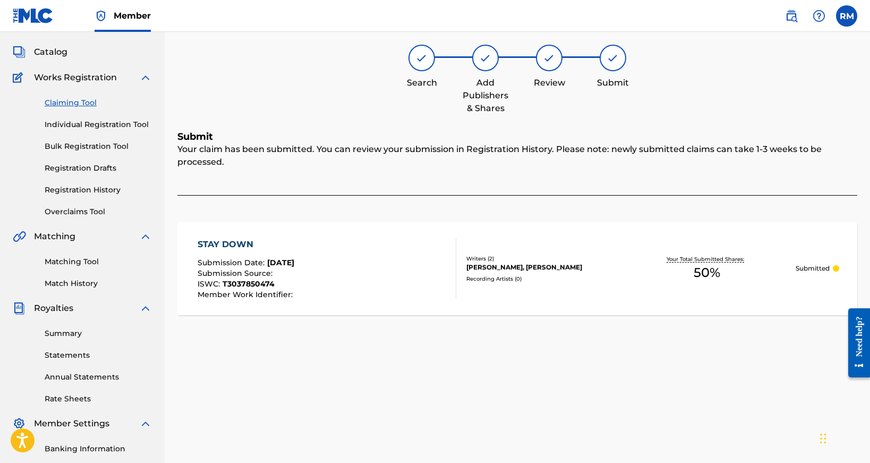
scroll to position [49, 0]
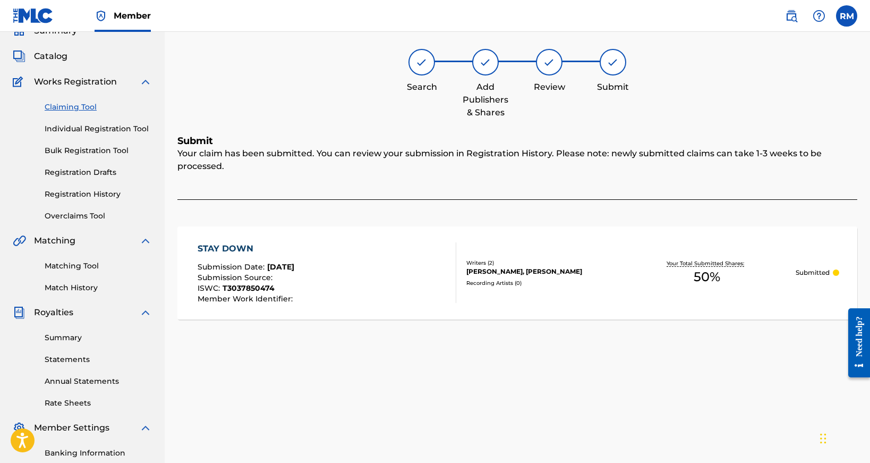
click at [62, 110] on link "Claiming Tool" at bounding box center [98, 106] width 107 height 11
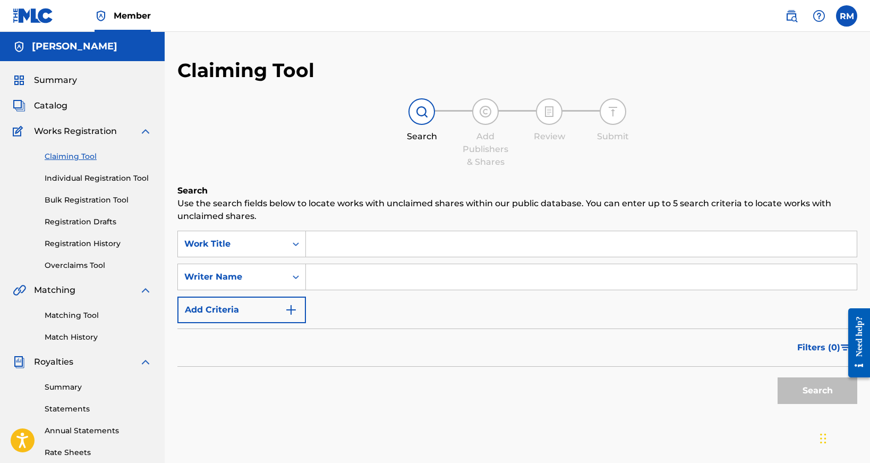
click at [353, 277] on input "Search Form" at bounding box center [581, 276] width 551 height 25
type input "[PERSON_NAME]"
click at [823, 390] on button "Search" at bounding box center [817, 390] width 80 height 27
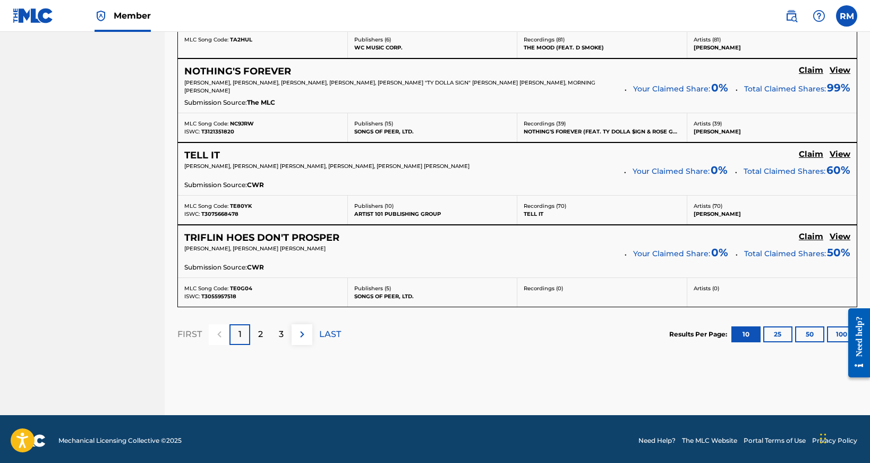
scroll to position [941, 0]
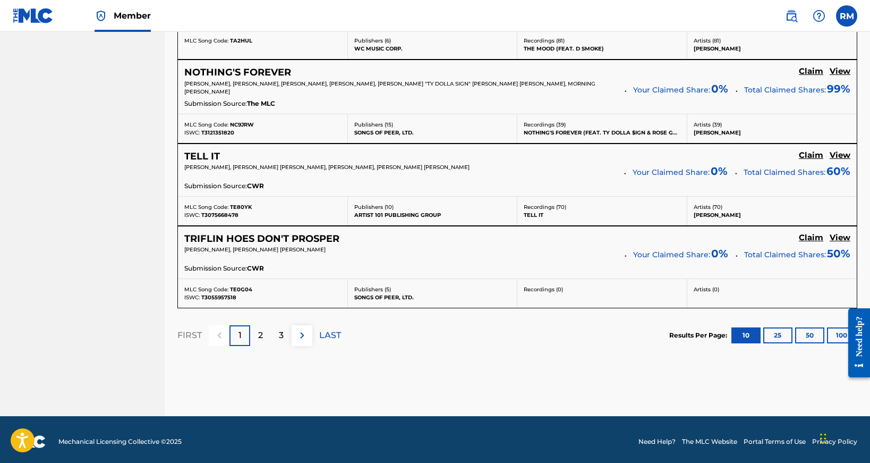
click at [264, 332] on div "2" at bounding box center [260, 335] width 21 height 21
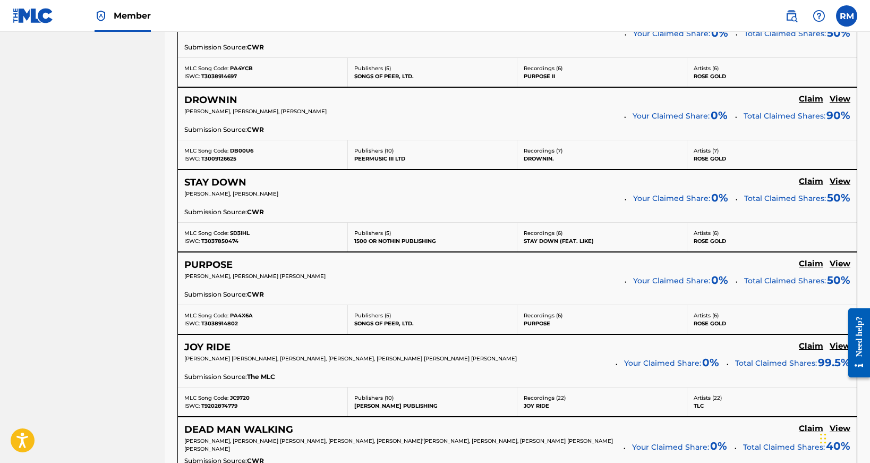
scroll to position [585, 0]
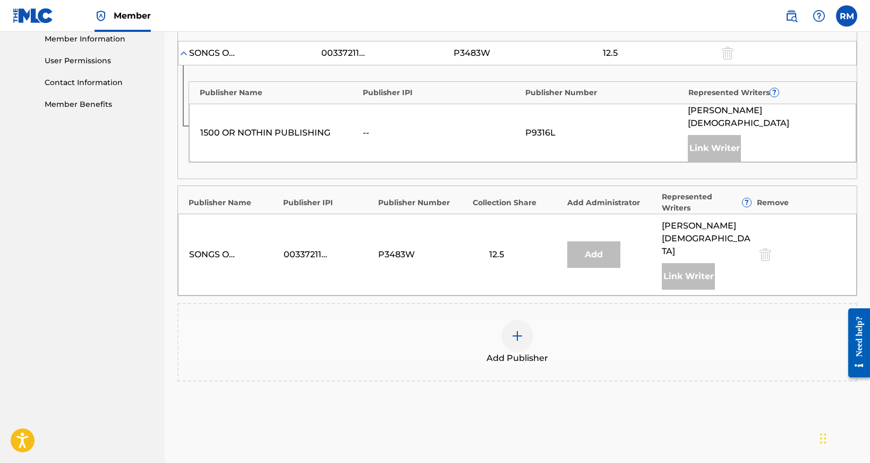
scroll to position [480, 0]
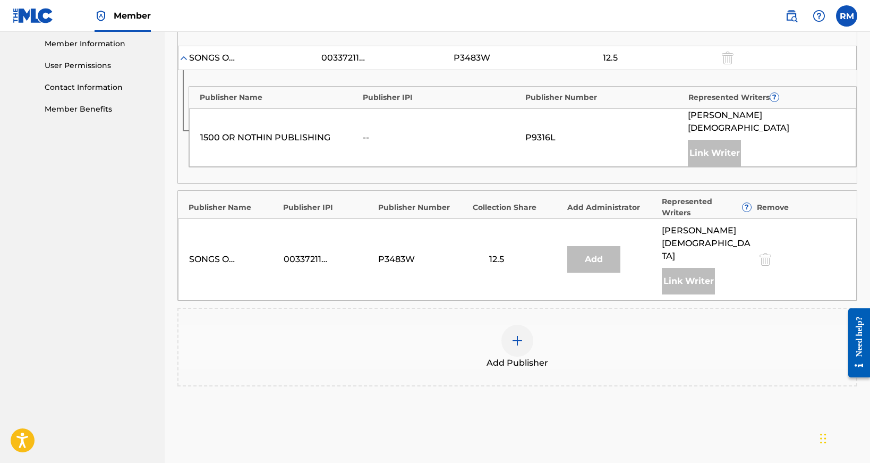
click at [521, 324] on div at bounding box center [517, 340] width 32 height 32
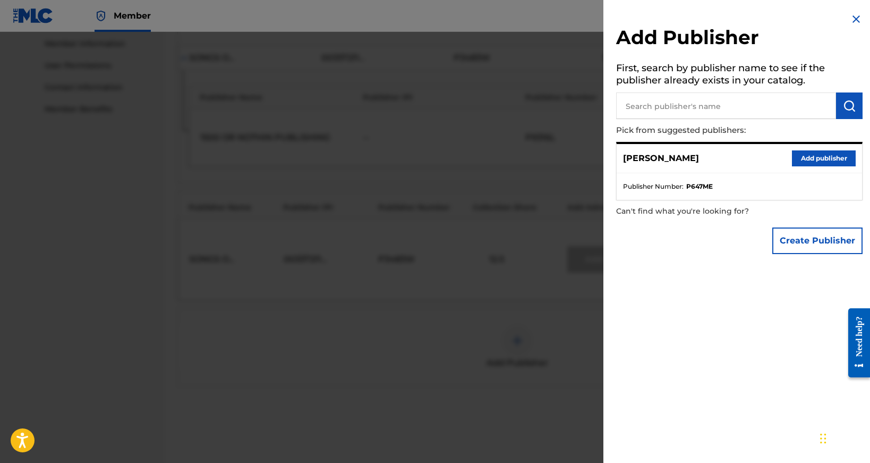
click at [813, 158] on button "Add publisher" at bounding box center [824, 158] width 64 height 16
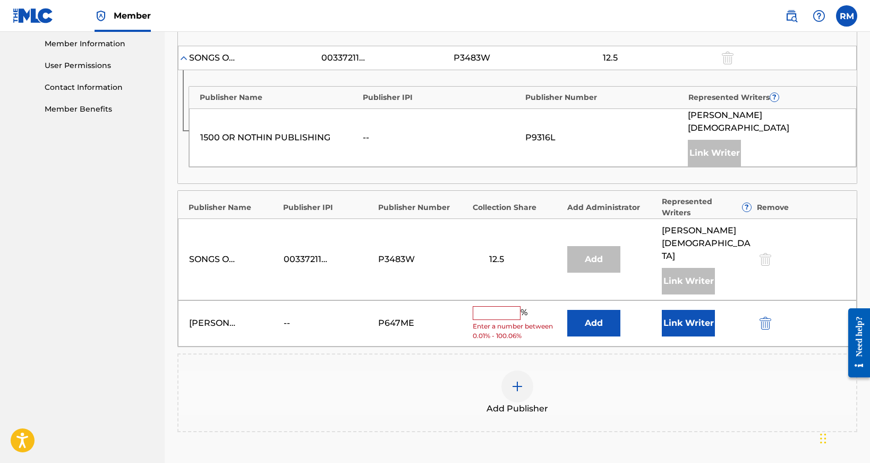
click at [507, 306] on input "text" at bounding box center [497, 313] width 48 height 14
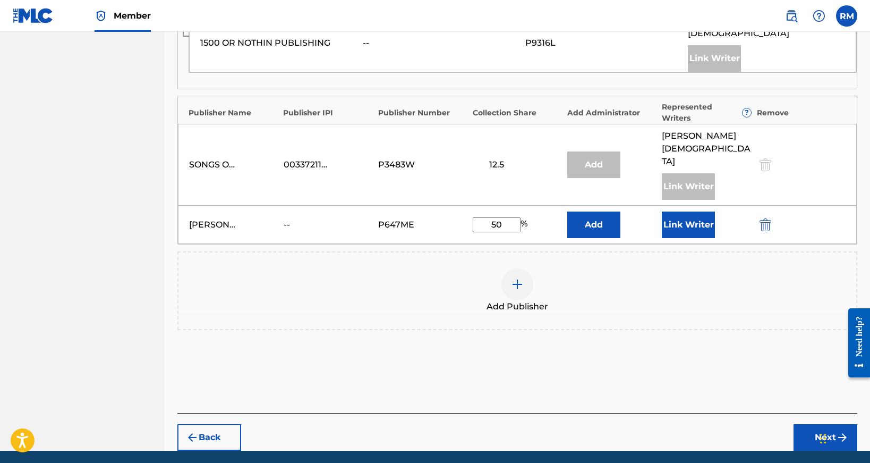
scroll to position [574, 0]
type input "50"
click at [827, 424] on button "Next" at bounding box center [825, 437] width 64 height 27
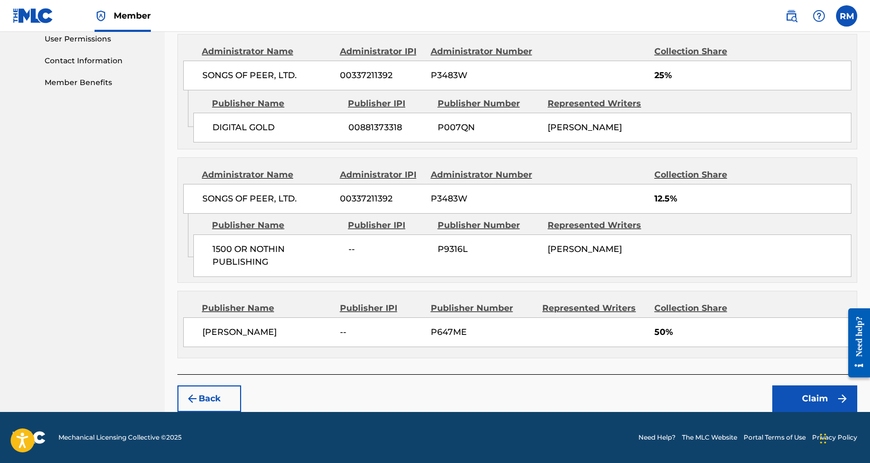
scroll to position [513, 0]
click at [811, 399] on button "Claim" at bounding box center [814, 398] width 85 height 27
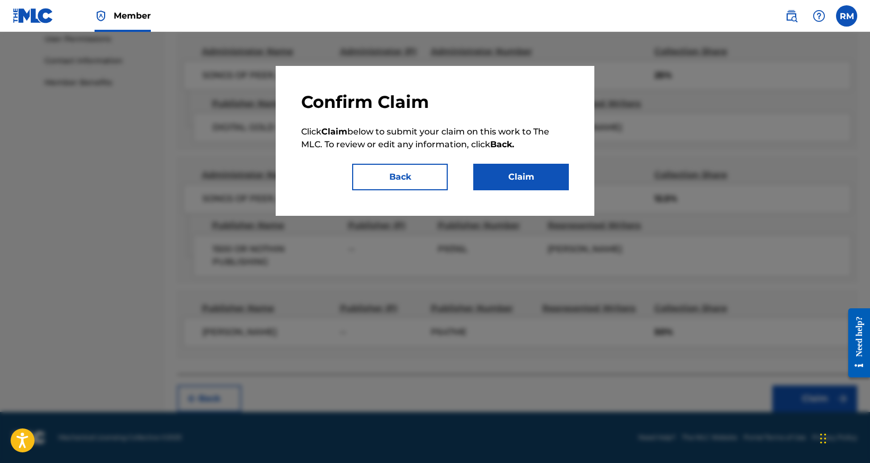
click at [520, 172] on button "Claim" at bounding box center [521, 177] width 96 height 27
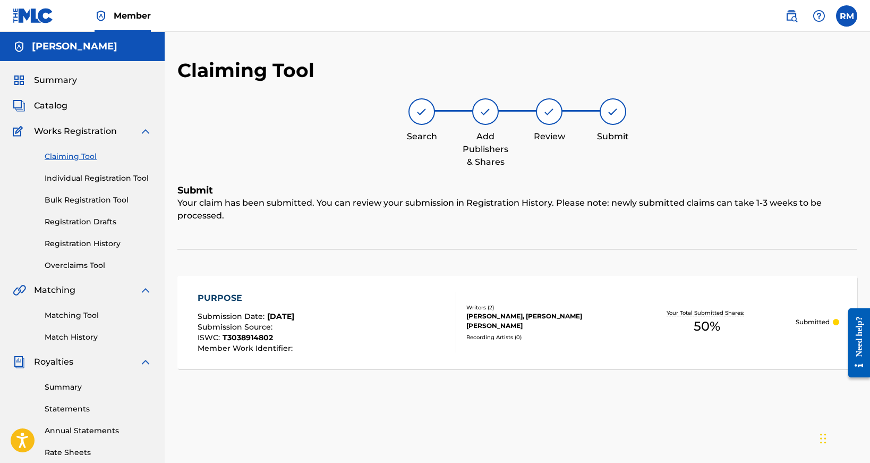
scroll to position [0, 0]
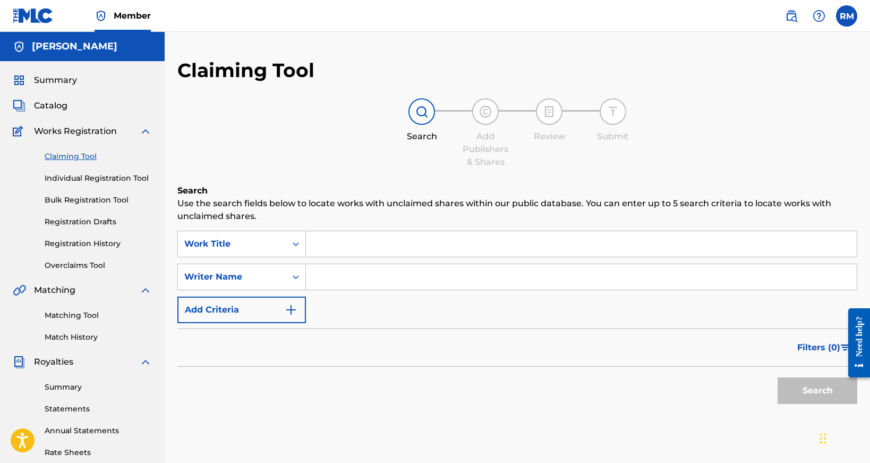
click at [84, 156] on link "Claiming Tool" at bounding box center [98, 156] width 107 height 11
click at [339, 275] on input "Search Form" at bounding box center [581, 276] width 551 height 25
type input "[PERSON_NAME]"
click at [829, 388] on button "Search" at bounding box center [817, 390] width 80 height 27
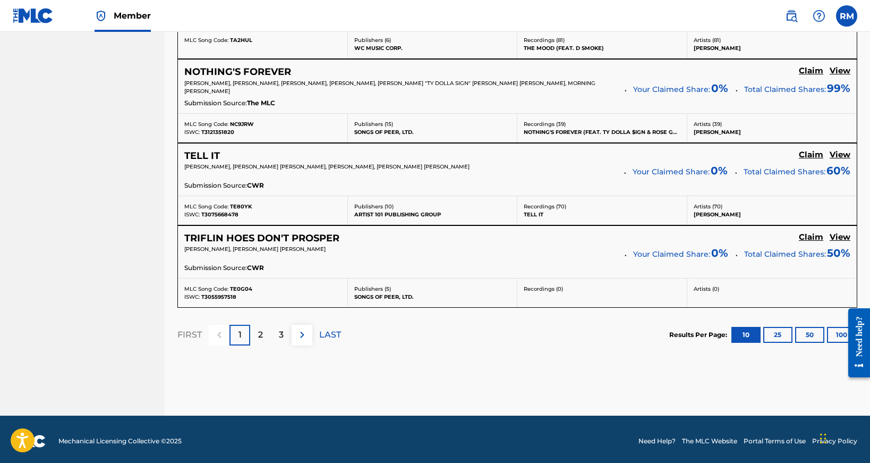
scroll to position [941, 0]
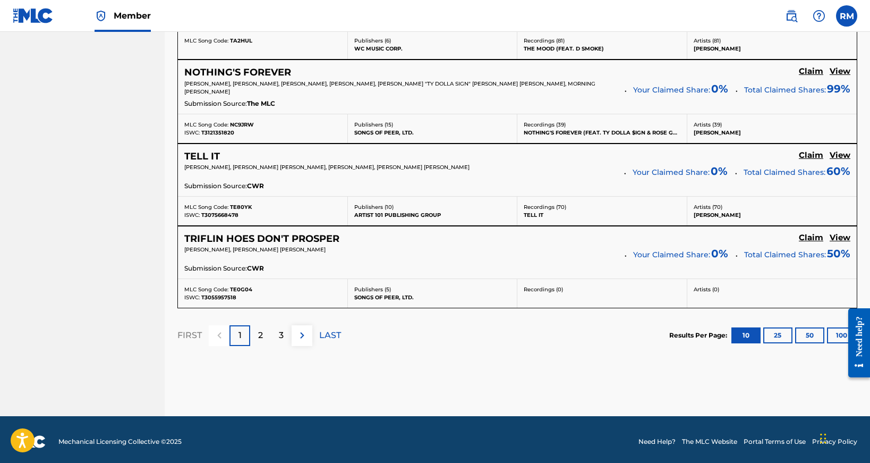
click at [256, 331] on div "2" at bounding box center [260, 335] width 21 height 21
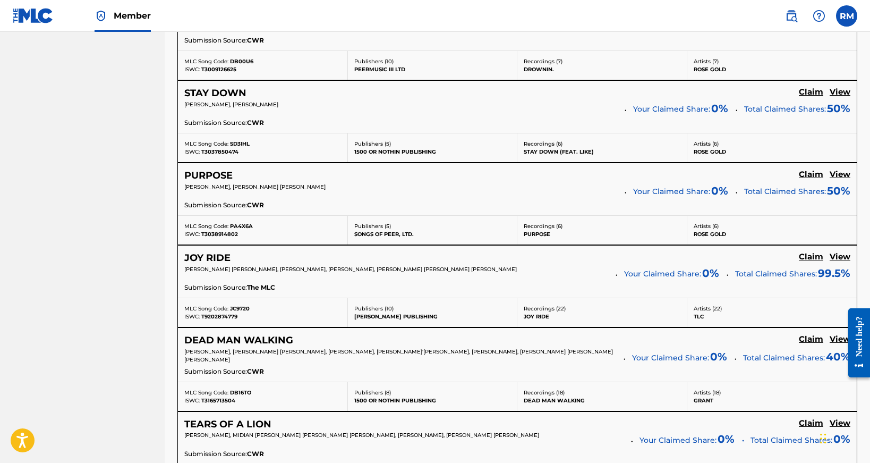
scroll to position [676, 0]
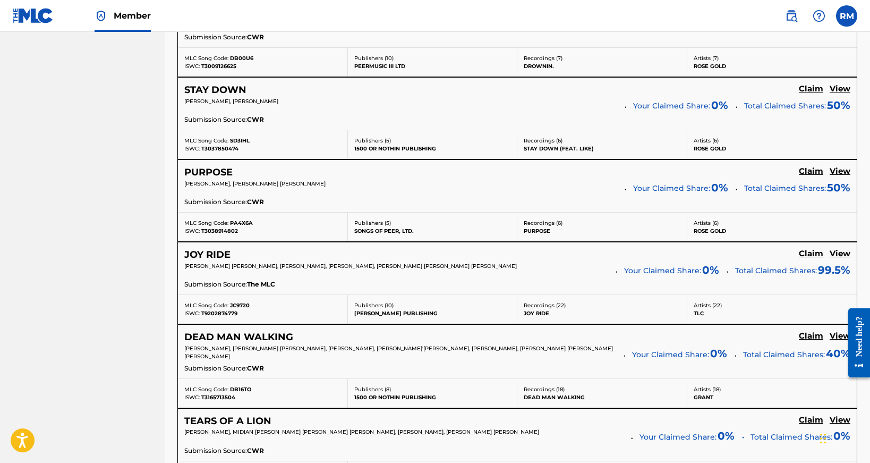
click at [840, 250] on h5 "View" at bounding box center [839, 254] width 21 height 10
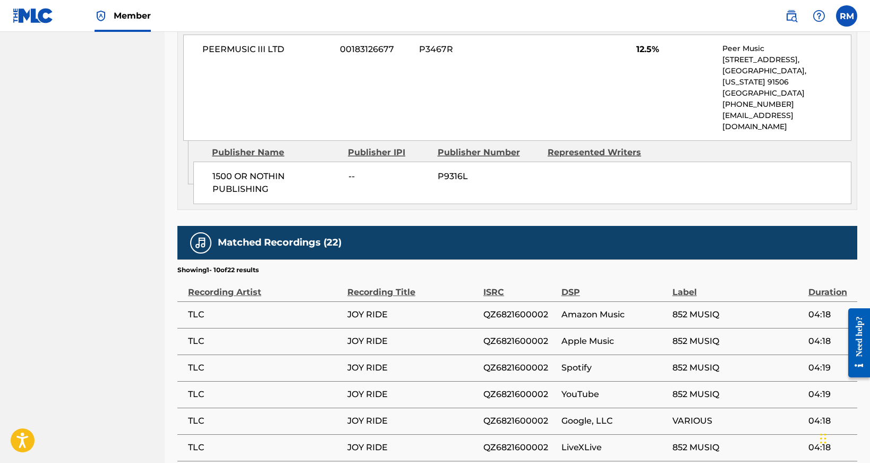
scroll to position [1493, 0]
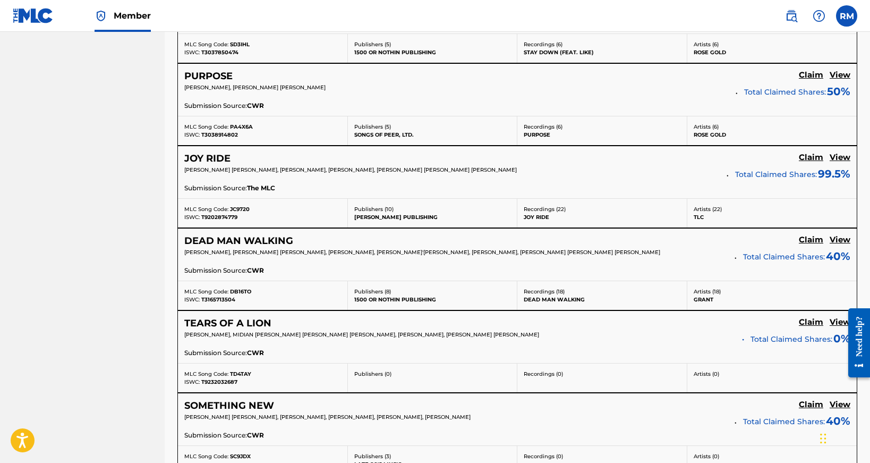
scroll to position [774, 0]
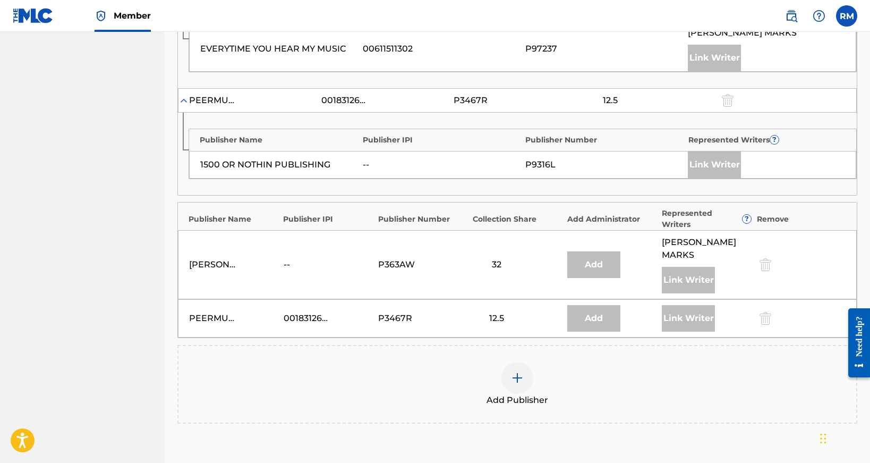
scroll to position [658, 0]
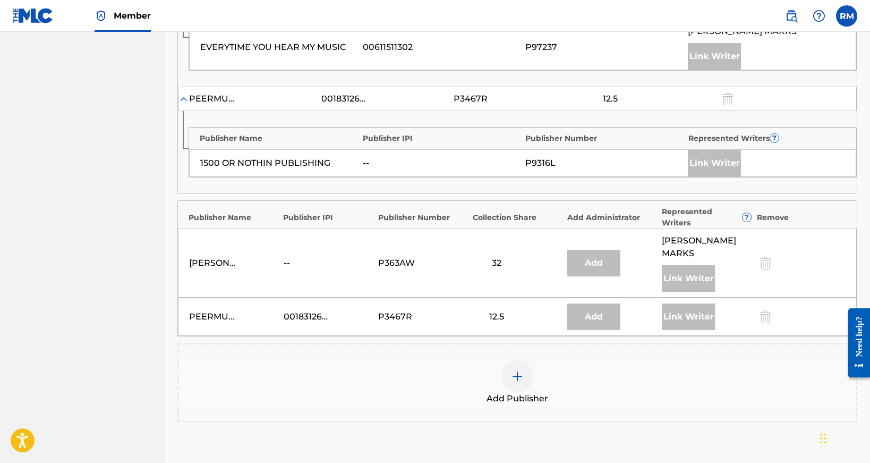
click at [524, 373] on div at bounding box center [517, 376] width 32 height 32
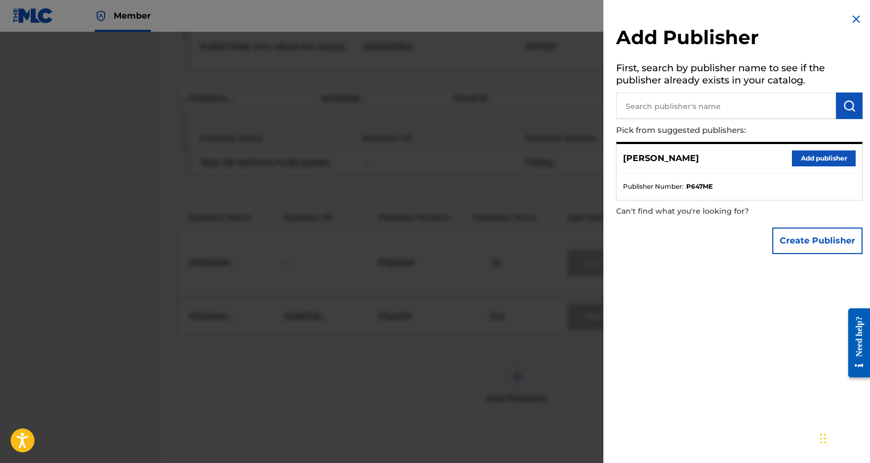
click at [844, 156] on button "Add publisher" at bounding box center [824, 158] width 64 height 16
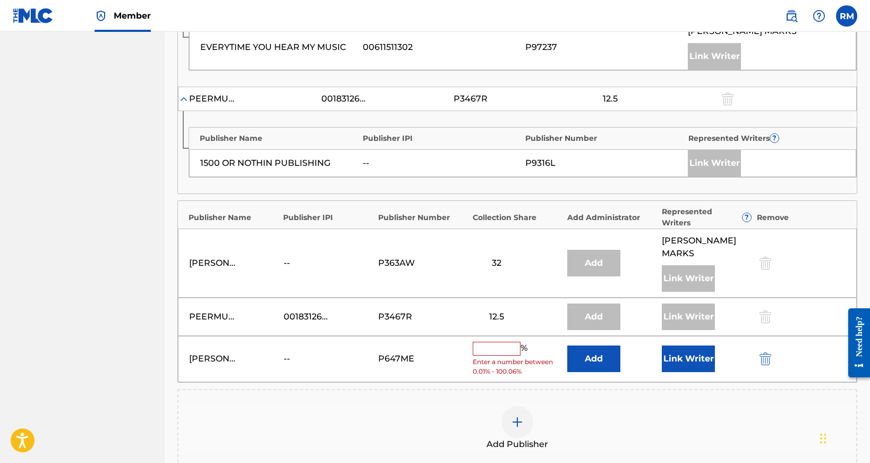
click at [506, 342] on input "text" at bounding box center [497, 348] width 48 height 14
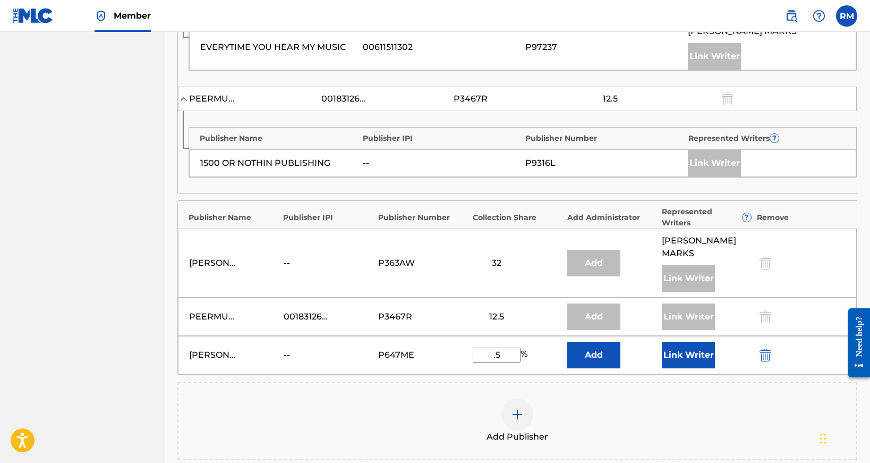
type input ".5"
click at [695, 356] on button "Link Writer" at bounding box center [688, 354] width 53 height 27
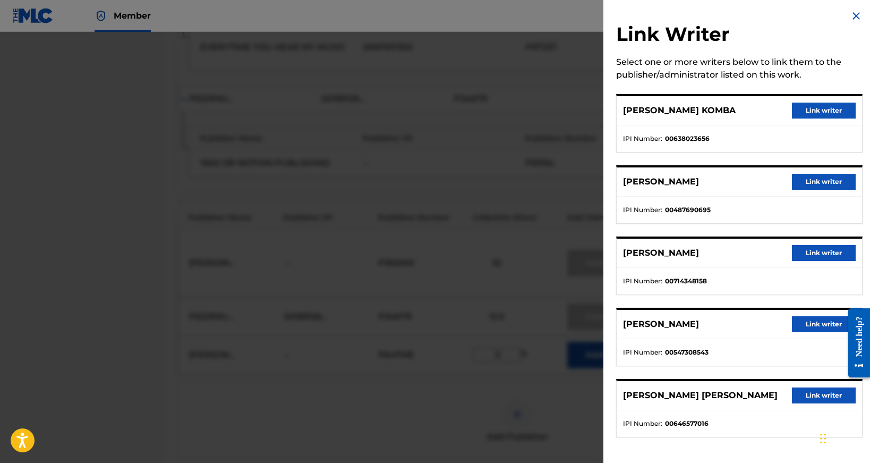
scroll to position [3, 0]
click at [807, 329] on button "Link writer" at bounding box center [824, 324] width 64 height 16
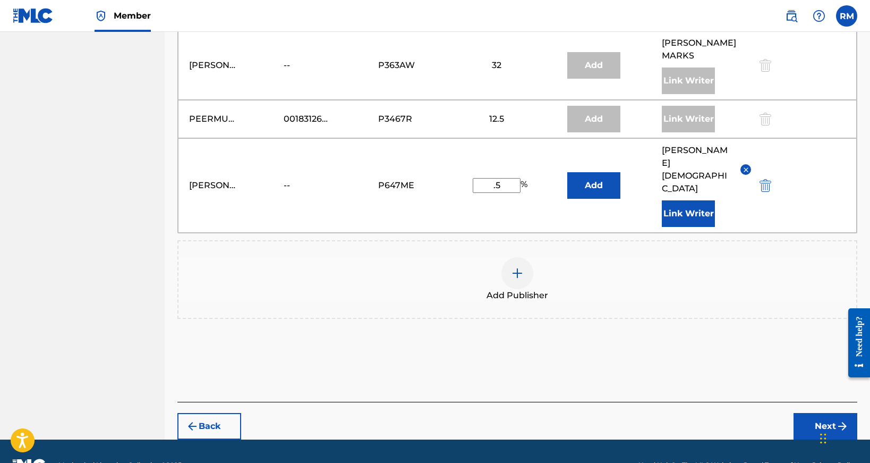
click at [816, 413] on button "Next" at bounding box center [825, 426] width 64 height 27
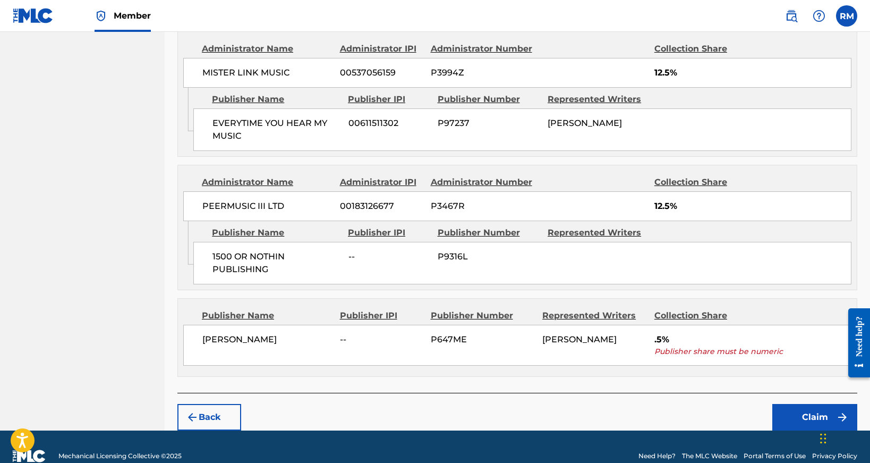
scroll to position [922, 0]
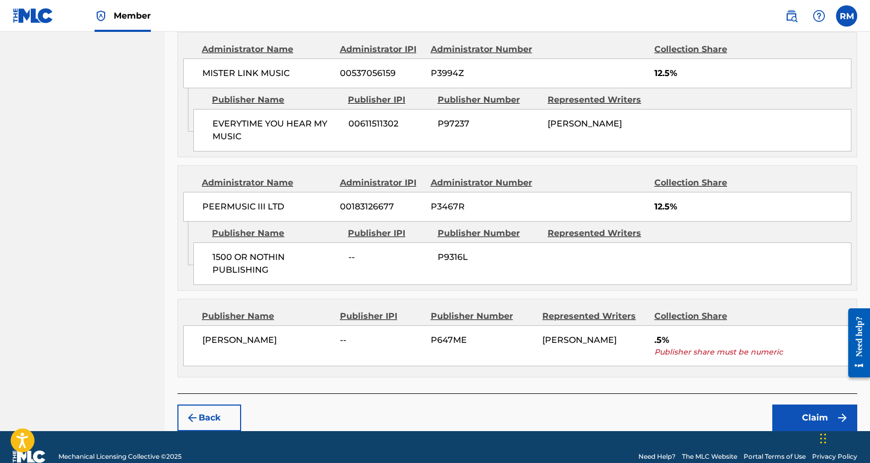
click at [808, 404] on button "Claim" at bounding box center [814, 417] width 85 height 27
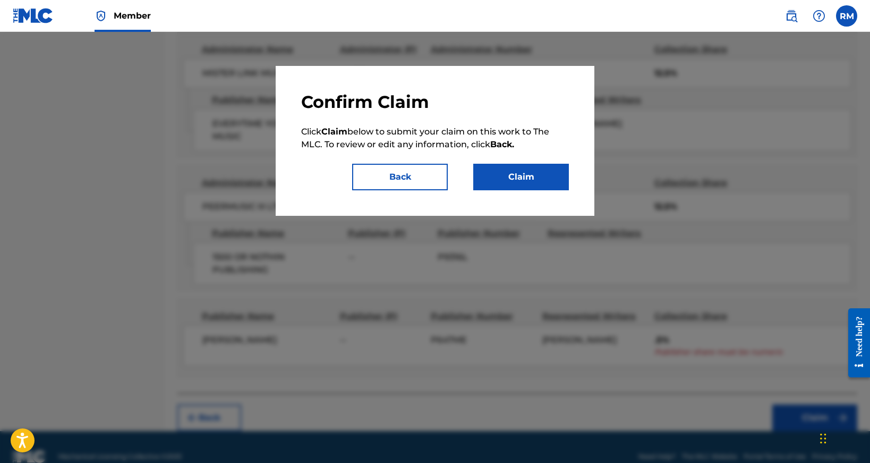
click at [509, 169] on button "Claim" at bounding box center [521, 177] width 96 height 27
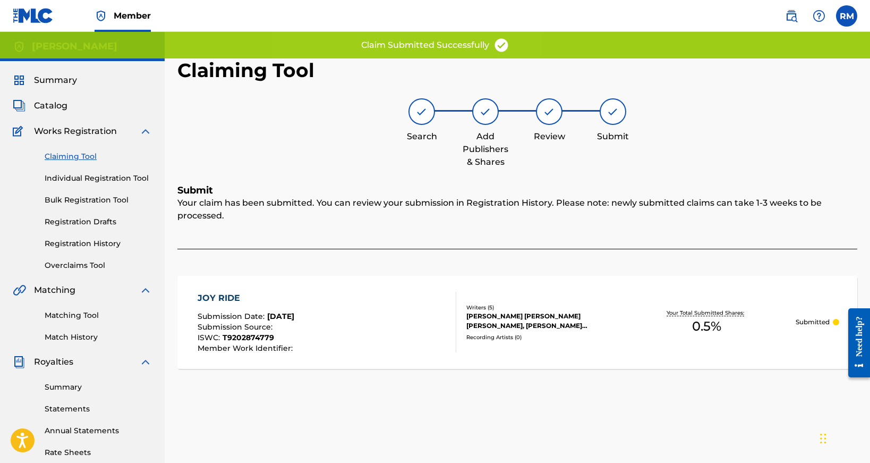
scroll to position [0, 0]
click at [80, 158] on link "Claiming Tool" at bounding box center [98, 156] width 107 height 11
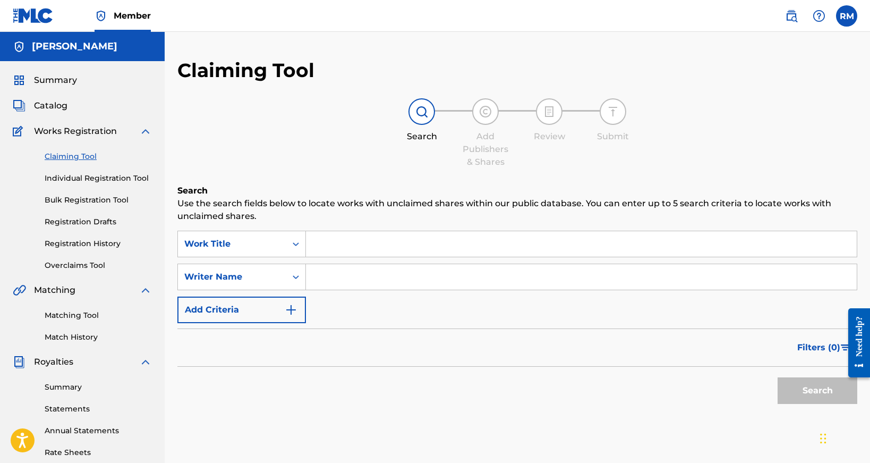
click at [343, 271] on input "Search Form" at bounding box center [581, 276] width 551 height 25
paste input "[PERSON_NAME]"
type input "[PERSON_NAME]"
click at [828, 382] on button "Search" at bounding box center [817, 390] width 80 height 27
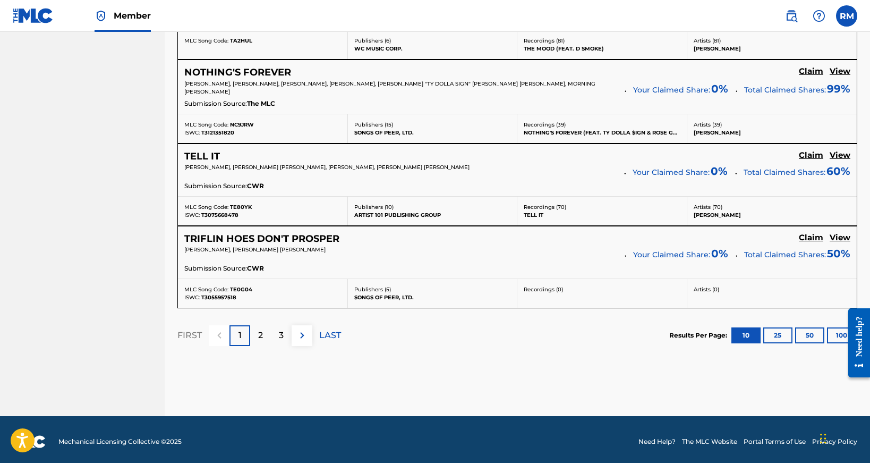
click at [263, 329] on p "2" at bounding box center [260, 335] width 5 height 13
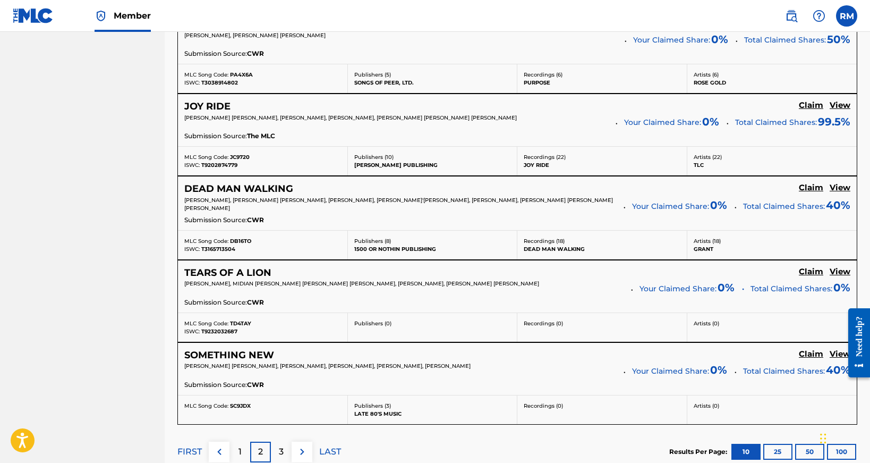
scroll to position [823, 0]
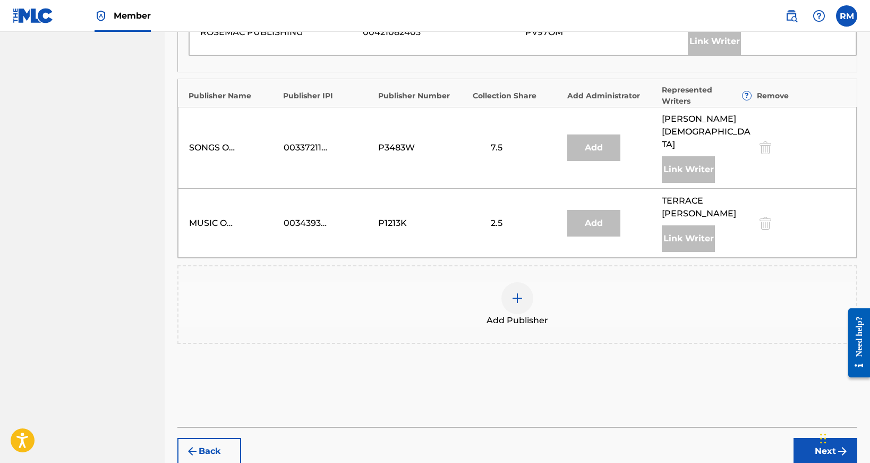
click at [514, 292] on img at bounding box center [517, 298] width 13 height 13
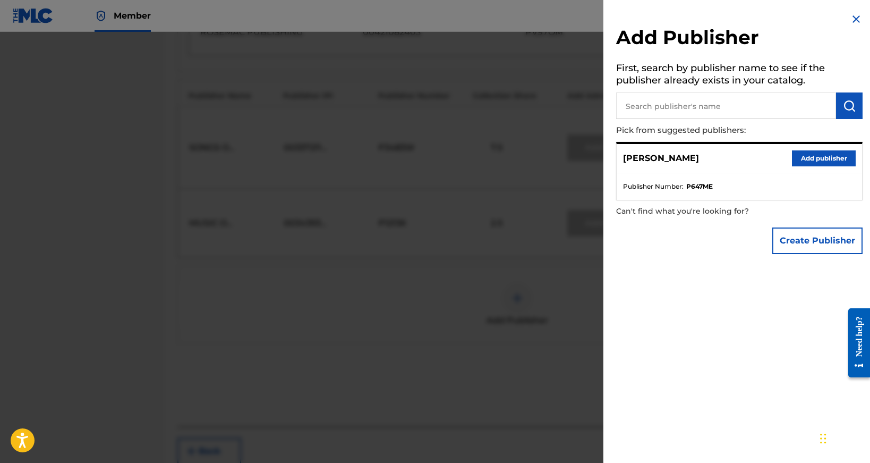
click at [830, 161] on button "Add publisher" at bounding box center [824, 158] width 64 height 16
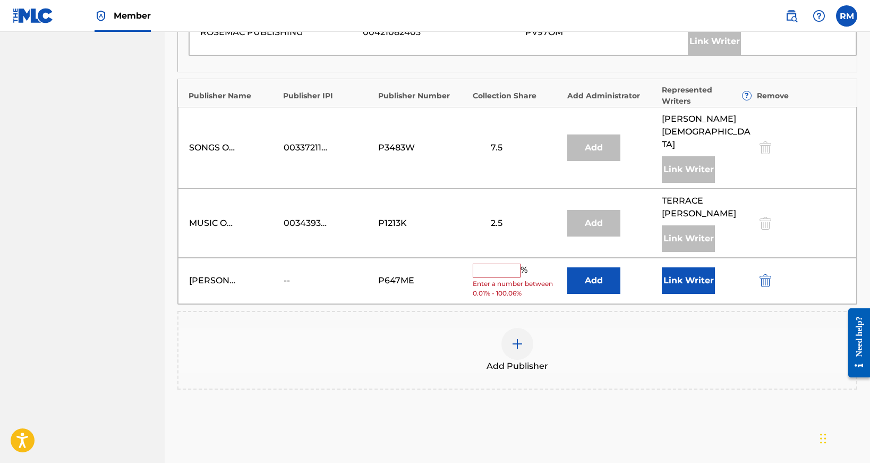
click at [491, 263] on input "text" at bounding box center [497, 270] width 48 height 14
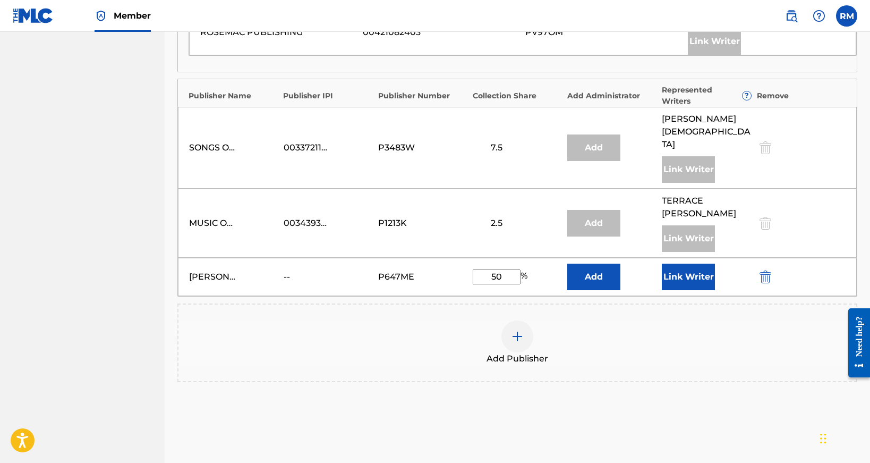
type input "50"
click at [691, 263] on button "Link Writer" at bounding box center [688, 276] width 53 height 27
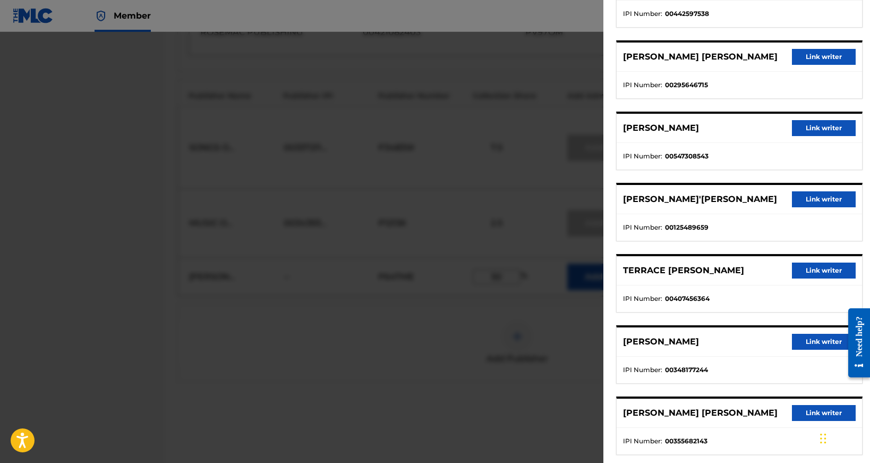
scroll to position [126, 0]
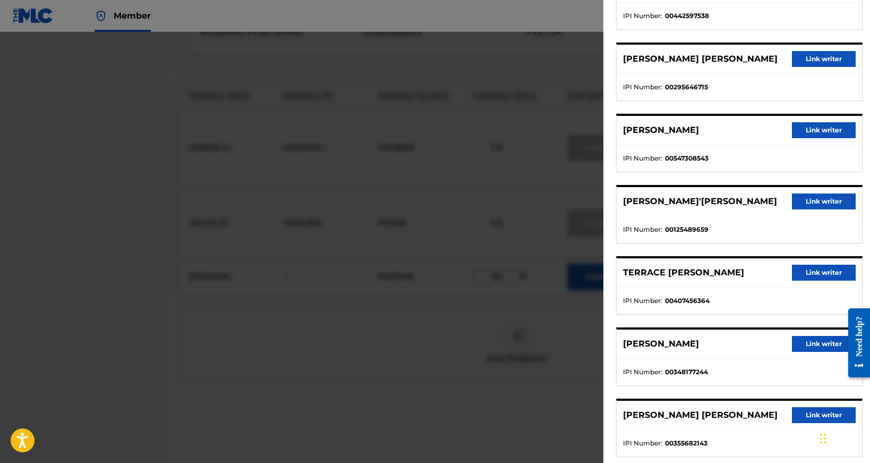
click at [811, 131] on button "Link writer" at bounding box center [824, 130] width 64 height 16
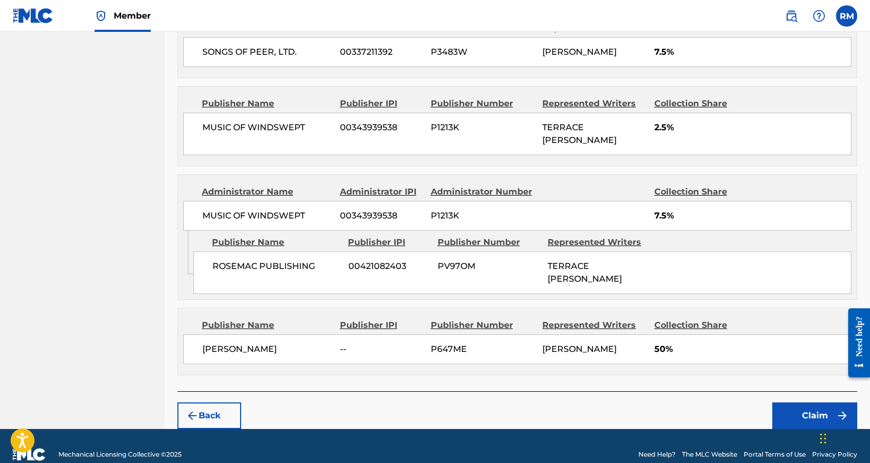
scroll to position [787, 0]
click at [825, 403] on button "Claim" at bounding box center [814, 416] width 85 height 27
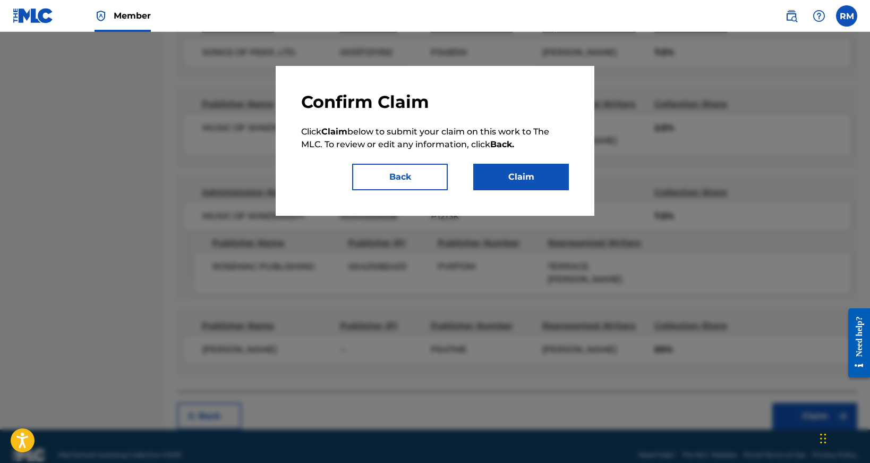
click at [546, 189] on button "Claim" at bounding box center [521, 177] width 96 height 27
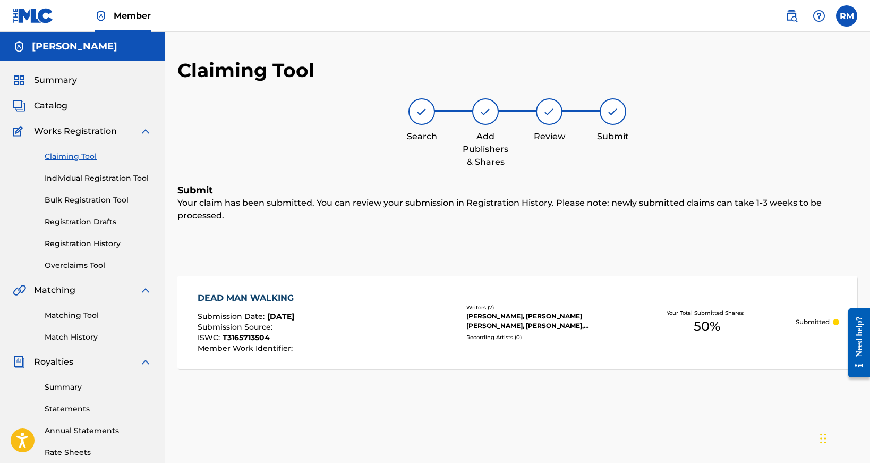
scroll to position [0, 0]
click at [78, 156] on link "Claiming Tool" at bounding box center [98, 156] width 107 height 11
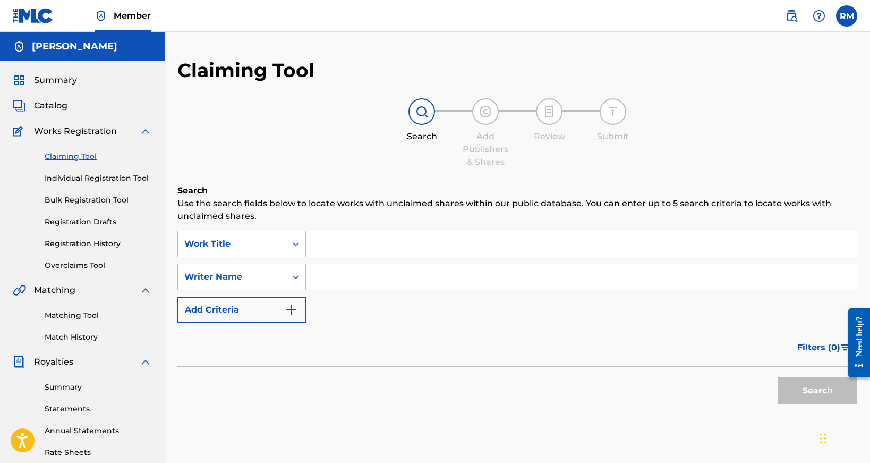
click at [350, 281] on input "Search Form" at bounding box center [581, 276] width 551 height 25
paste input "[PERSON_NAME]"
type input "[PERSON_NAME]"
click at [817, 390] on button "Search" at bounding box center [817, 390] width 80 height 27
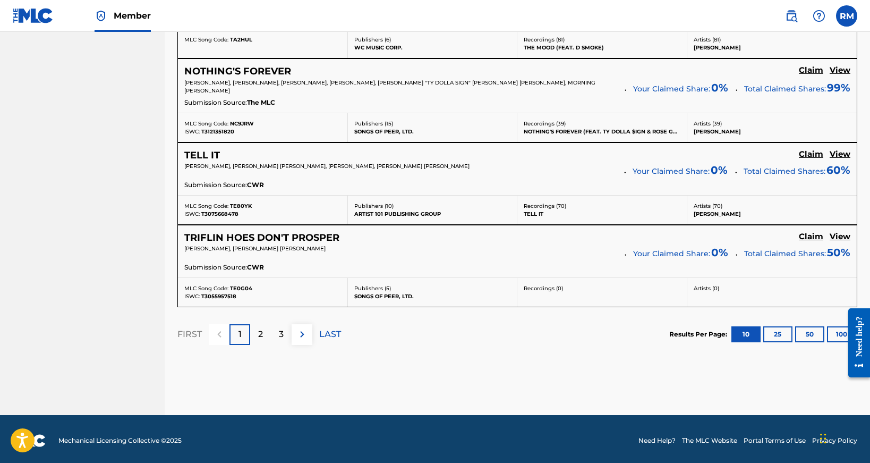
scroll to position [941, 0]
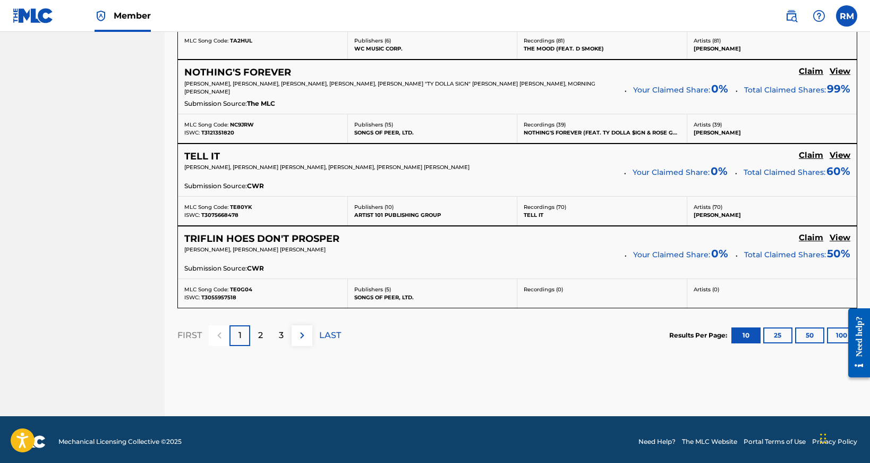
click at [263, 329] on p "2" at bounding box center [260, 335] width 5 height 13
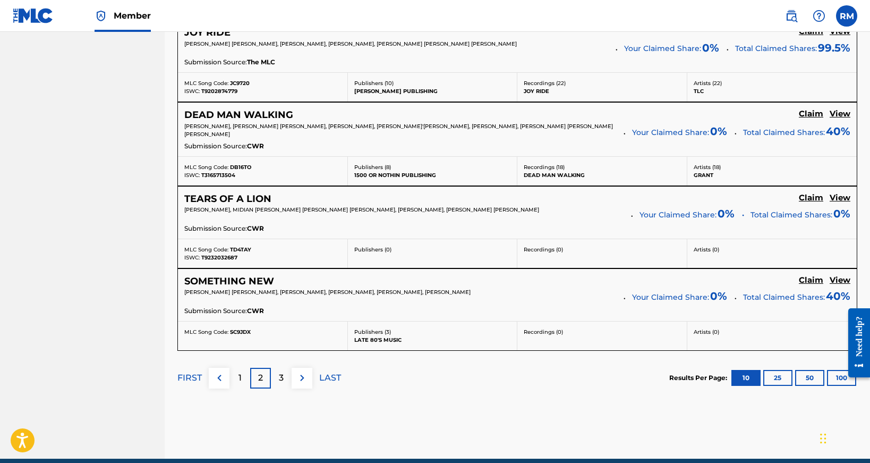
scroll to position [943, 0]
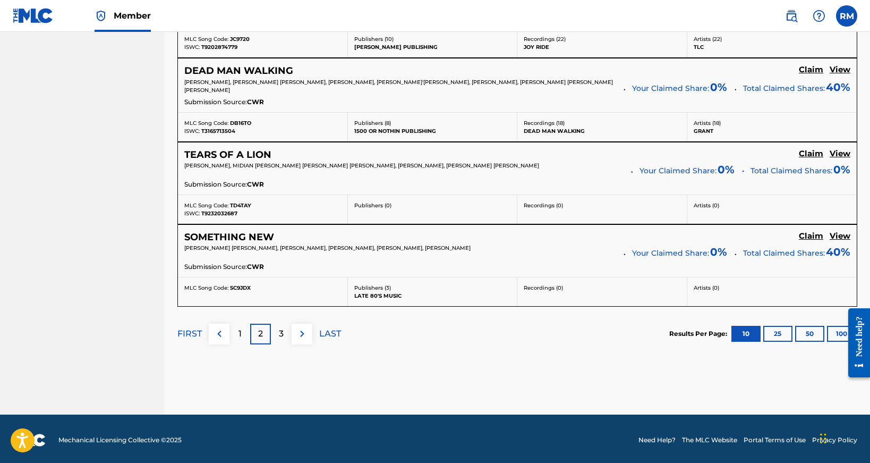
click at [279, 330] on p "3" at bounding box center [281, 333] width 5 height 13
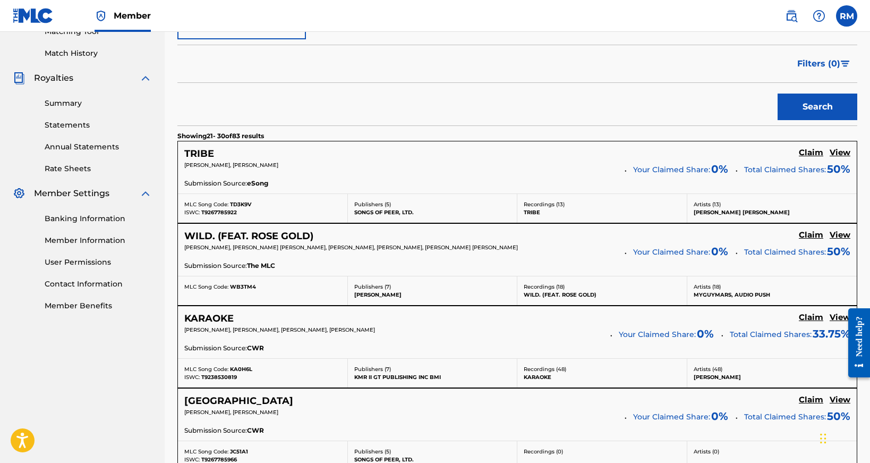
scroll to position [285, 0]
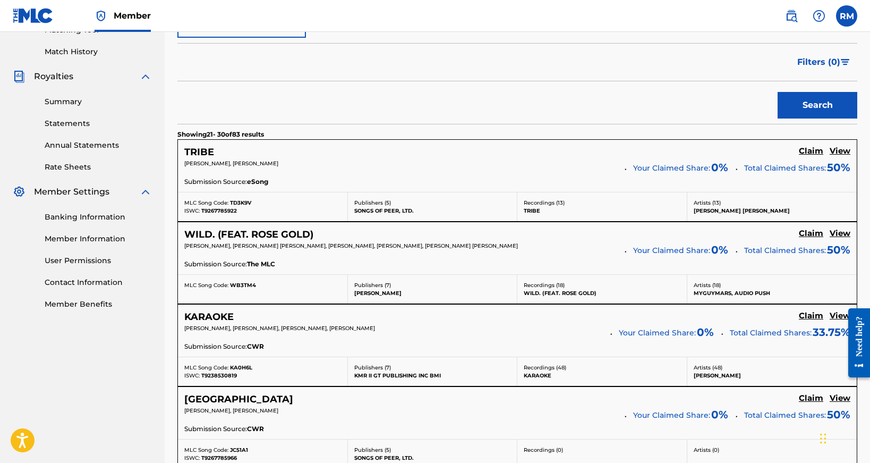
click at [812, 156] on h5 "Claim" at bounding box center [811, 151] width 24 height 10
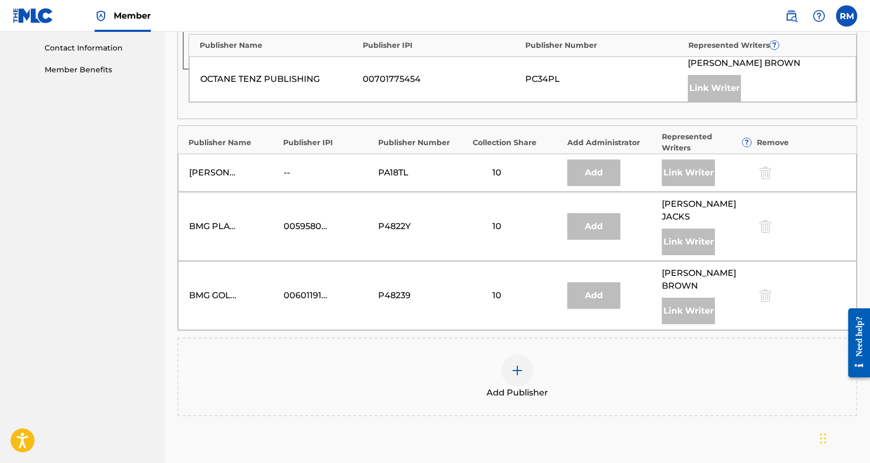
scroll to position [519, 0]
click at [528, 355] on div at bounding box center [517, 371] width 32 height 32
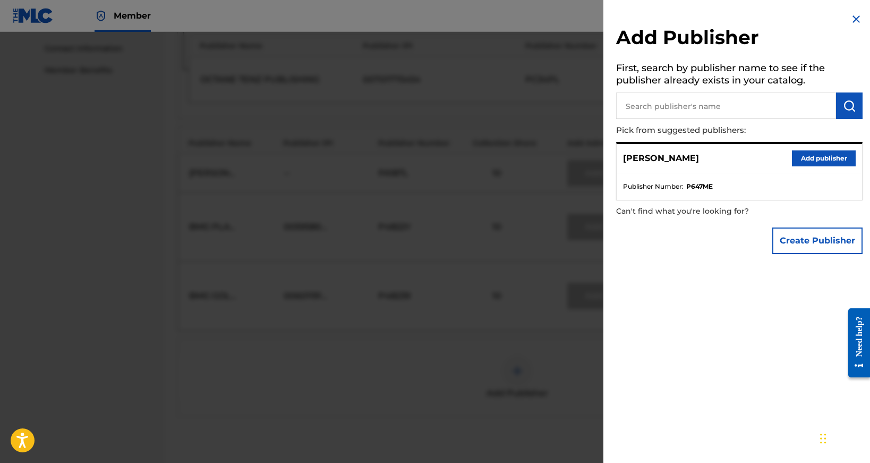
click at [858, 19] on img at bounding box center [856, 19] width 13 height 13
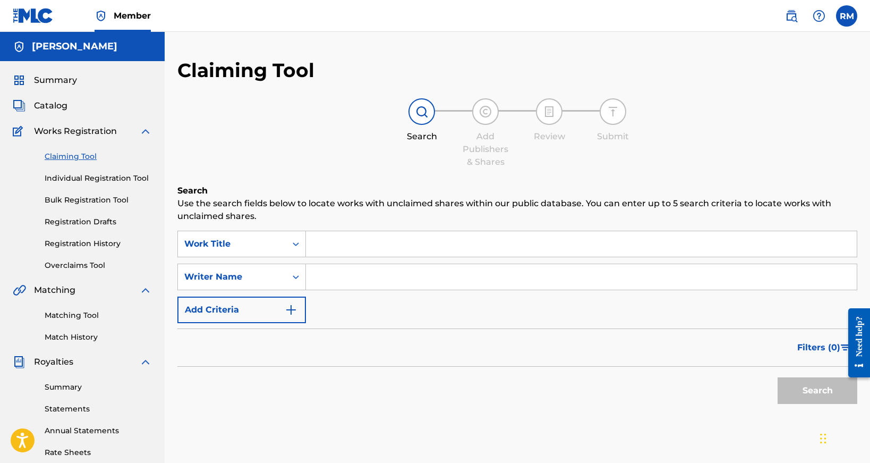
click at [327, 283] on input "Search Form" at bounding box center [581, 276] width 551 height 25
paste input "[PERSON_NAME]"
type input "[PERSON_NAME]"
click at [817, 390] on button "Search" at bounding box center [817, 390] width 80 height 27
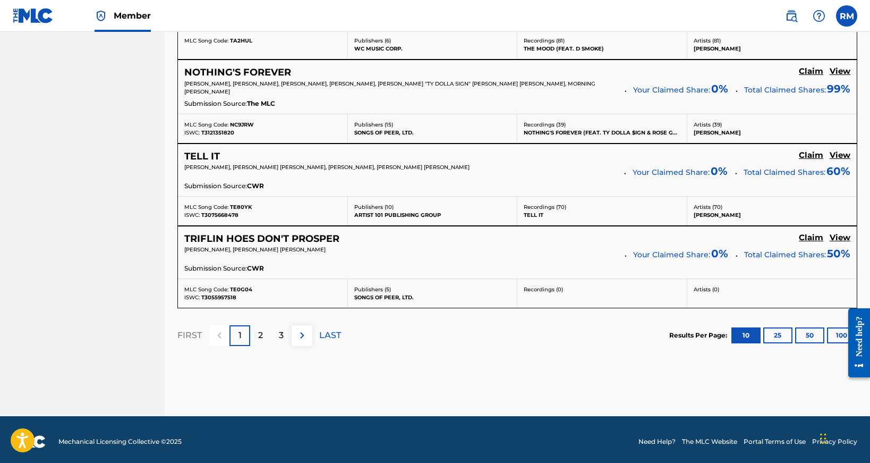
click at [274, 327] on div "3" at bounding box center [281, 335] width 21 height 21
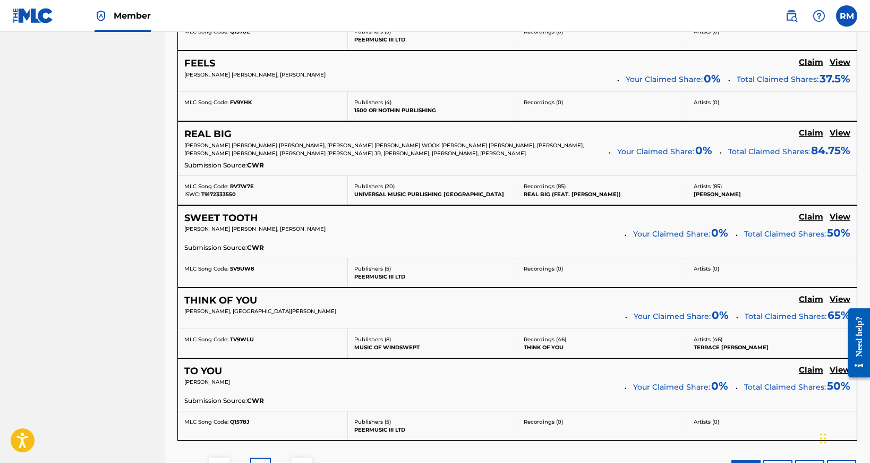
scroll to position [786, 0]
click at [842, 294] on h5 "View" at bounding box center [839, 298] width 21 height 10
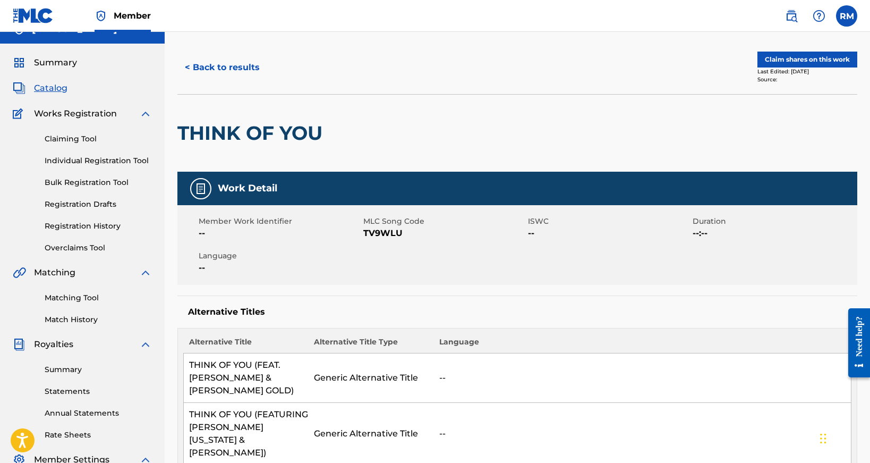
scroll to position [12, 0]
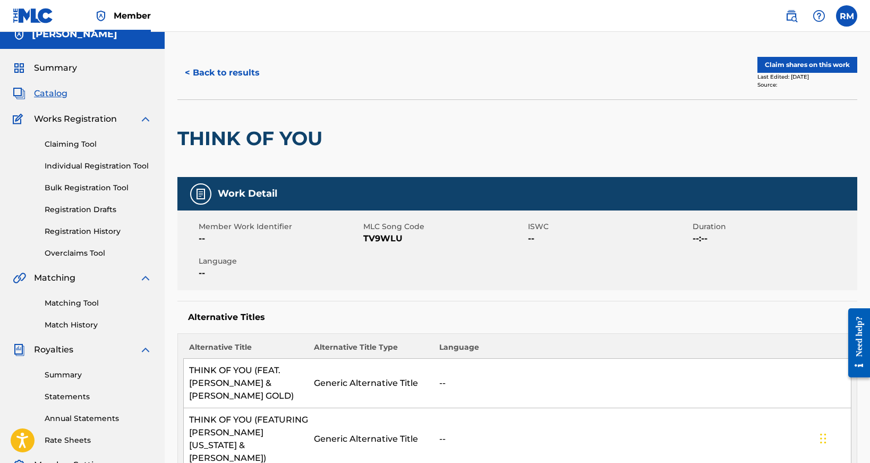
click at [789, 67] on button "Claim shares on this work" at bounding box center [807, 65] width 100 height 16
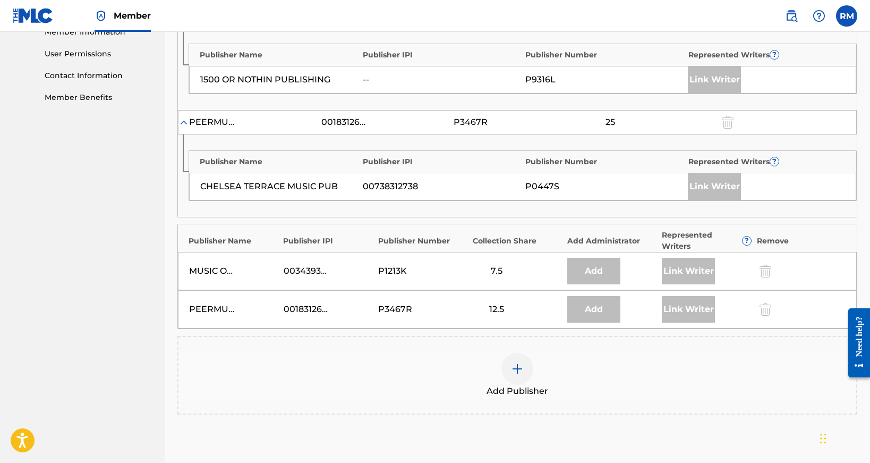
scroll to position [495, 0]
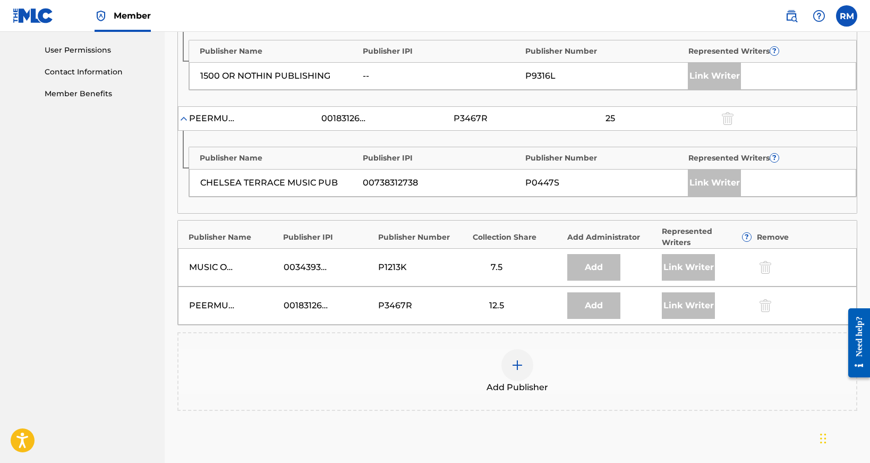
click at [513, 369] on img at bounding box center [517, 364] width 13 height 13
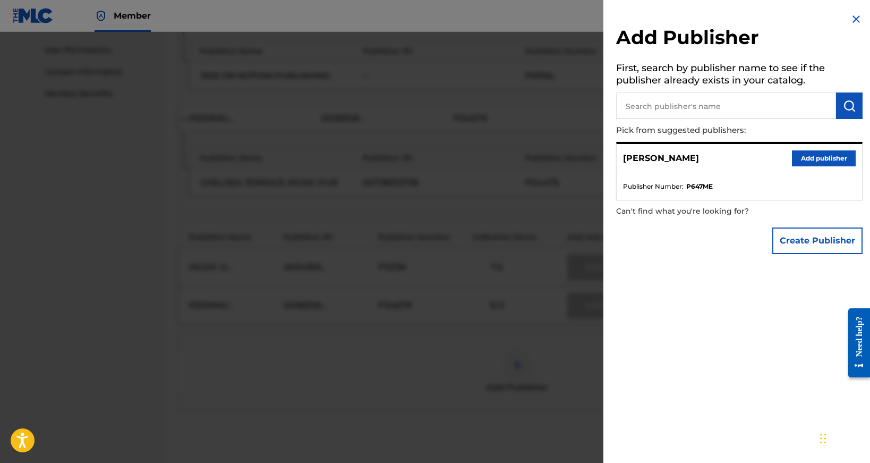
click at [662, 103] on input "text" at bounding box center [726, 105] width 220 height 27
click at [824, 156] on button "Add publisher" at bounding box center [824, 158] width 64 height 16
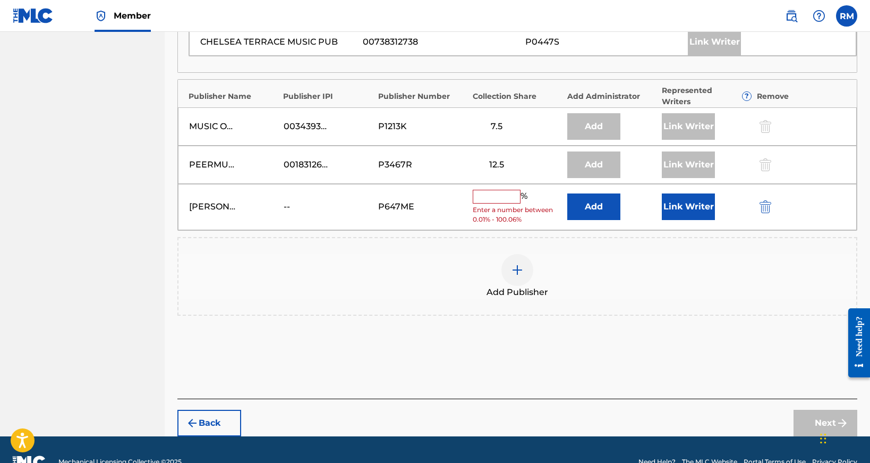
scroll to position [633, 0]
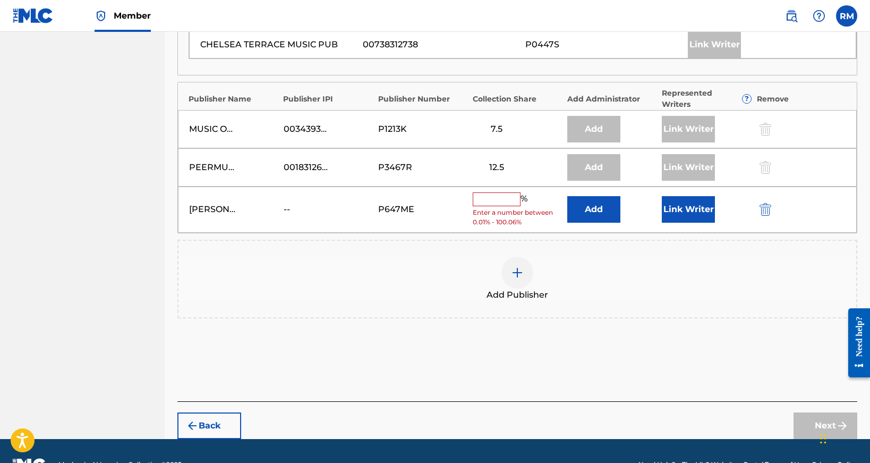
click at [494, 195] on input "text" at bounding box center [497, 199] width 48 height 14
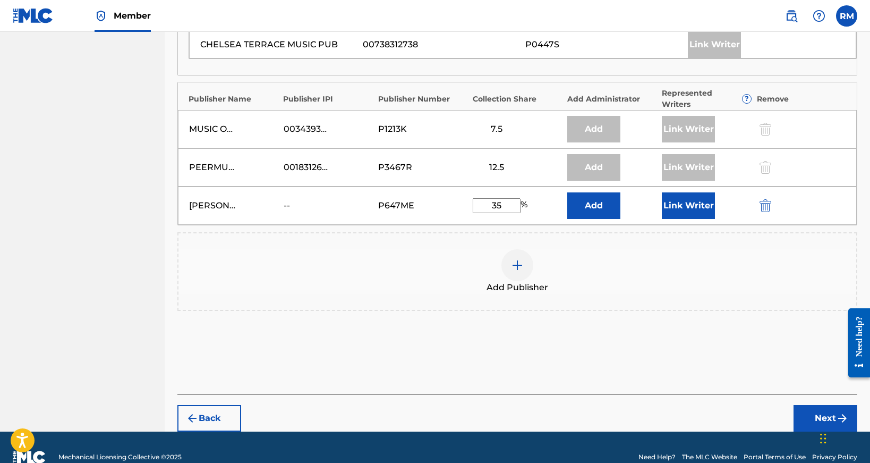
type input "35"
click at [688, 204] on button "Link Writer" at bounding box center [688, 205] width 53 height 27
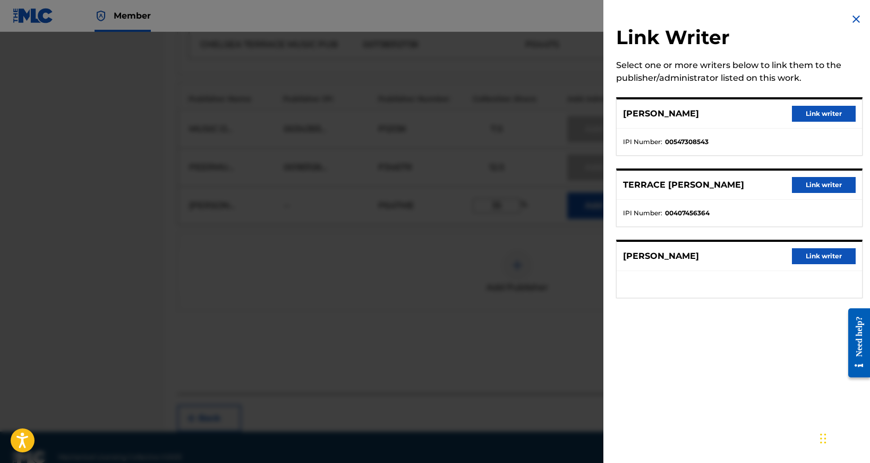
click at [804, 116] on button "Link writer" at bounding box center [824, 114] width 64 height 16
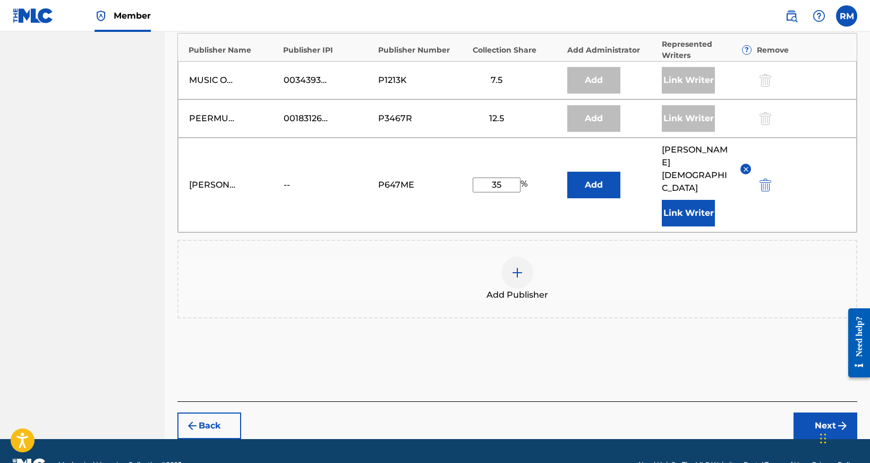
click at [826, 412] on button "Next" at bounding box center [825, 425] width 64 height 27
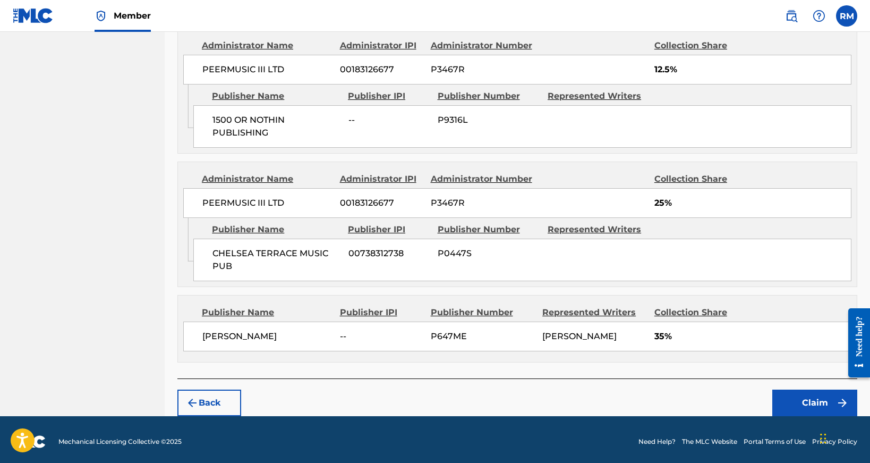
scroll to position [726, 0]
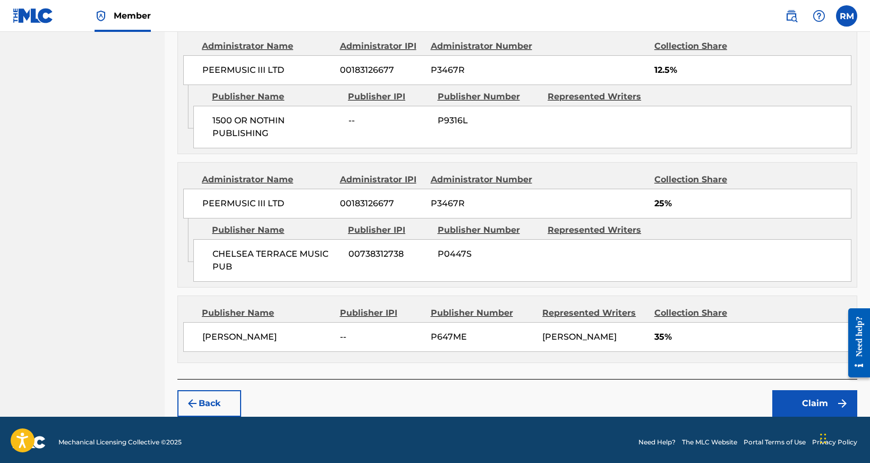
click at [838, 399] on img "submit" at bounding box center [842, 403] width 13 height 13
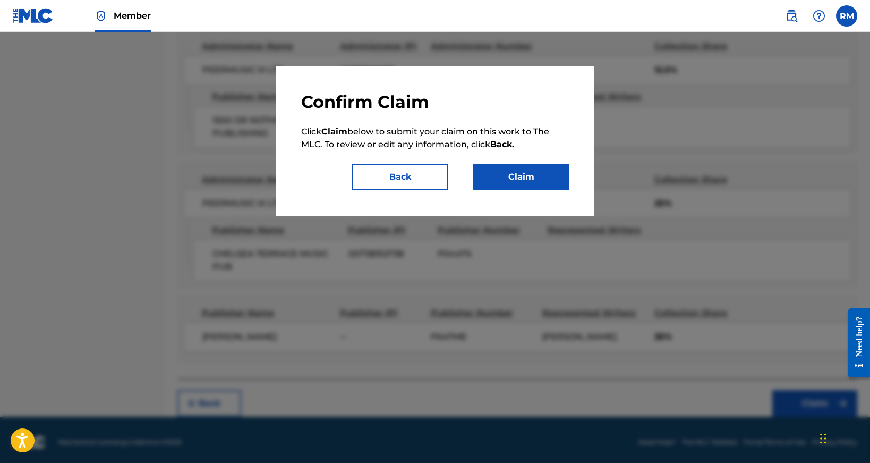
click at [497, 184] on button "Claim" at bounding box center [521, 177] width 96 height 27
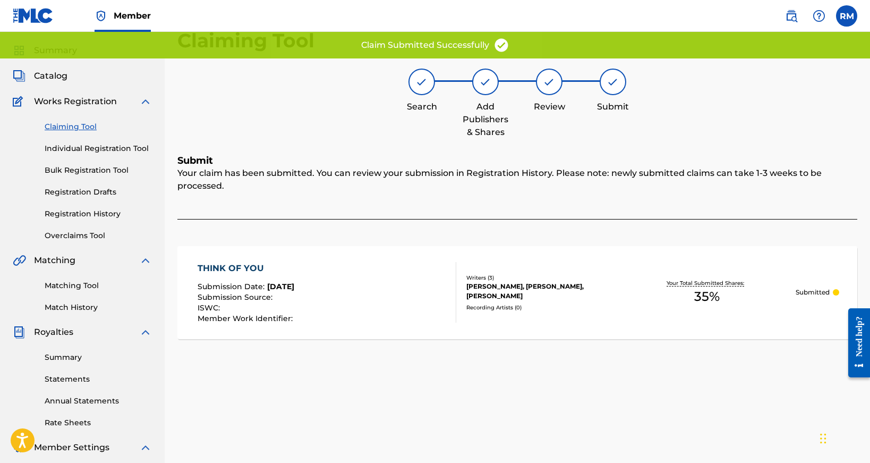
scroll to position [29, 0]
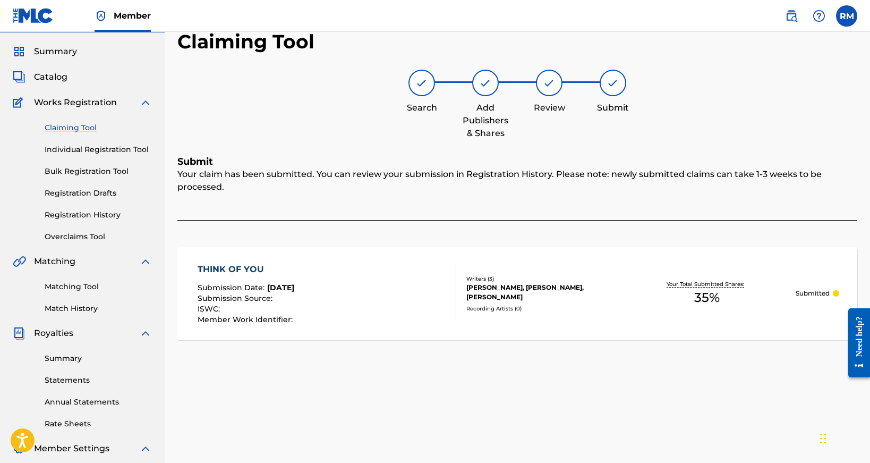
click at [76, 130] on link "Claiming Tool" at bounding box center [98, 127] width 107 height 11
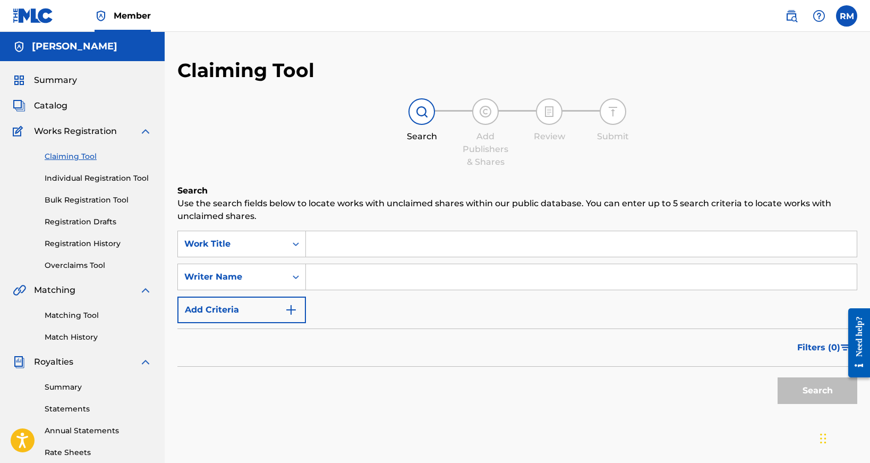
click at [346, 273] on input "Search Form" at bounding box center [581, 276] width 551 height 25
paste input "[PERSON_NAME]"
type input "[PERSON_NAME]"
click at [829, 392] on button "Search" at bounding box center [817, 390] width 80 height 27
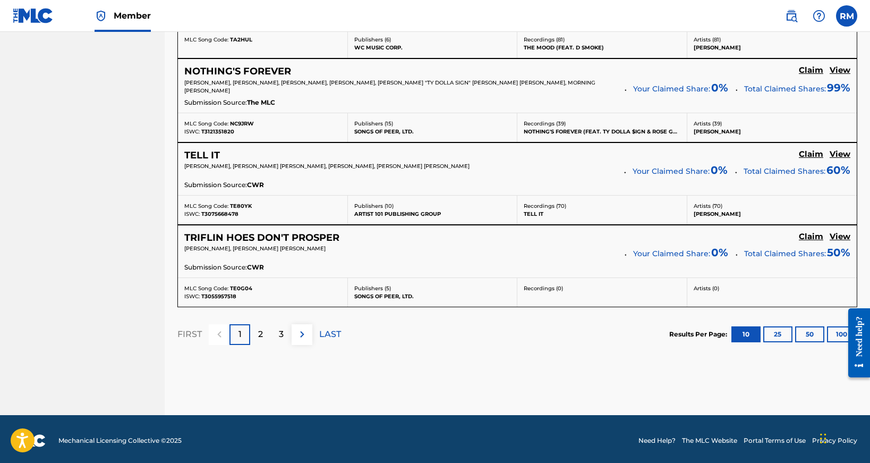
scroll to position [941, 0]
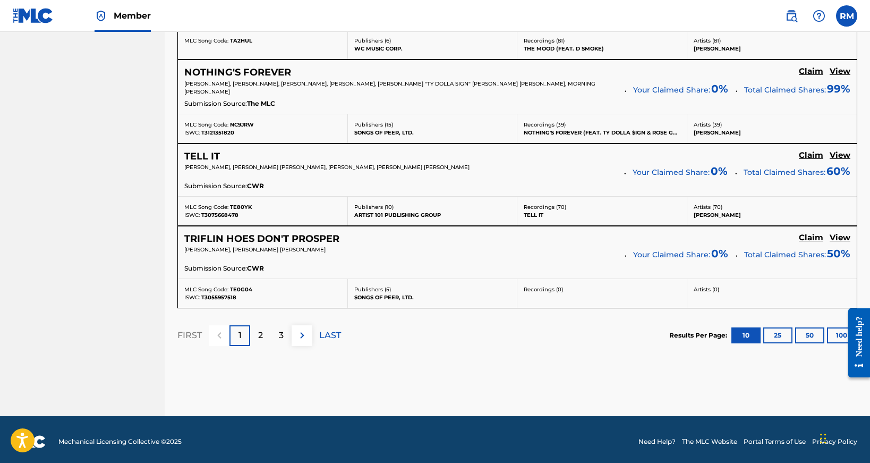
click at [279, 333] on p "3" at bounding box center [281, 335] width 5 height 13
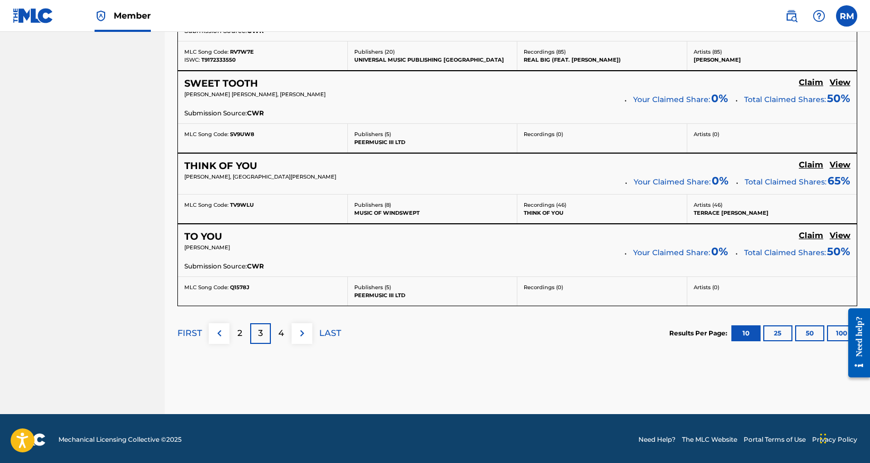
scroll to position [919, 0]
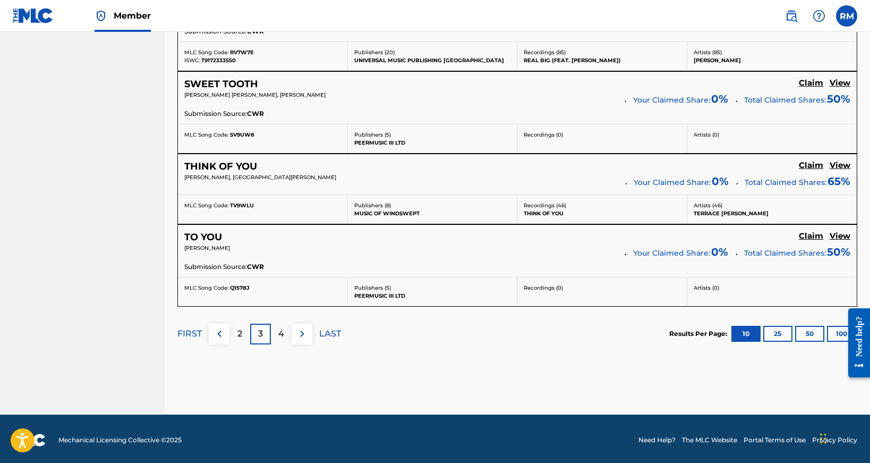
click at [282, 334] on p "4" at bounding box center [281, 333] width 6 height 13
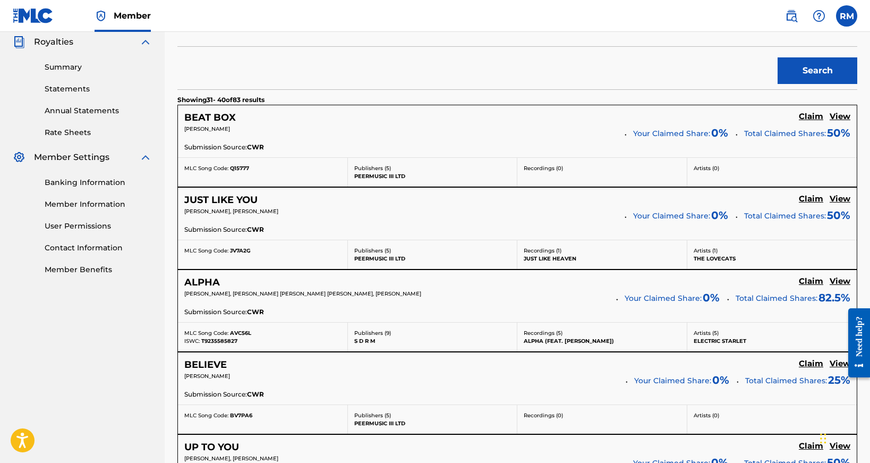
scroll to position [359, 0]
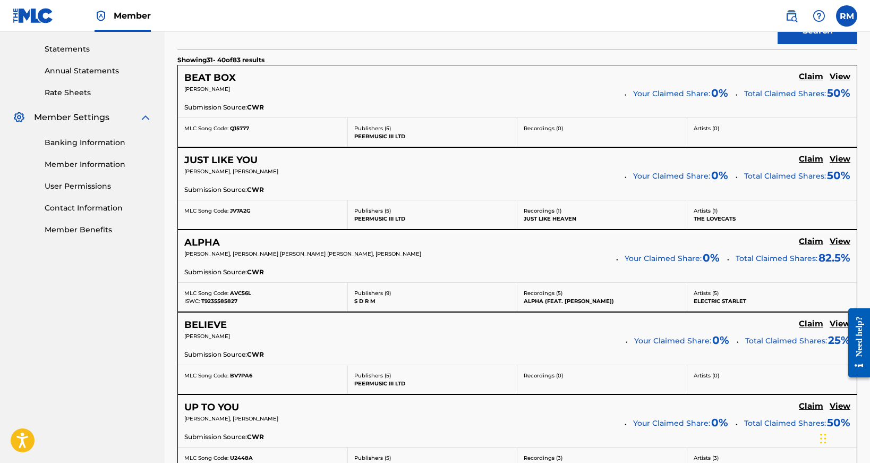
click at [340, 329] on div "BELIEVE Claim View" at bounding box center [517, 325] width 666 height 12
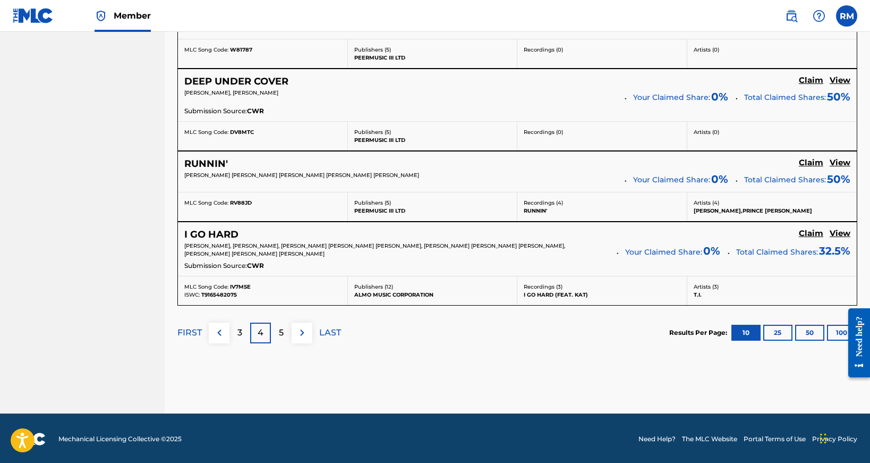
scroll to position [931, 0]
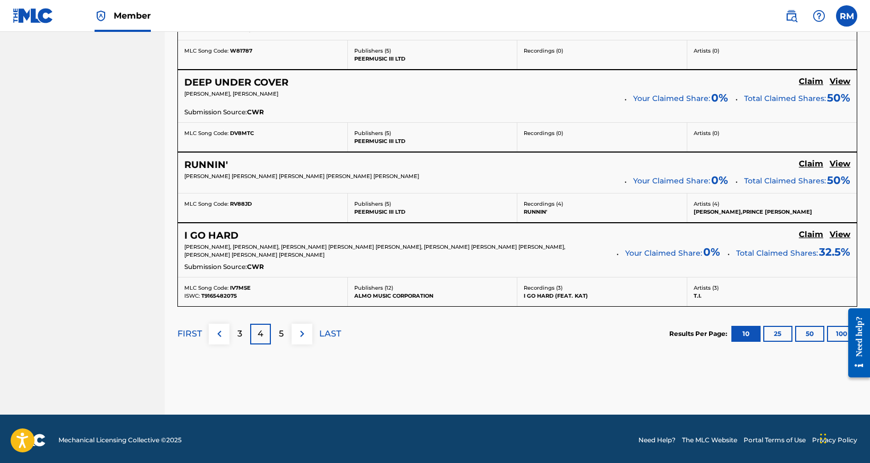
click at [277, 333] on div "5" at bounding box center [281, 333] width 21 height 21
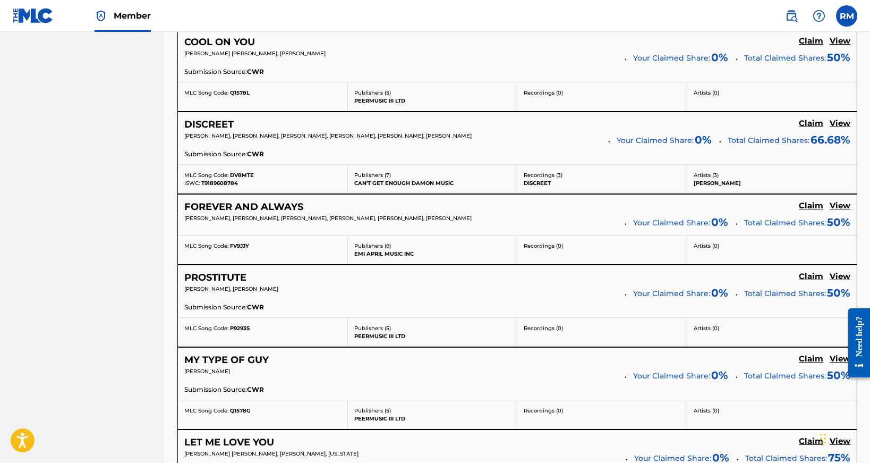
scroll to position [631, 0]
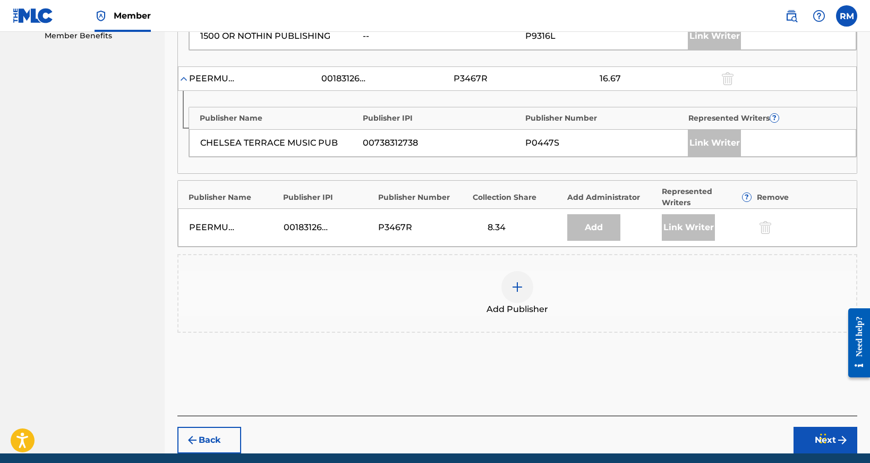
scroll to position [554, 0]
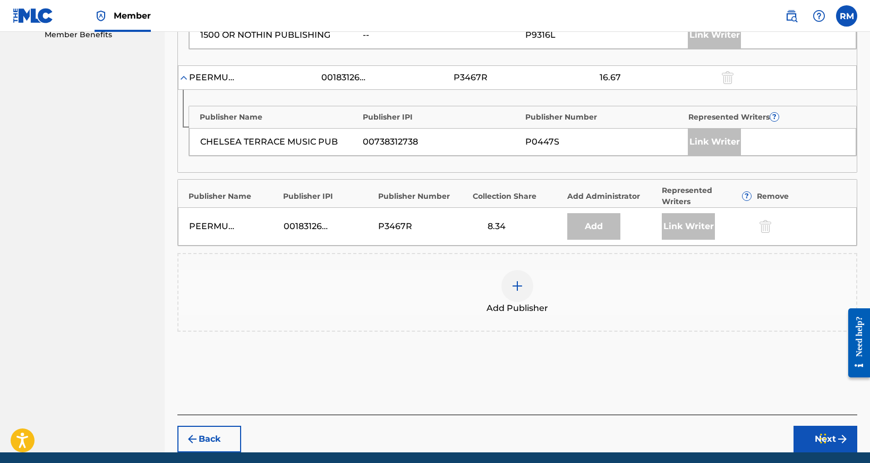
click at [520, 282] on img at bounding box center [517, 285] width 13 height 13
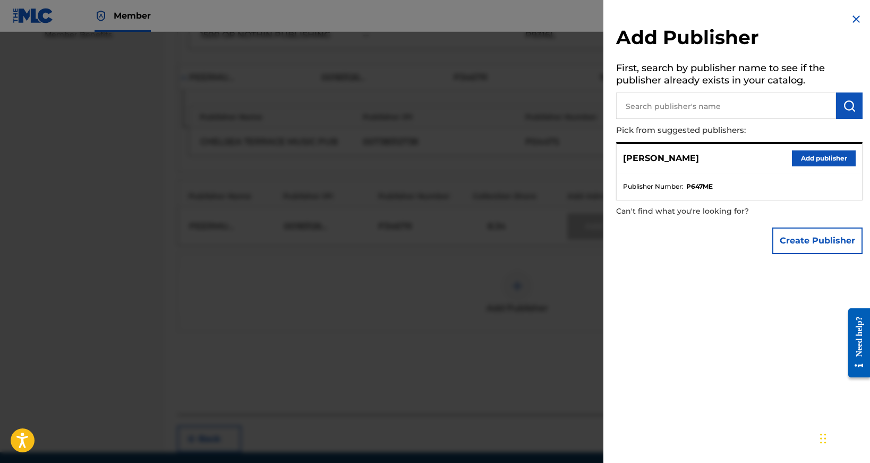
click at [815, 160] on button "Add publisher" at bounding box center [824, 158] width 64 height 16
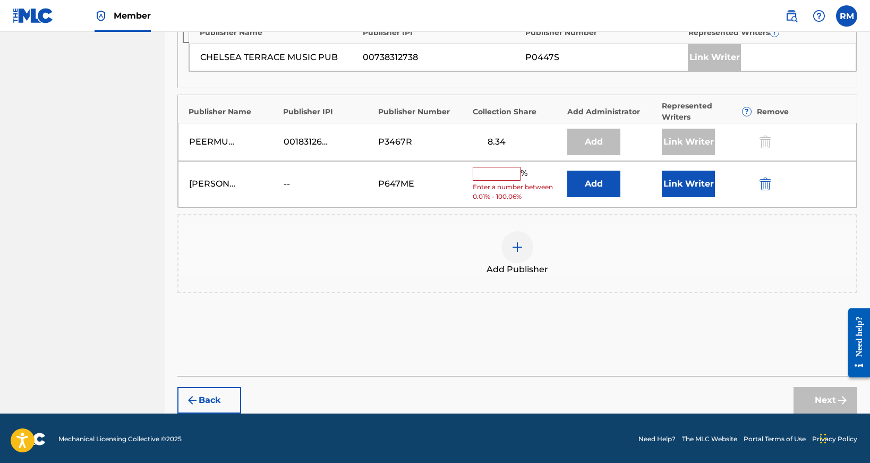
scroll to position [638, 0]
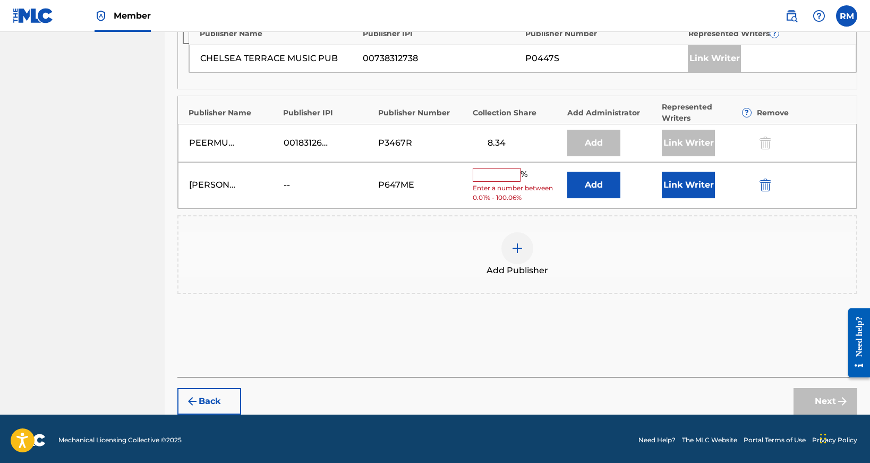
click at [483, 172] on input "text" at bounding box center [497, 175] width 48 height 14
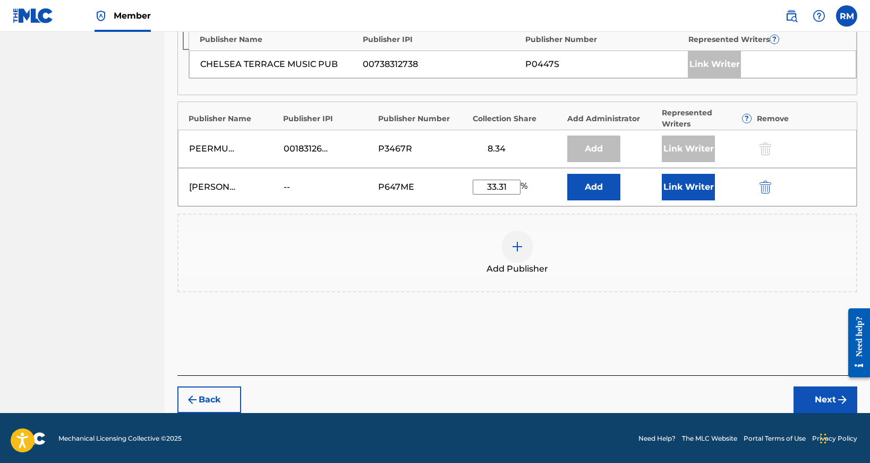
scroll to position [631, 0]
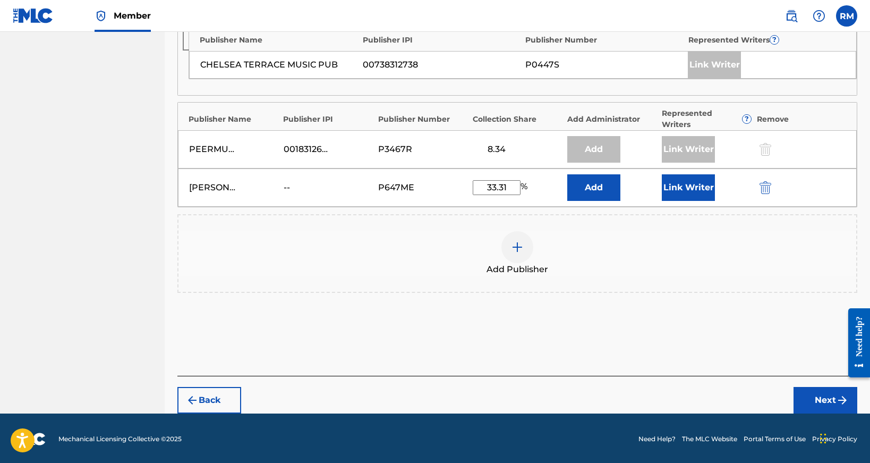
type input "33.31"
click at [686, 186] on button "Link Writer" at bounding box center [688, 187] width 53 height 27
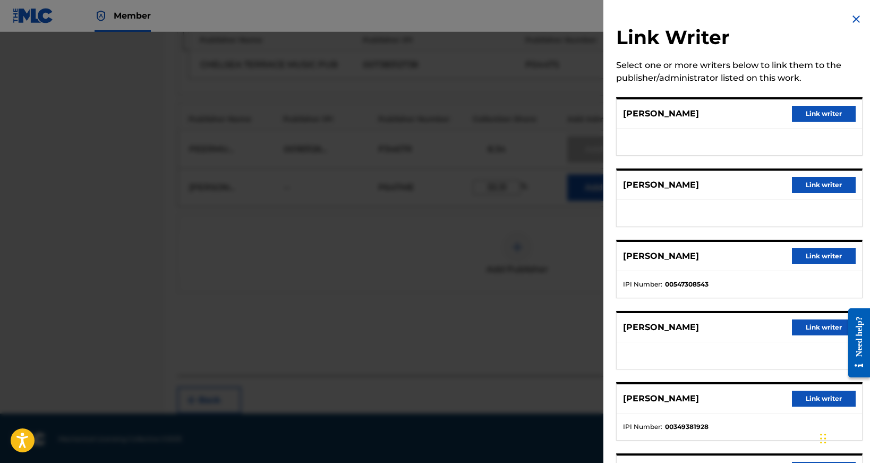
click at [814, 118] on button "Link writer" at bounding box center [824, 114] width 64 height 16
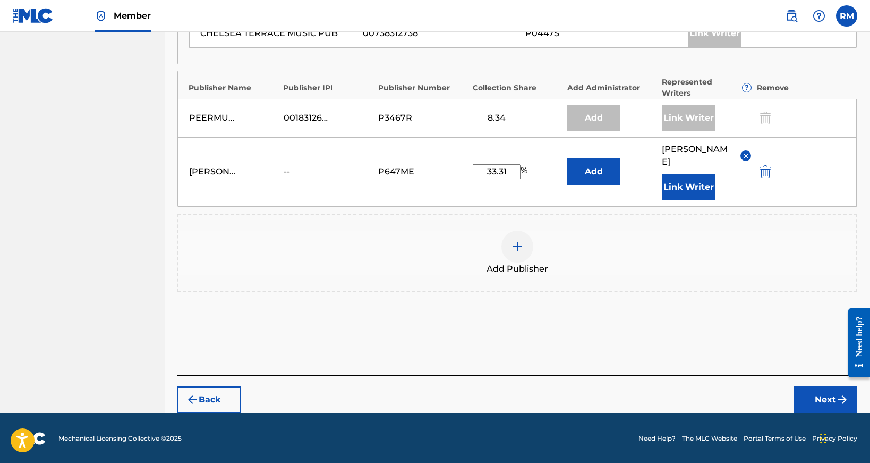
scroll to position [662, 0]
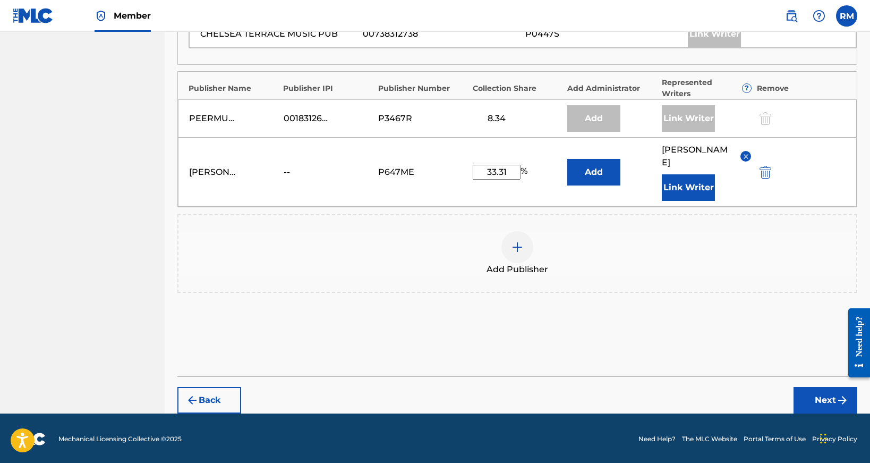
click at [808, 401] on button "Next" at bounding box center [825, 400] width 64 height 27
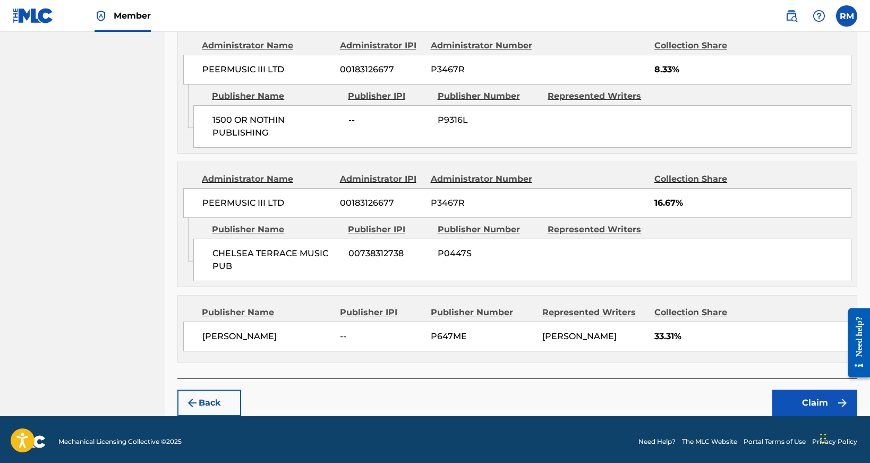
scroll to position [707, 0]
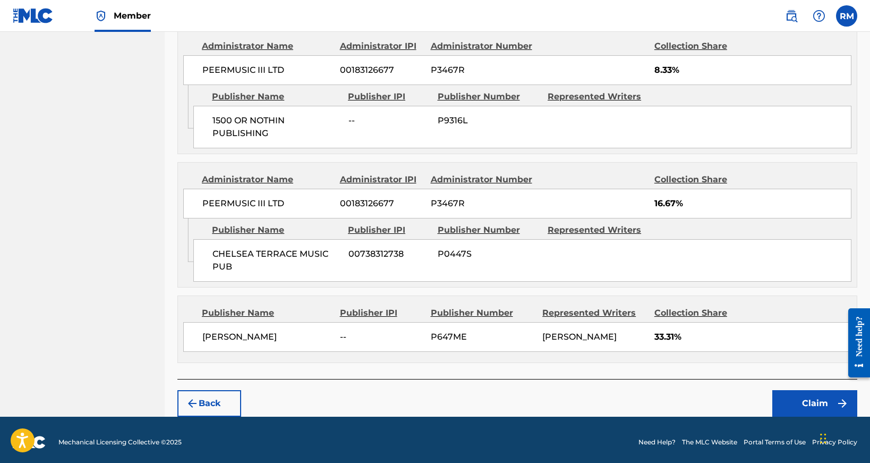
click at [807, 397] on button "Claim" at bounding box center [814, 403] width 85 height 27
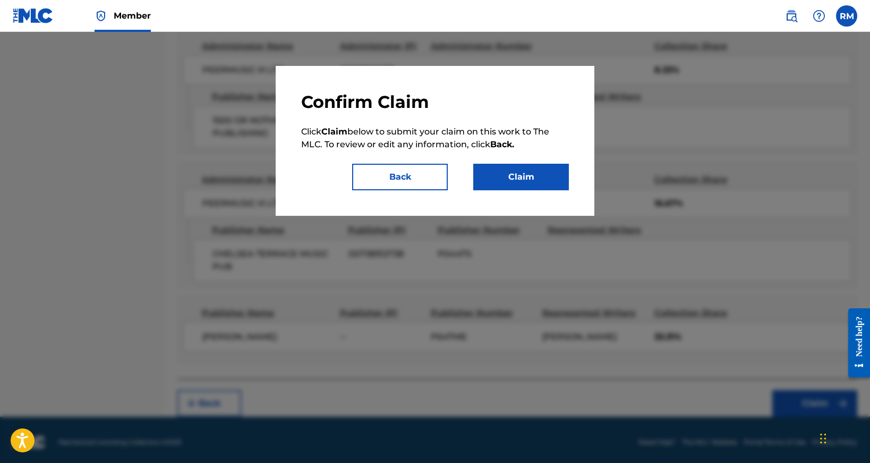
click at [535, 180] on button "Claim" at bounding box center [521, 177] width 96 height 27
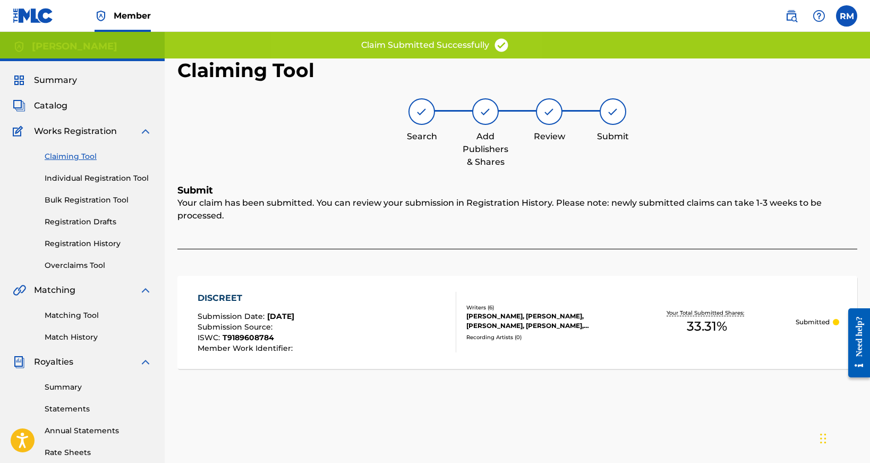
scroll to position [0, 0]
